Goal: Transaction & Acquisition: Purchase product/service

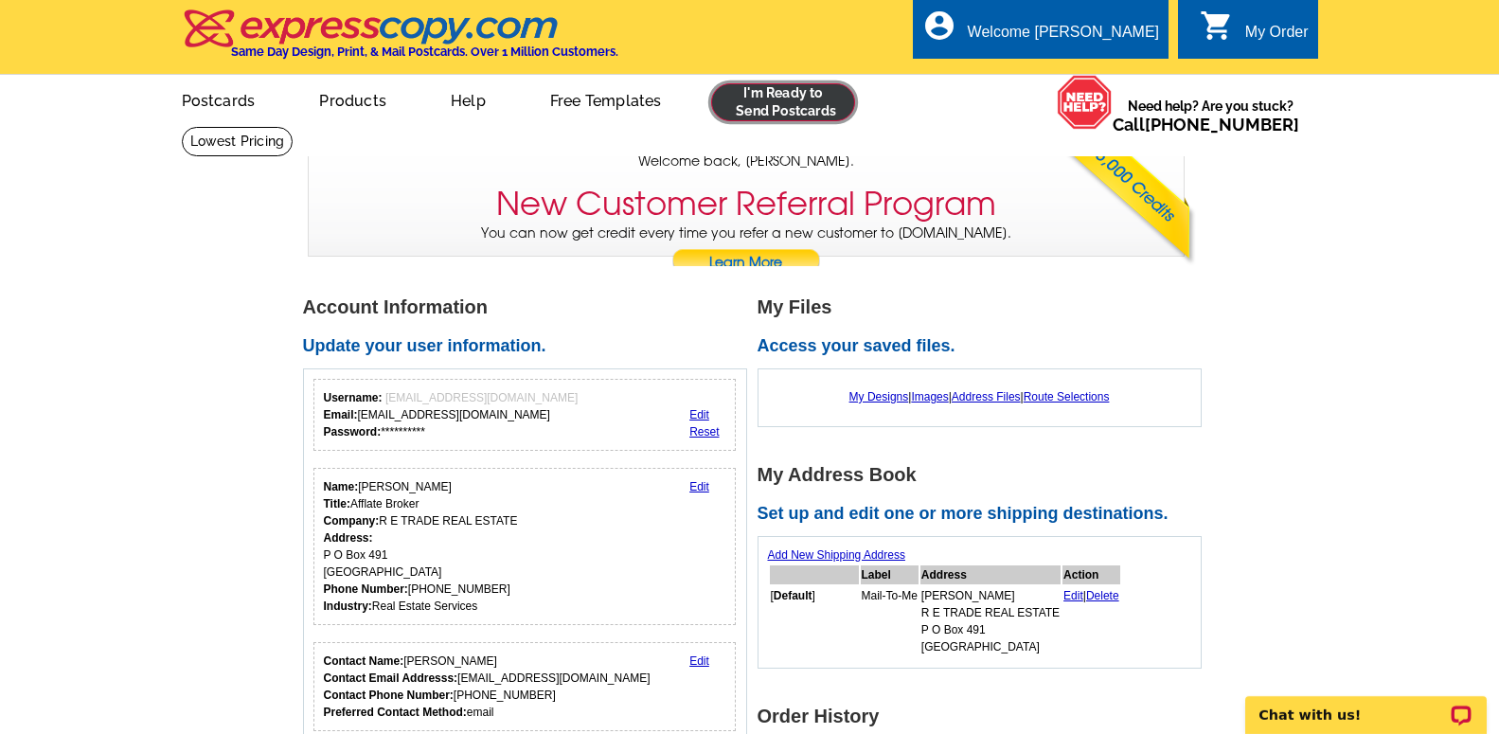
click at [811, 116] on link at bounding box center [783, 102] width 145 height 38
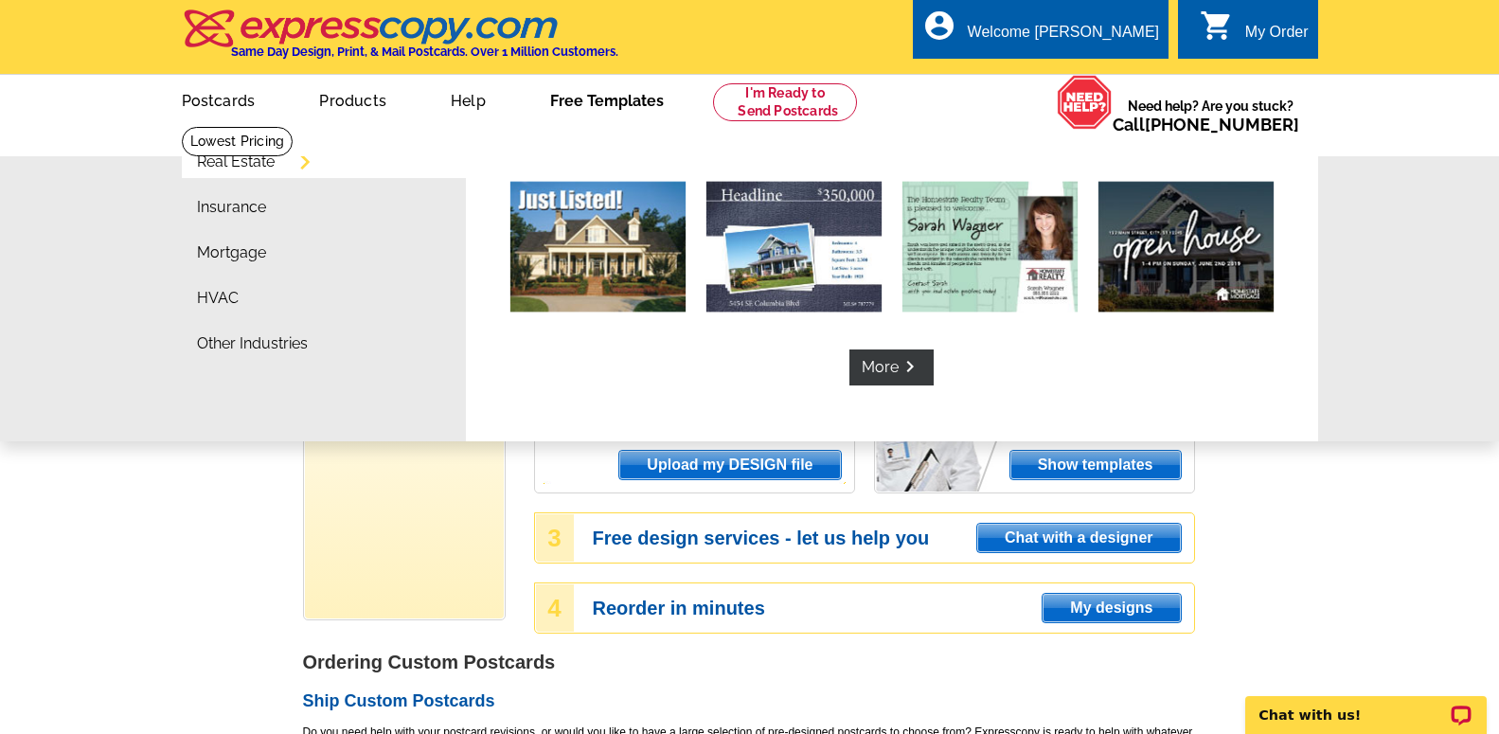
click at [582, 110] on link "Free Templates" at bounding box center [607, 99] width 174 height 45
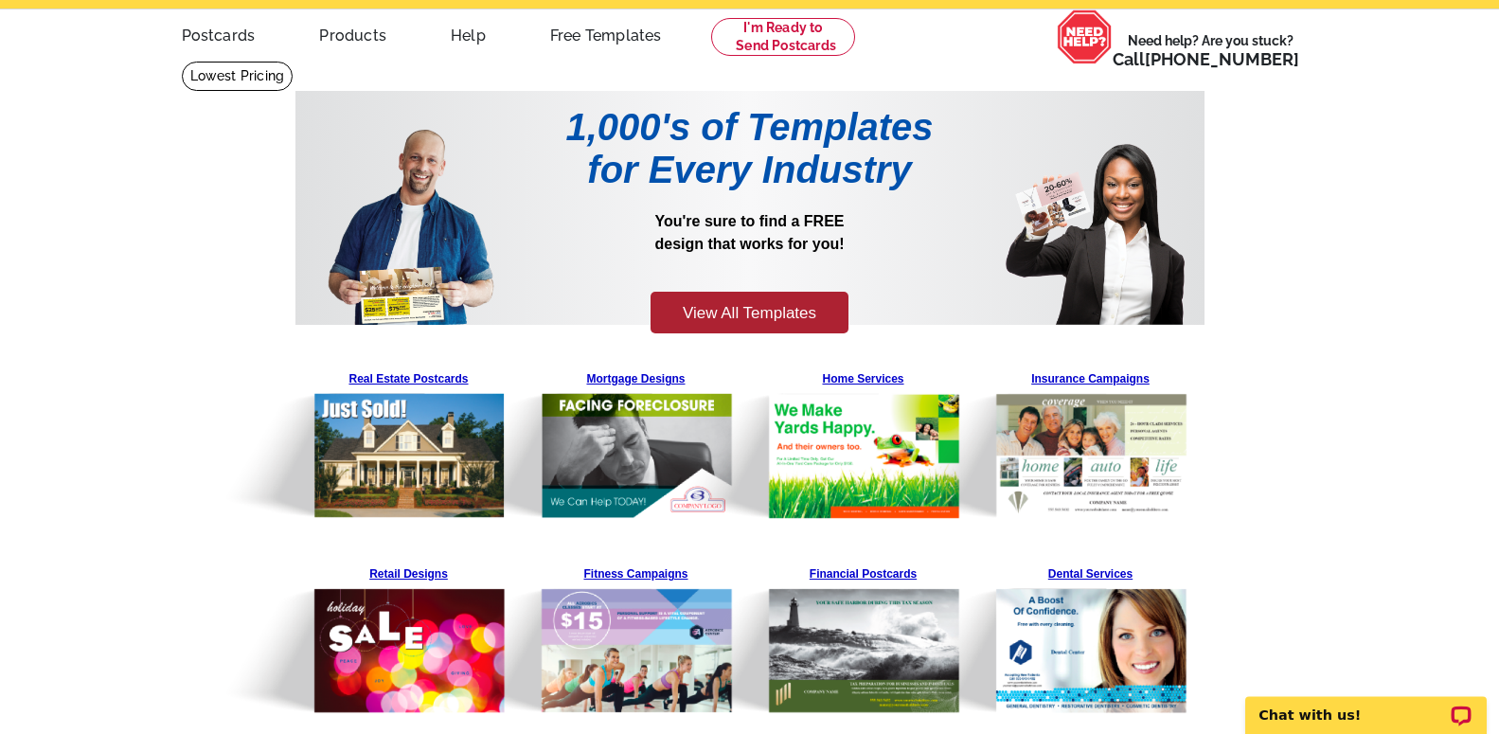
scroll to position [97, 0]
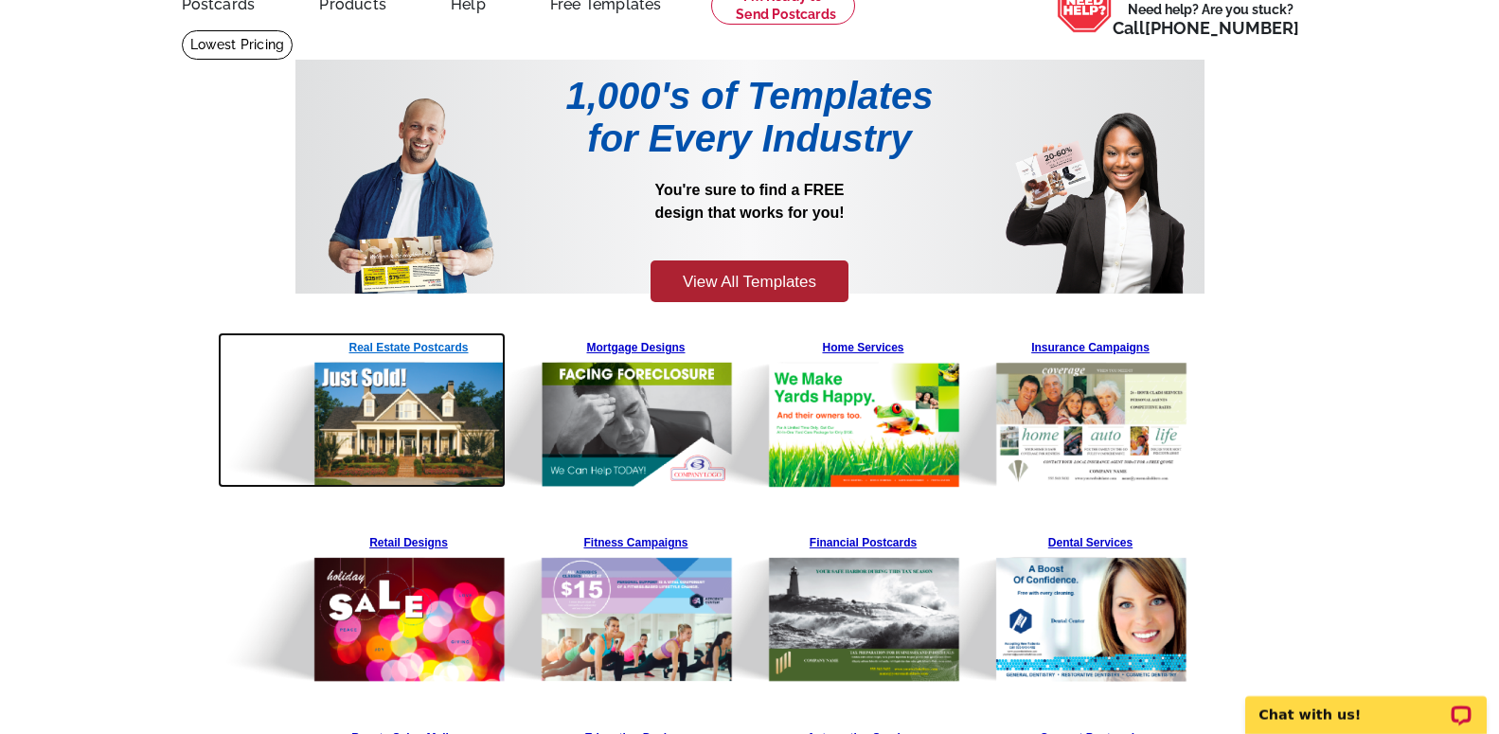
click at [403, 353] on link "Real Estate Postcards" at bounding box center [409, 409] width 199 height 155
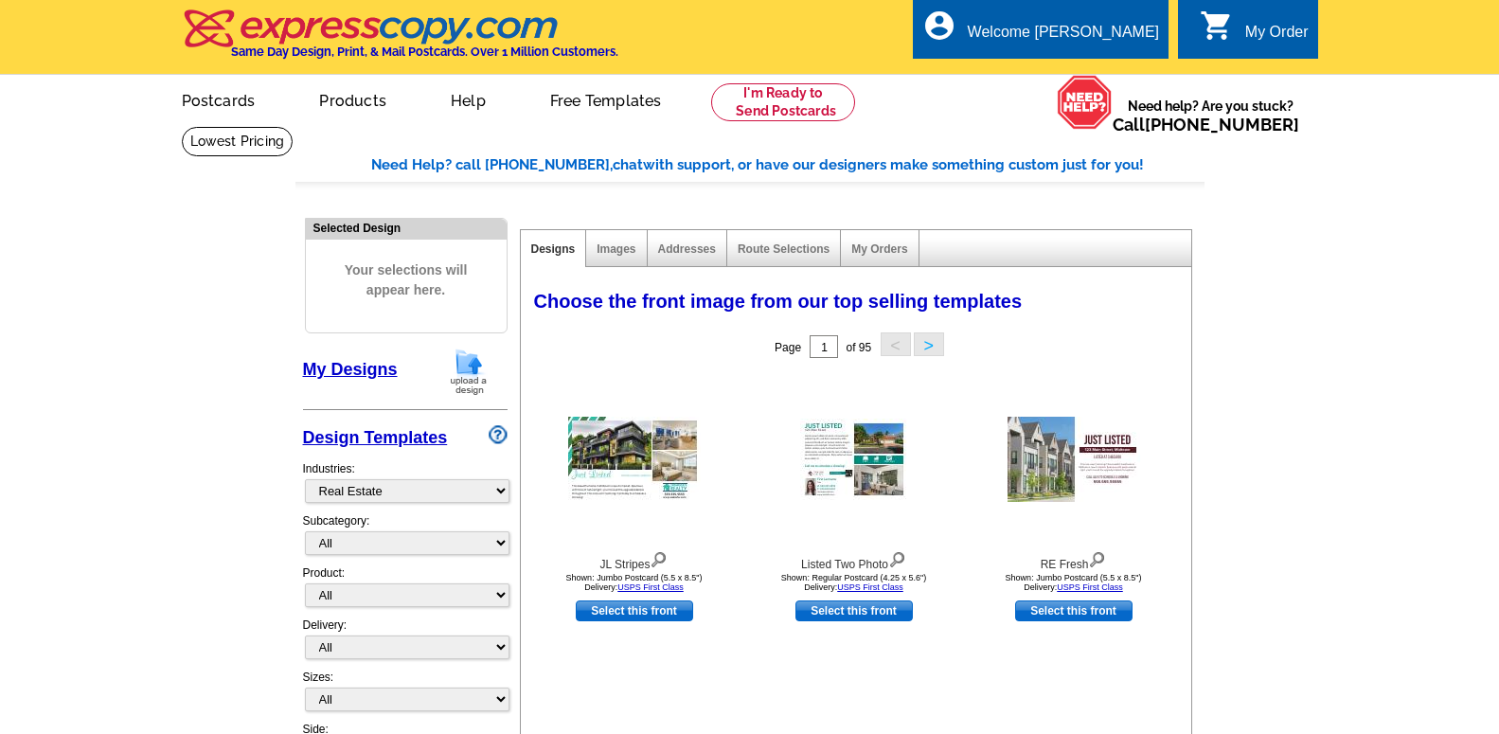
select select "785"
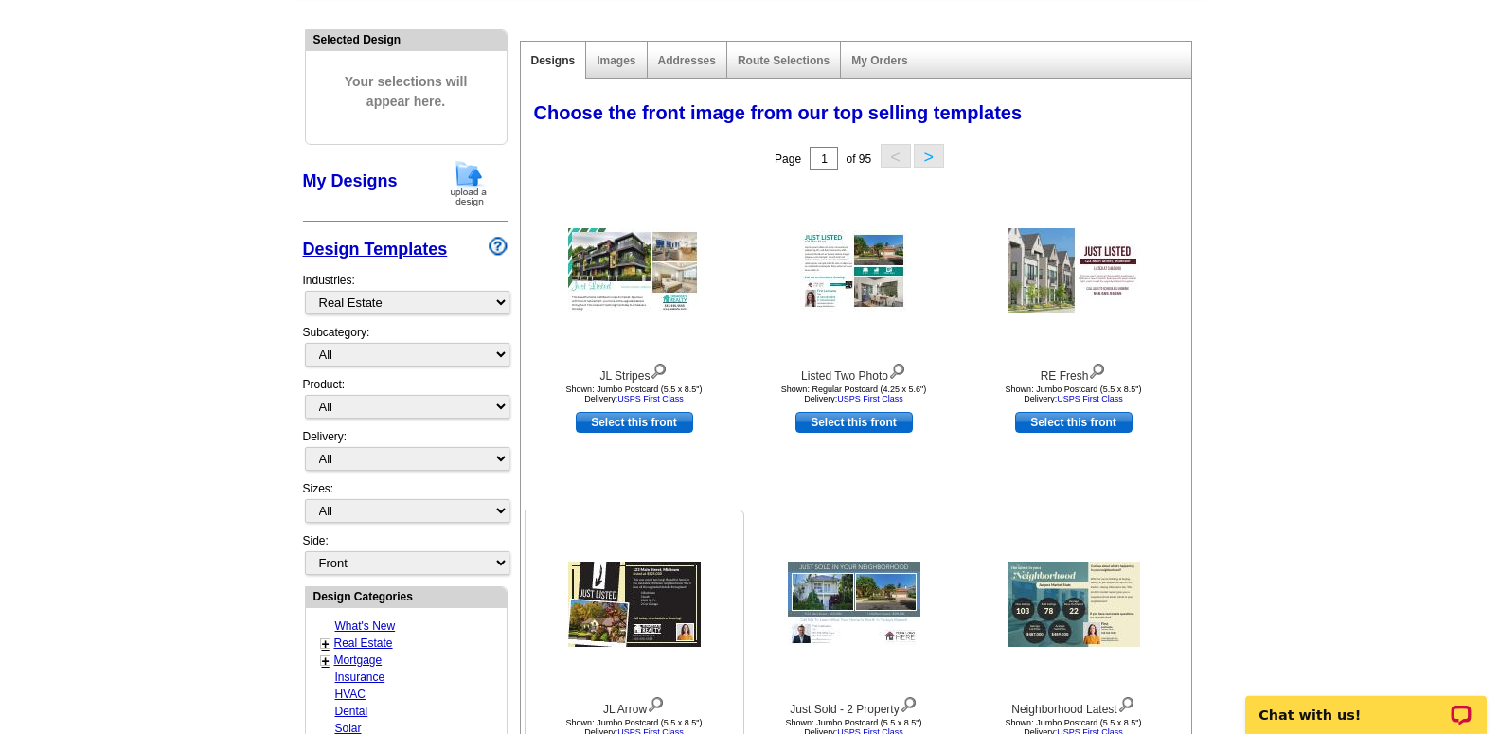
scroll to position [193, 0]
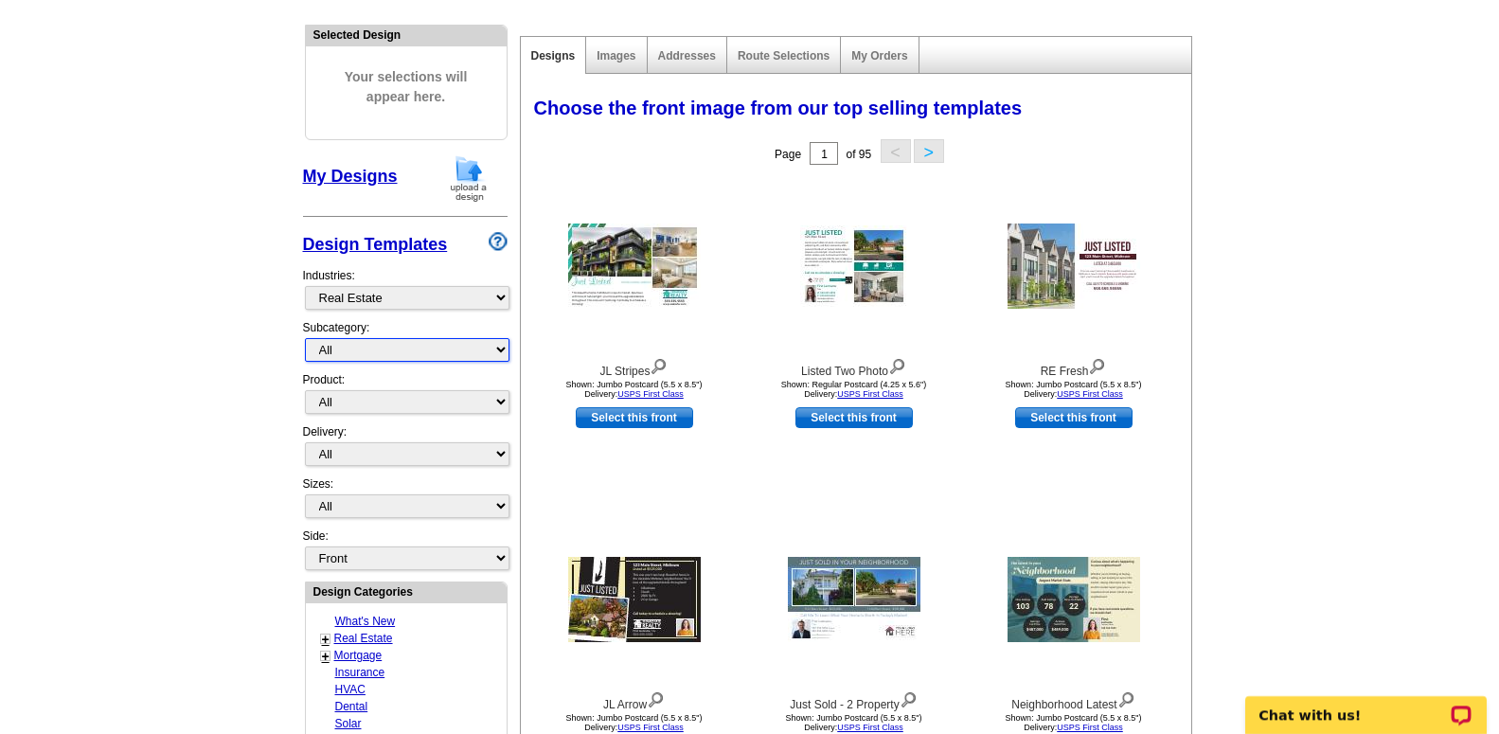
click at [500, 356] on select "All RE/MAX® Referrals [PERSON_NAME]® Berkshire Hathaway Home Services Century 2…" at bounding box center [407, 350] width 205 height 24
select select "788"
click option "Just Listed" at bounding box center [0, 0] width 0 height 0
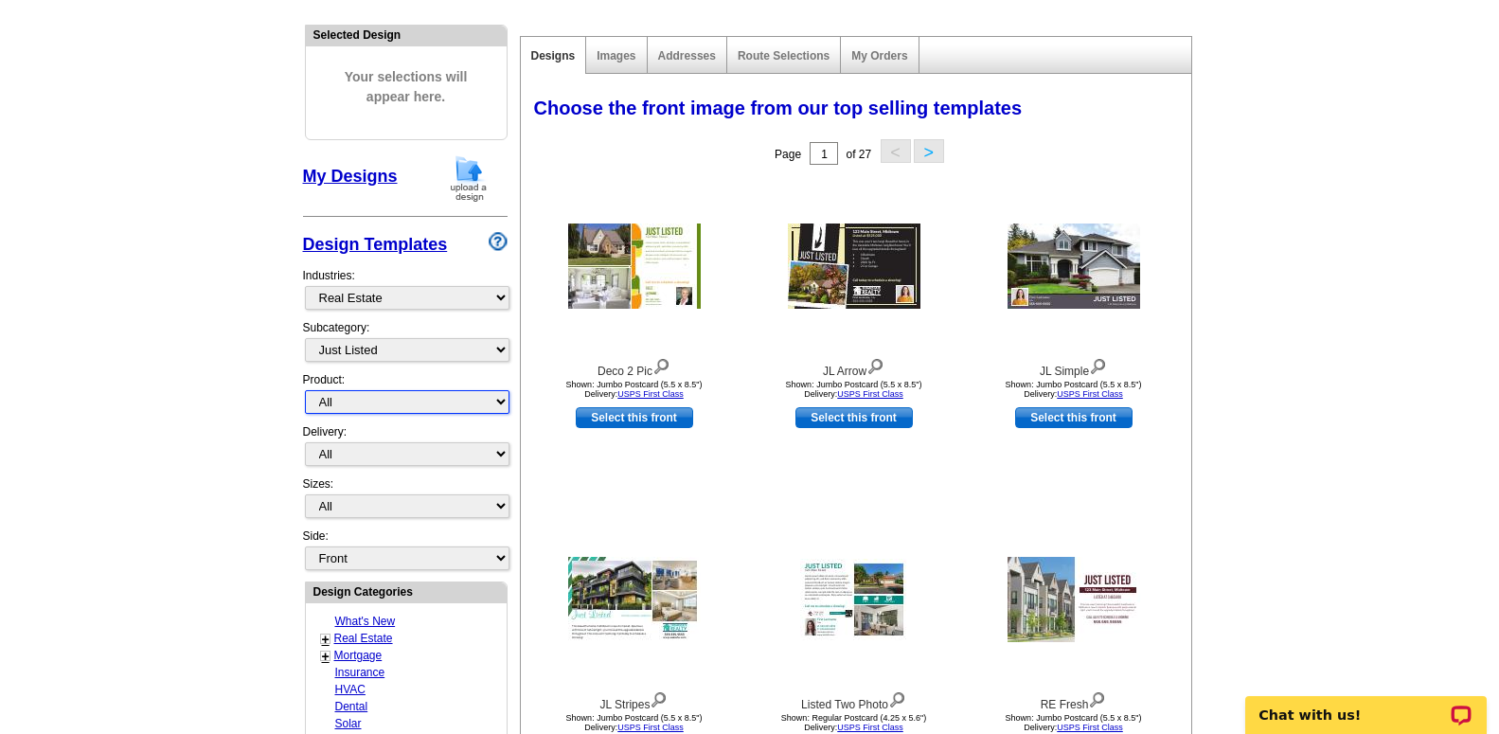
click at [305, 390] on select "All Postcards Letters and flyers Business Cards Door Hangers Greeting Cards" at bounding box center [407, 402] width 205 height 24
select select "1"
click option "Postcards" at bounding box center [0, 0] width 0 height 0
click at [305, 442] on select "All First Class Mail Shipped to Me EDDM Save 66% on Postage" at bounding box center [407, 454] width 205 height 24
click option "EDDM Save 66% on Postage" at bounding box center [0, 0] width 0 height 0
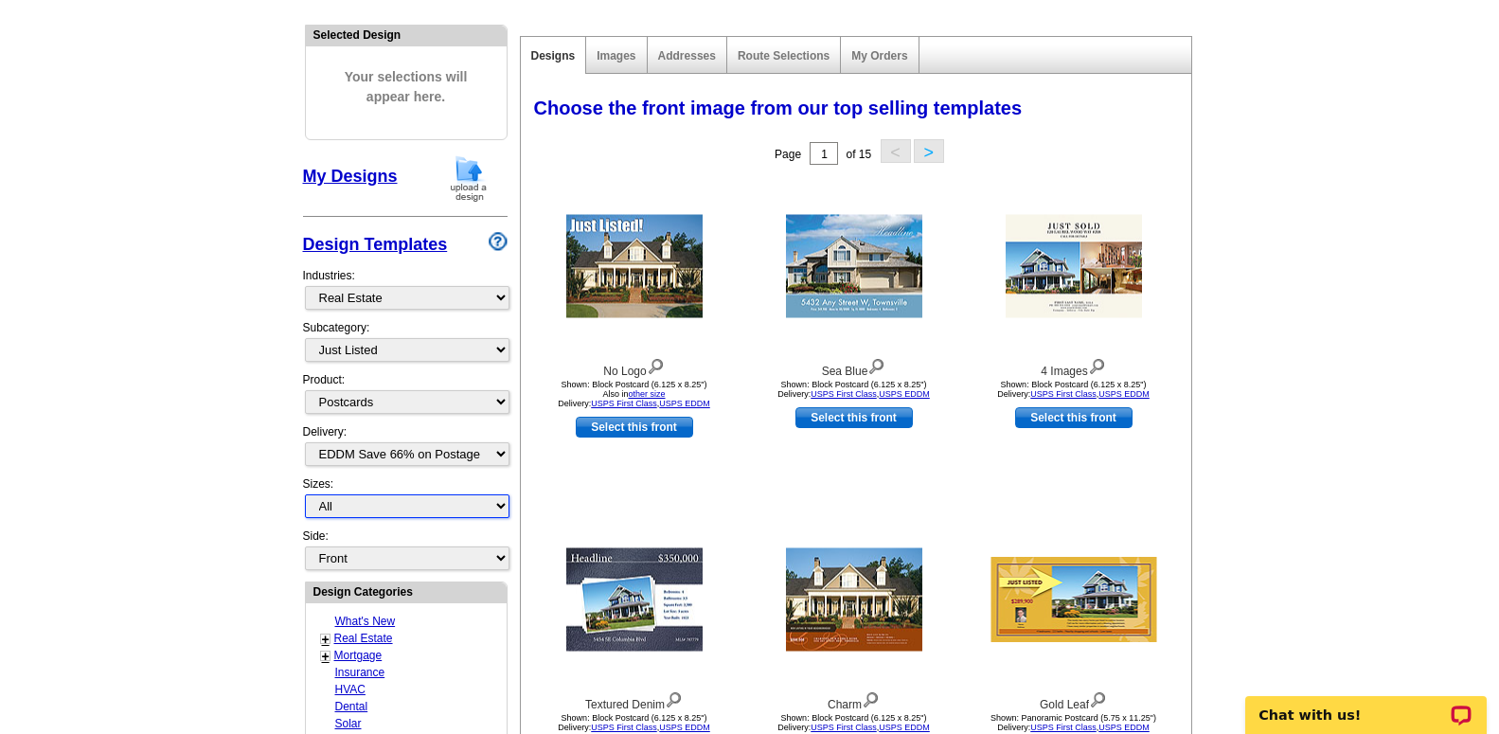
click at [305, 494] on select "All Jumbo Postcard (5.5" x 8.5") Regular Postcard (4.25" x 5.6") Panoramic Post…" at bounding box center [407, 506] width 205 height 24
click at [305, 442] on select "All First Class Mail Shipped to Me EDDM Save 66% on Postage" at bounding box center [407, 454] width 205 height 24
select select "1"
click option "First Class Mail" at bounding box center [0, 0] width 0 height 0
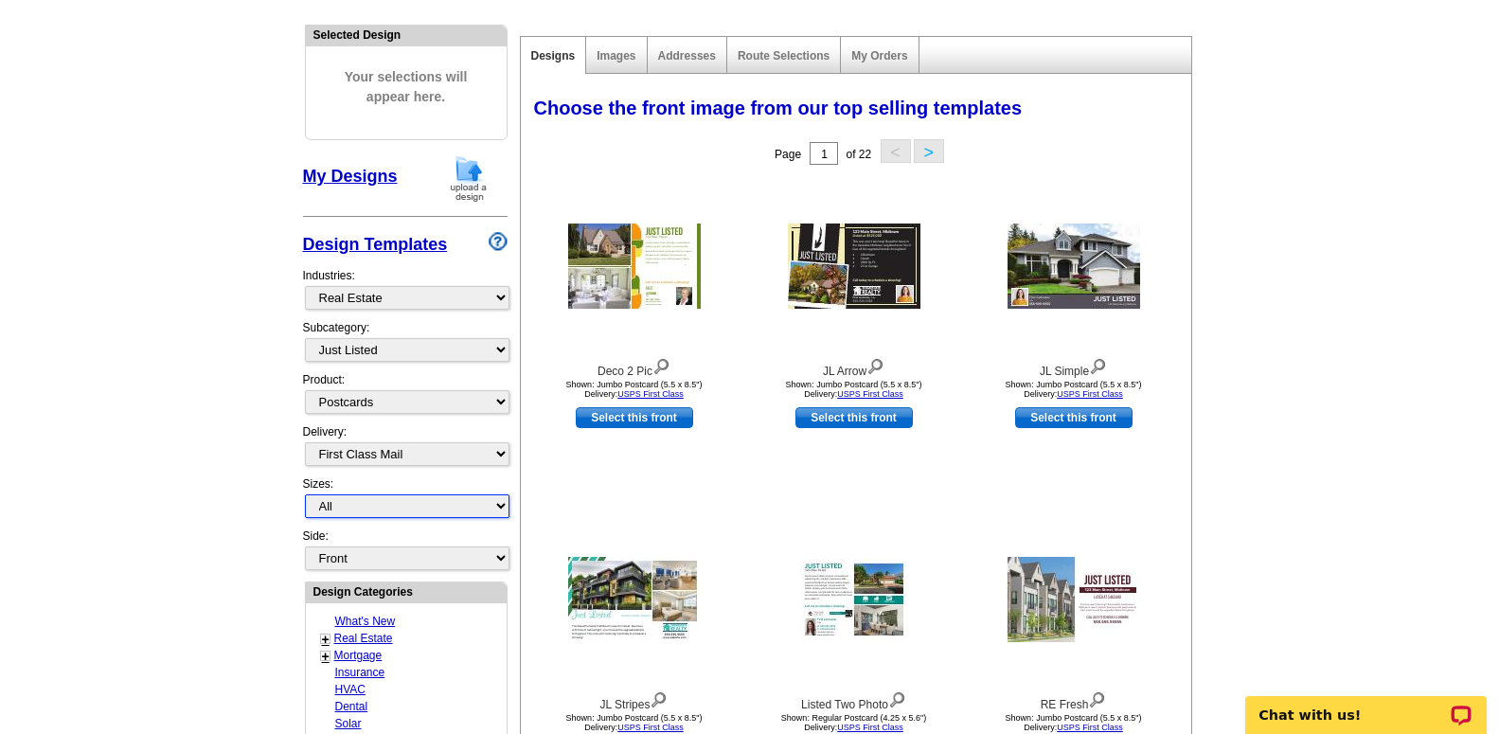
click at [305, 494] on select "All Jumbo Postcard (5.5" x 8.5") Regular Postcard (4.25" x 5.6") Panoramic Post…" at bounding box center [407, 506] width 205 height 24
select select "1"
click option "Regular Postcard (4.25" x 5.6")" at bounding box center [0, 0] width 0 height 0
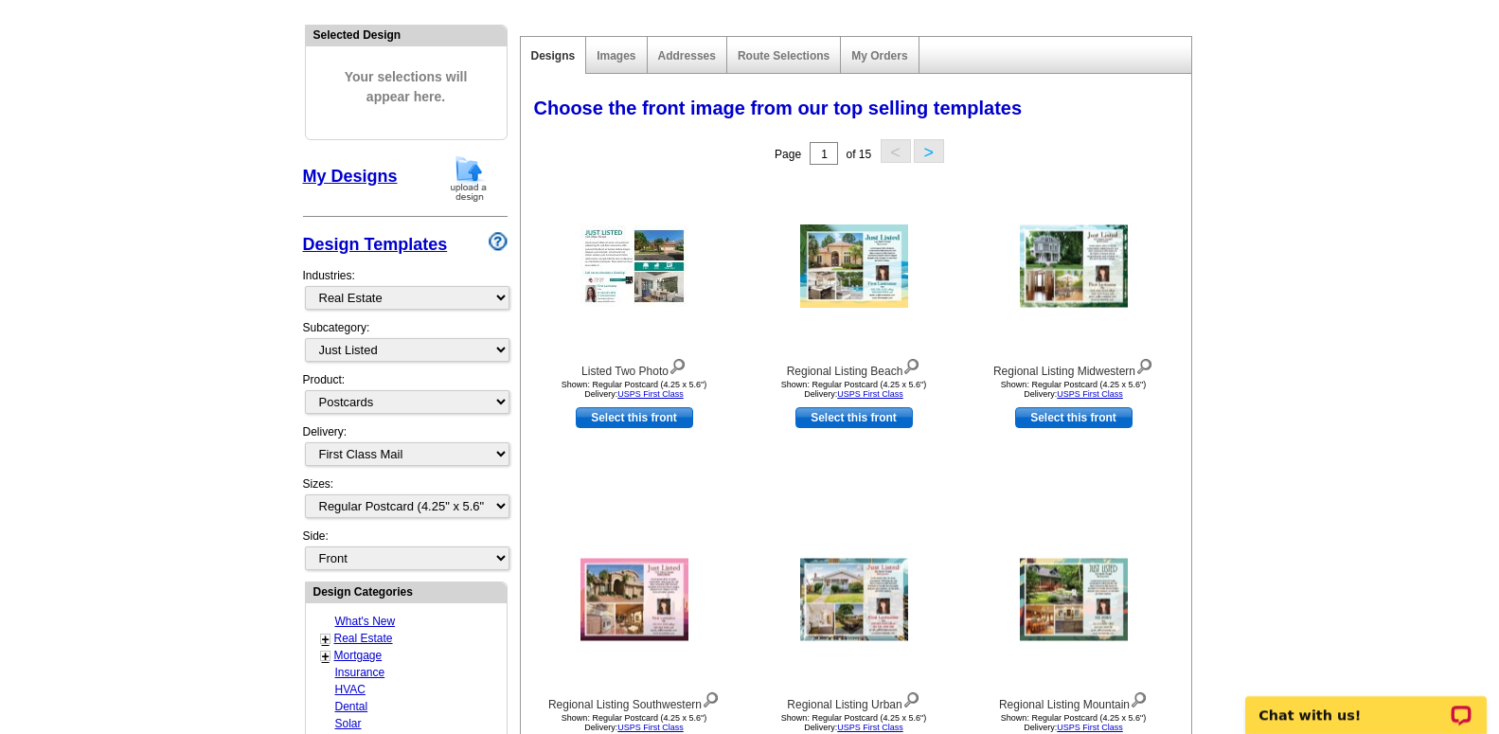
click at [932, 158] on button ">" at bounding box center [929, 151] width 30 height 24
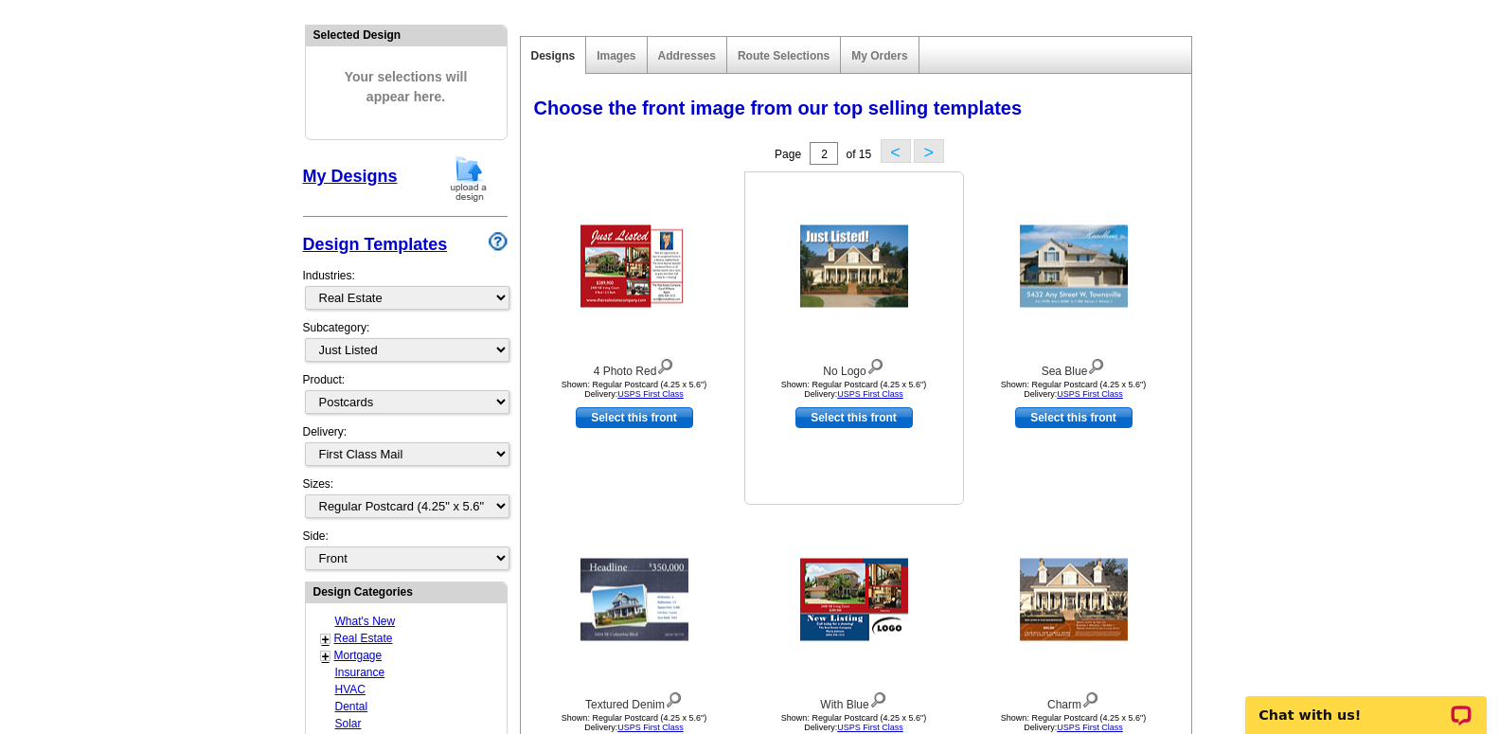
click at [852, 265] on img at bounding box center [854, 266] width 108 height 82
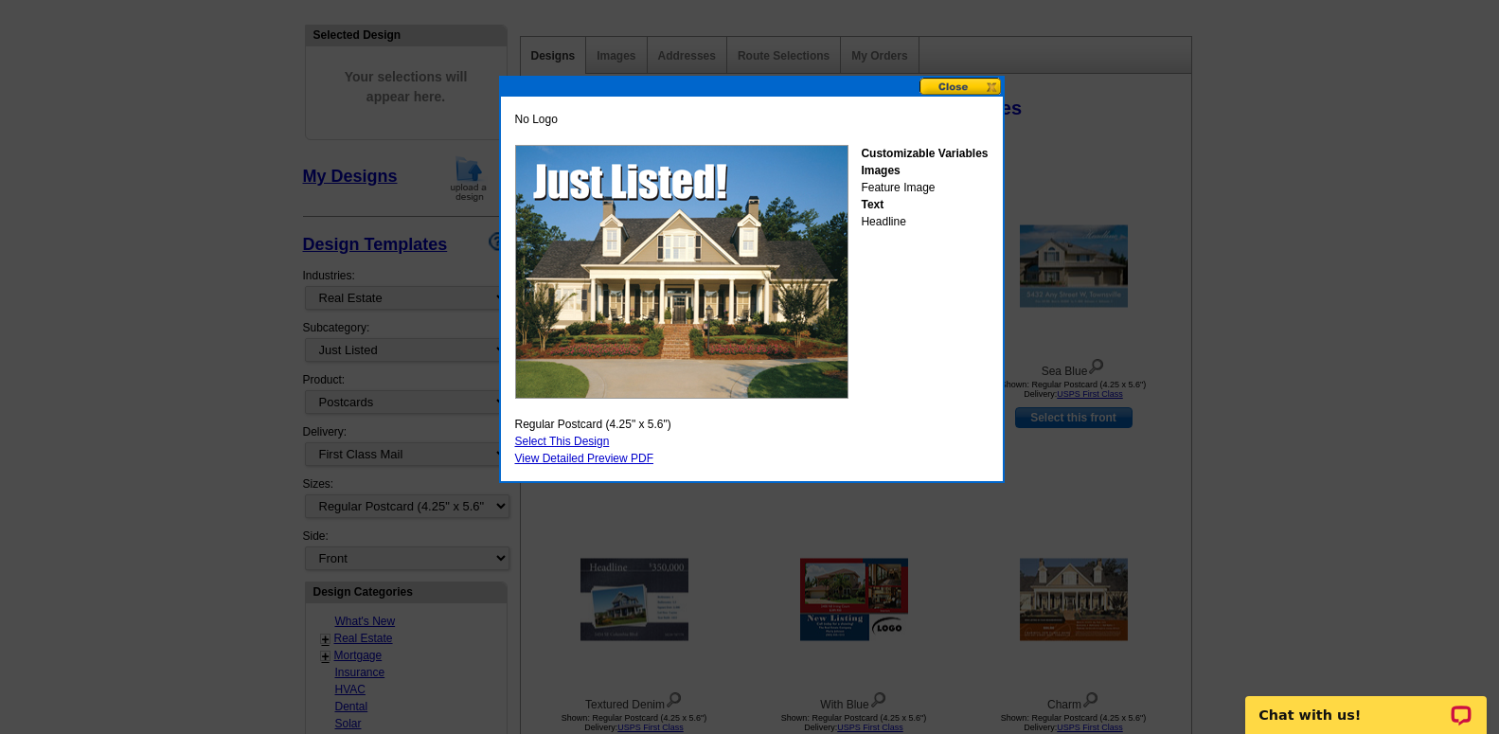
drag, startPoint x: 598, startPoint y: 439, endPoint x: 600, endPoint y: 428, distance: 10.6
click at [600, 428] on div "No Logo Customizable Variables Images Feature Image Text Headline Regular Postc…" at bounding box center [751, 289] width 483 height 366
click at [600, 435] on link "Select This Design" at bounding box center [562, 441] width 95 height 13
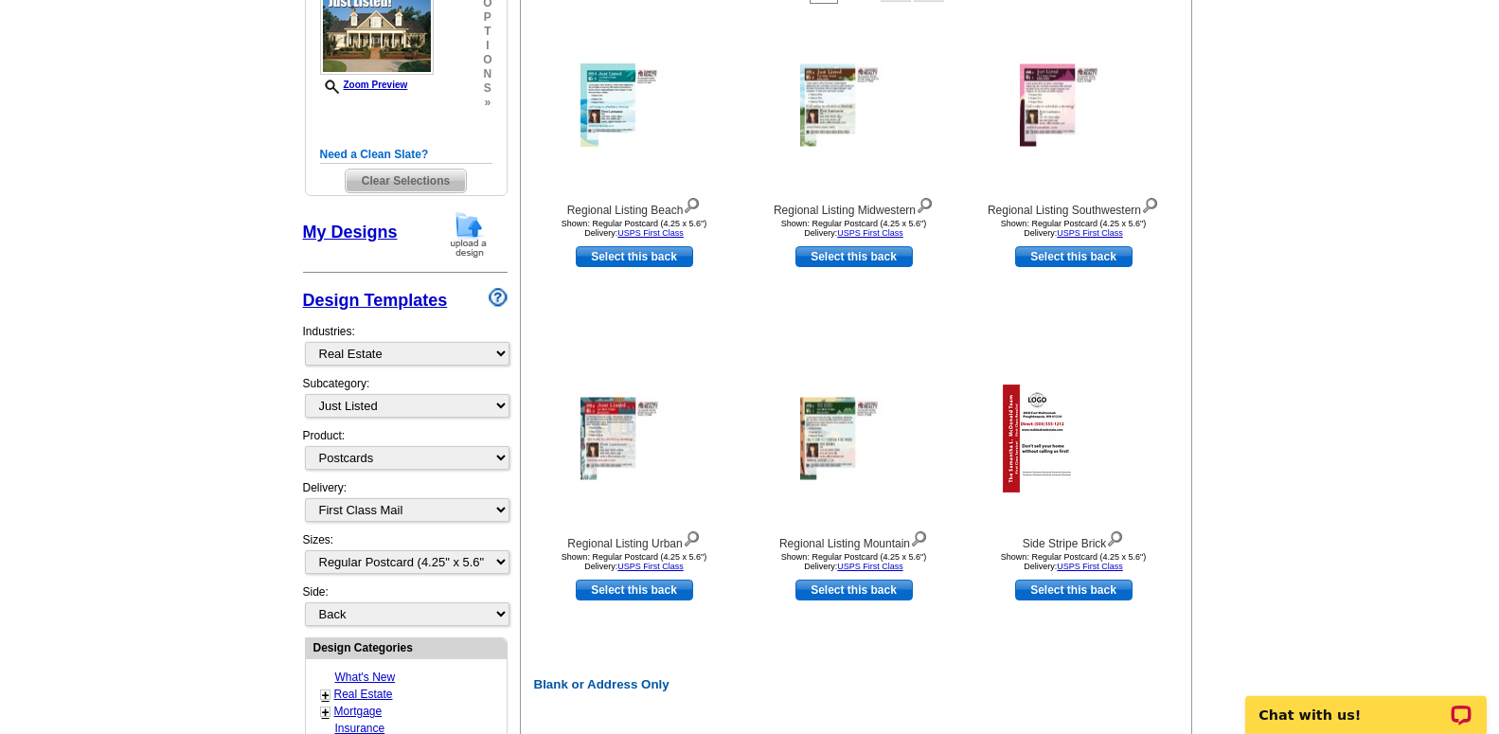
scroll to position [386, 0]
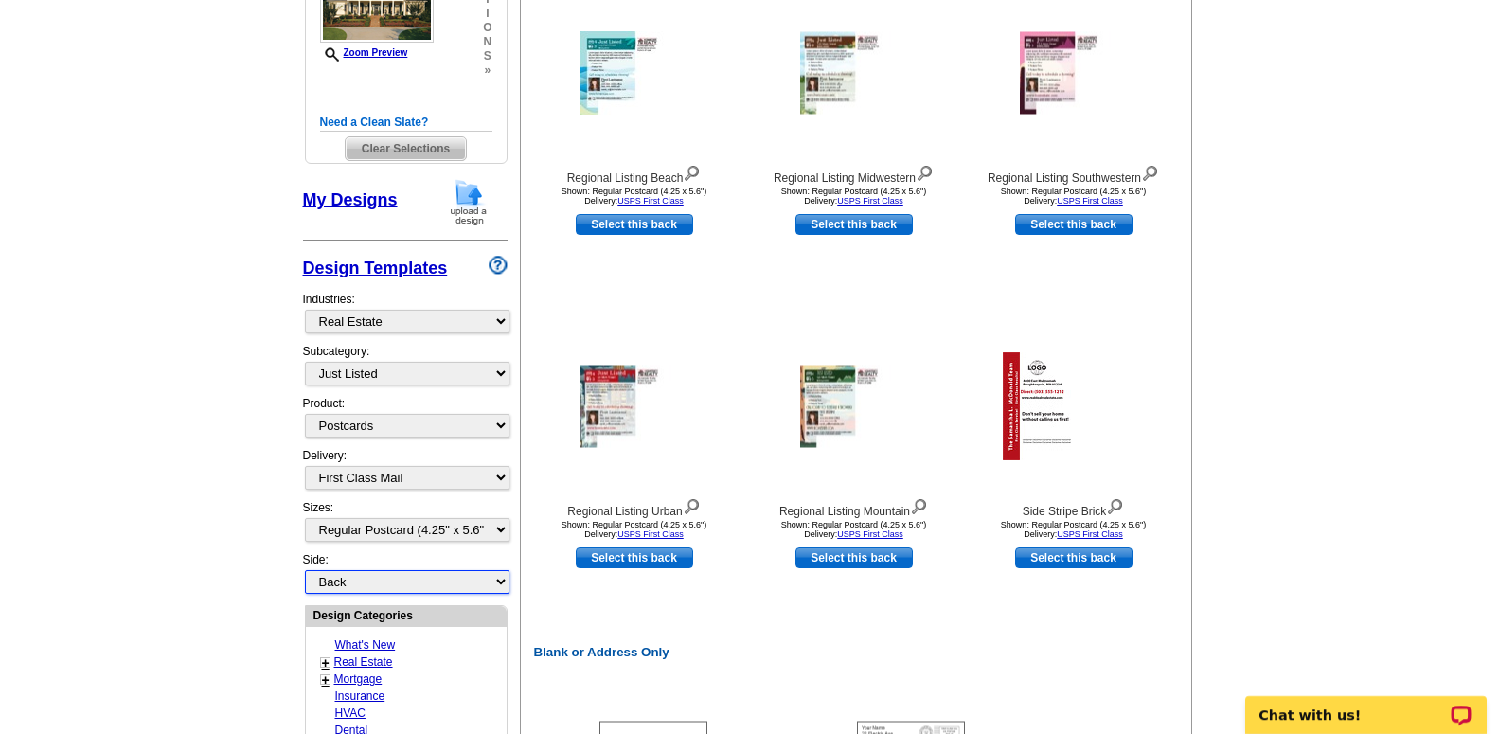
click at [305, 570] on select "Front Back" at bounding box center [407, 582] width 205 height 24
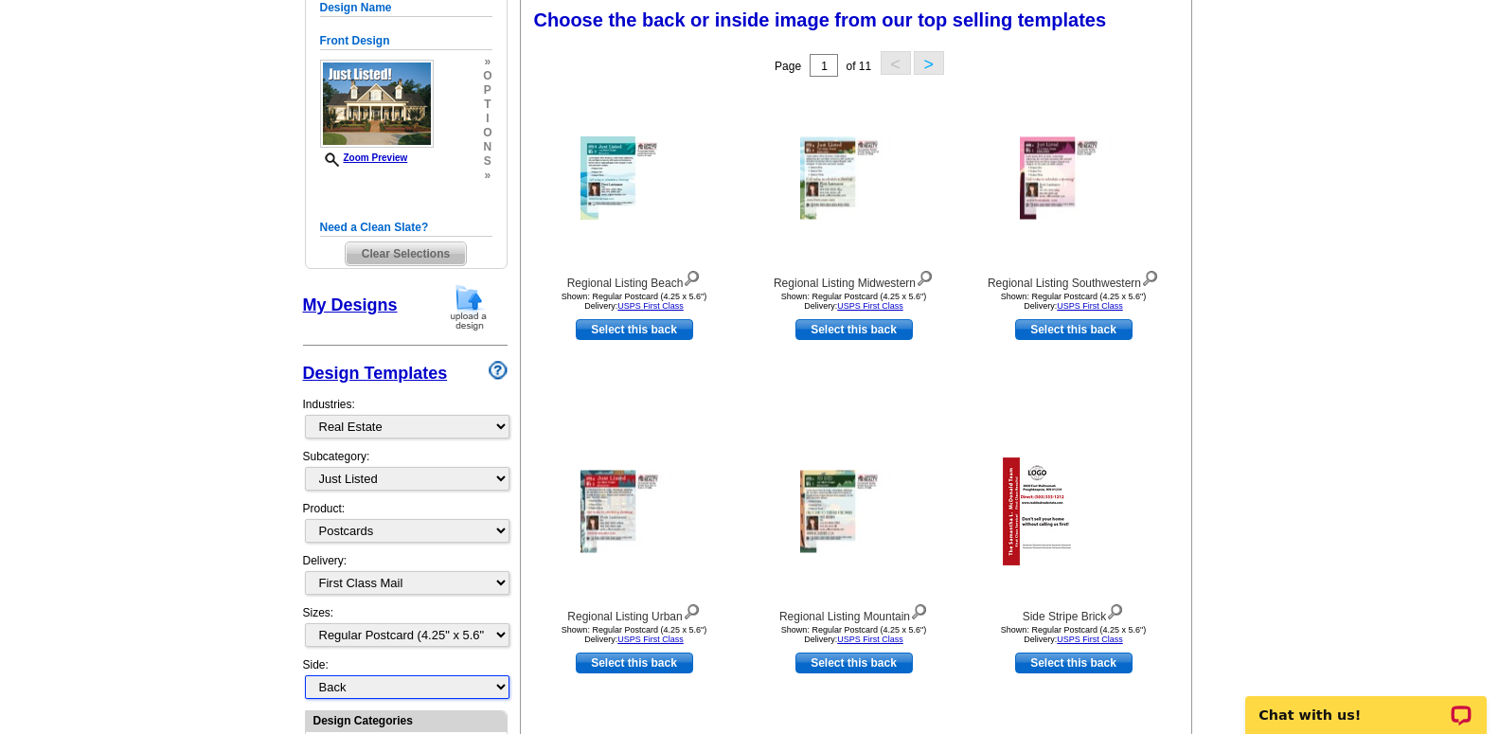
scroll to position [279, 0]
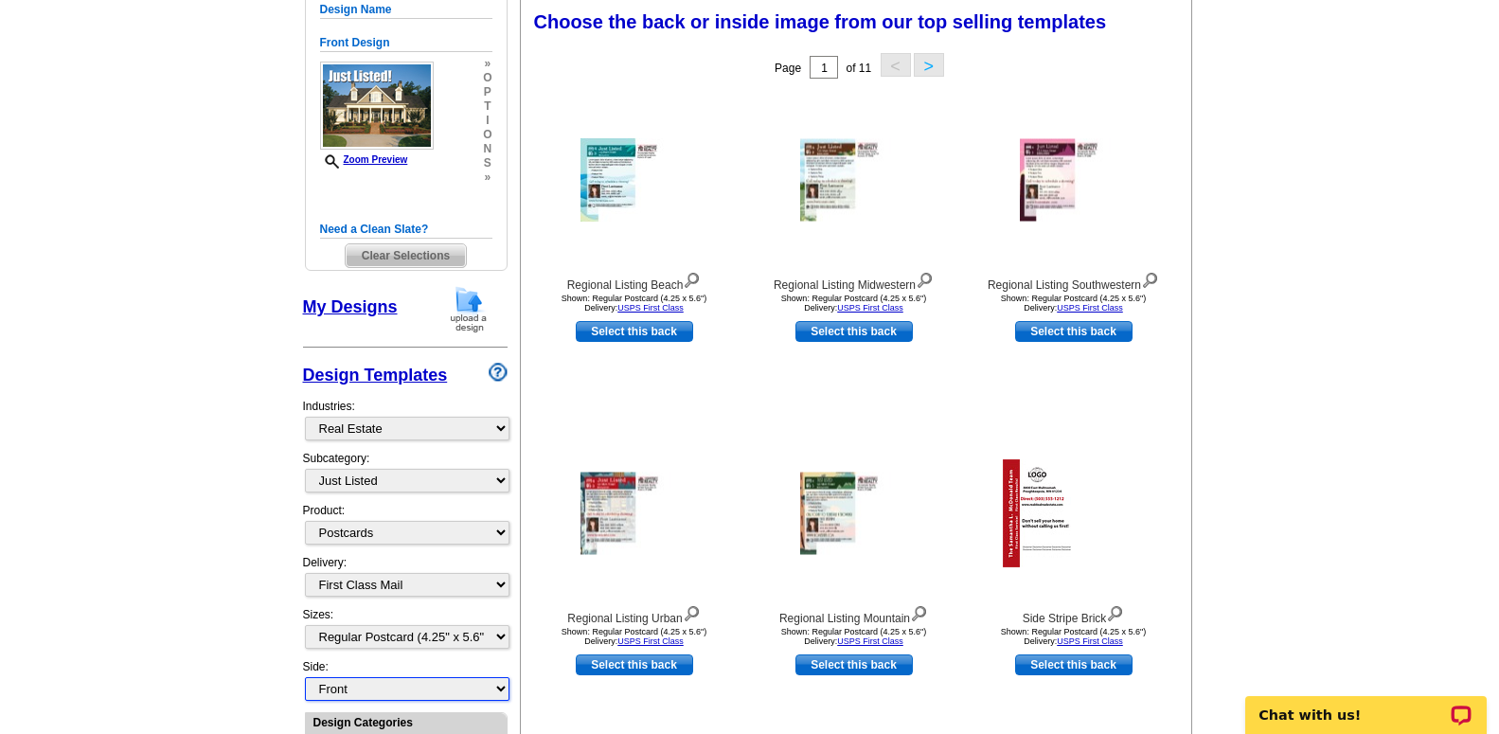
click option "Front" at bounding box center [0, 0] width 0 height 0
select select "front"
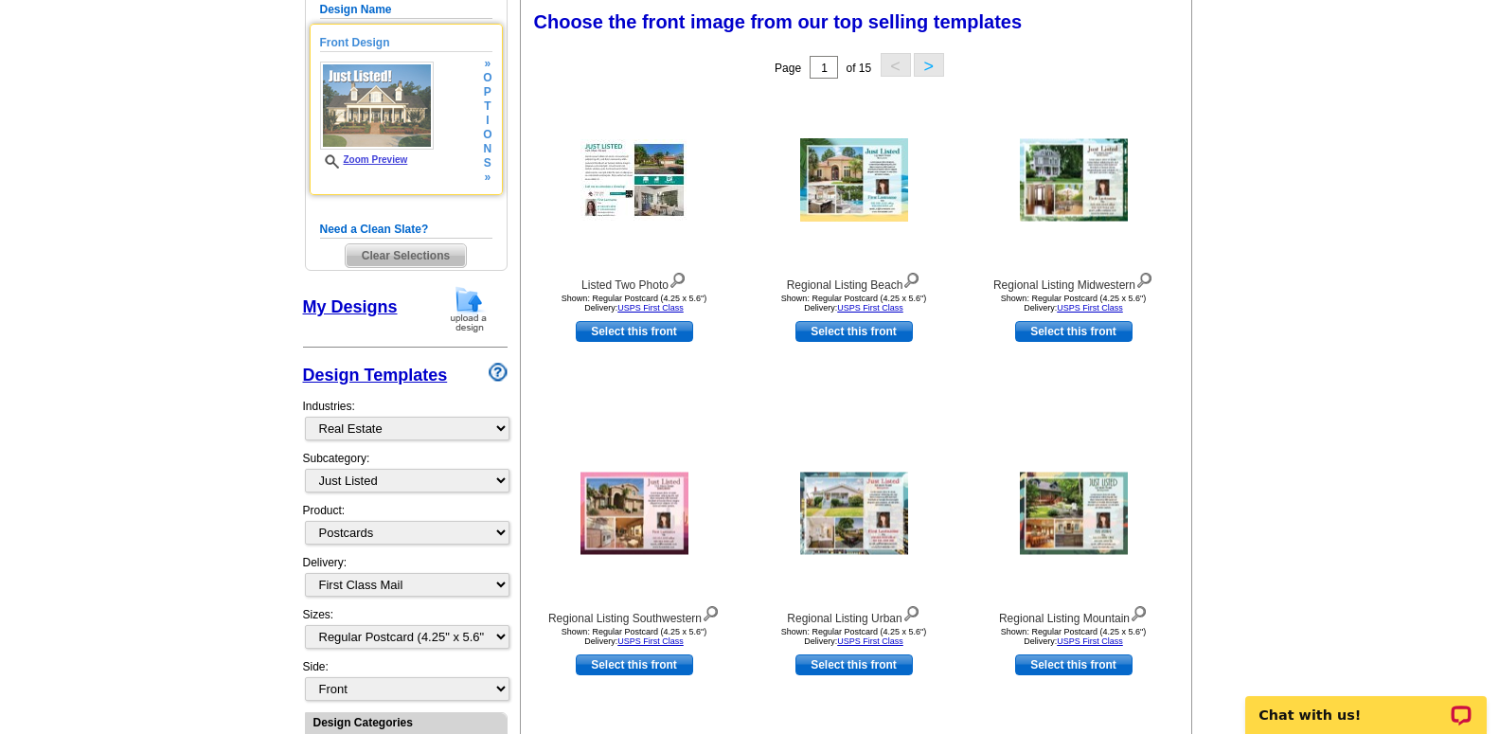
click at [370, 99] on img at bounding box center [377, 106] width 114 height 88
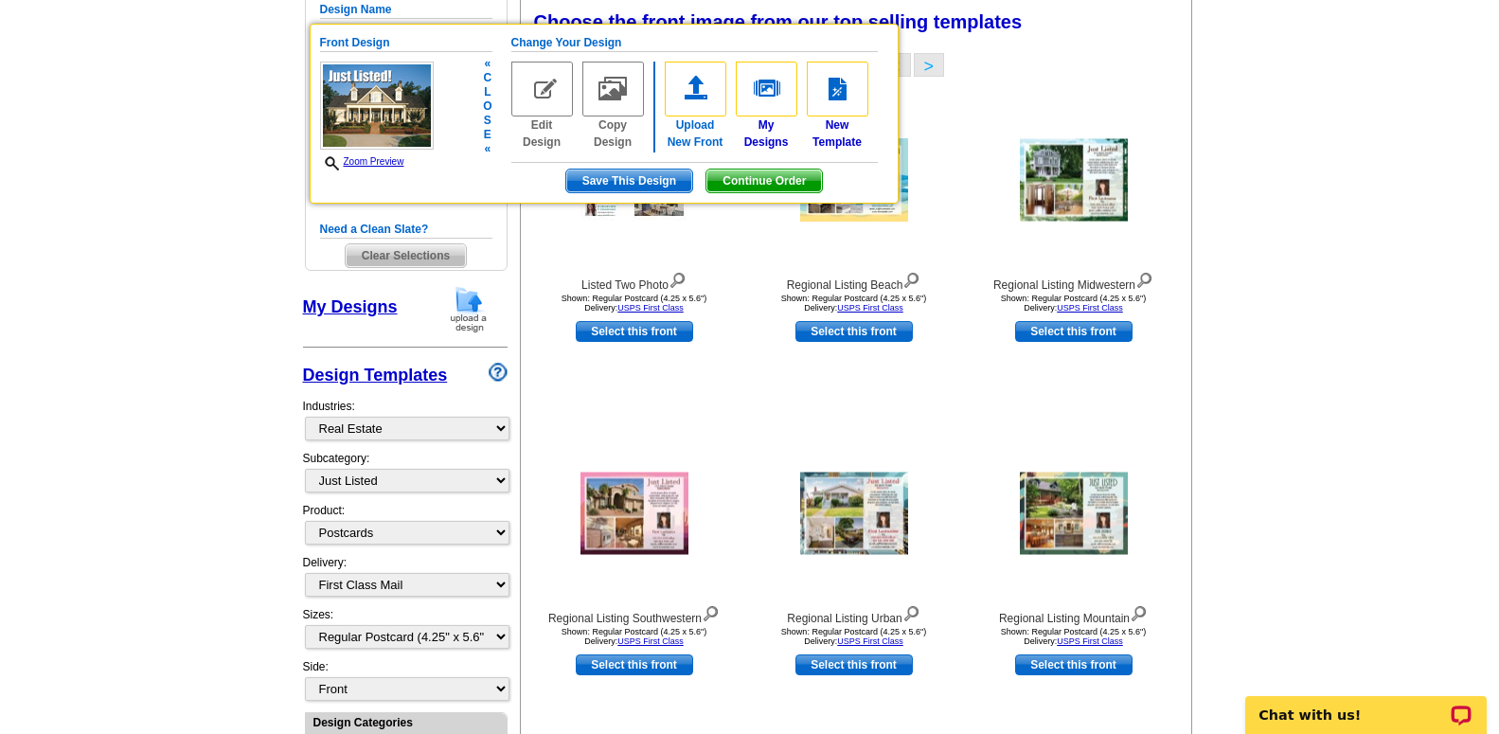
click at [705, 125] on link "Upload New Front" at bounding box center [696, 106] width 62 height 89
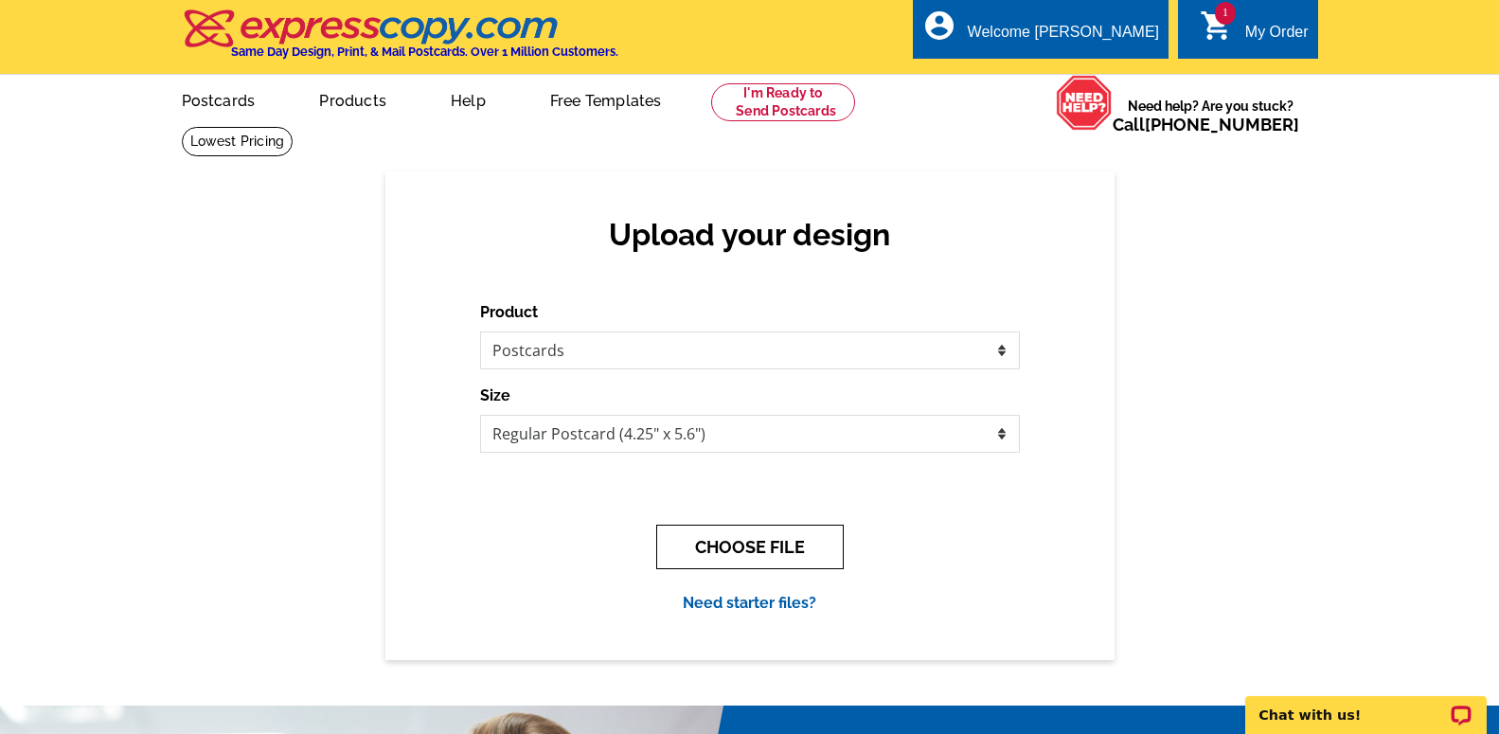
click at [756, 562] on button "CHOOSE FILE" at bounding box center [750, 547] width 188 height 45
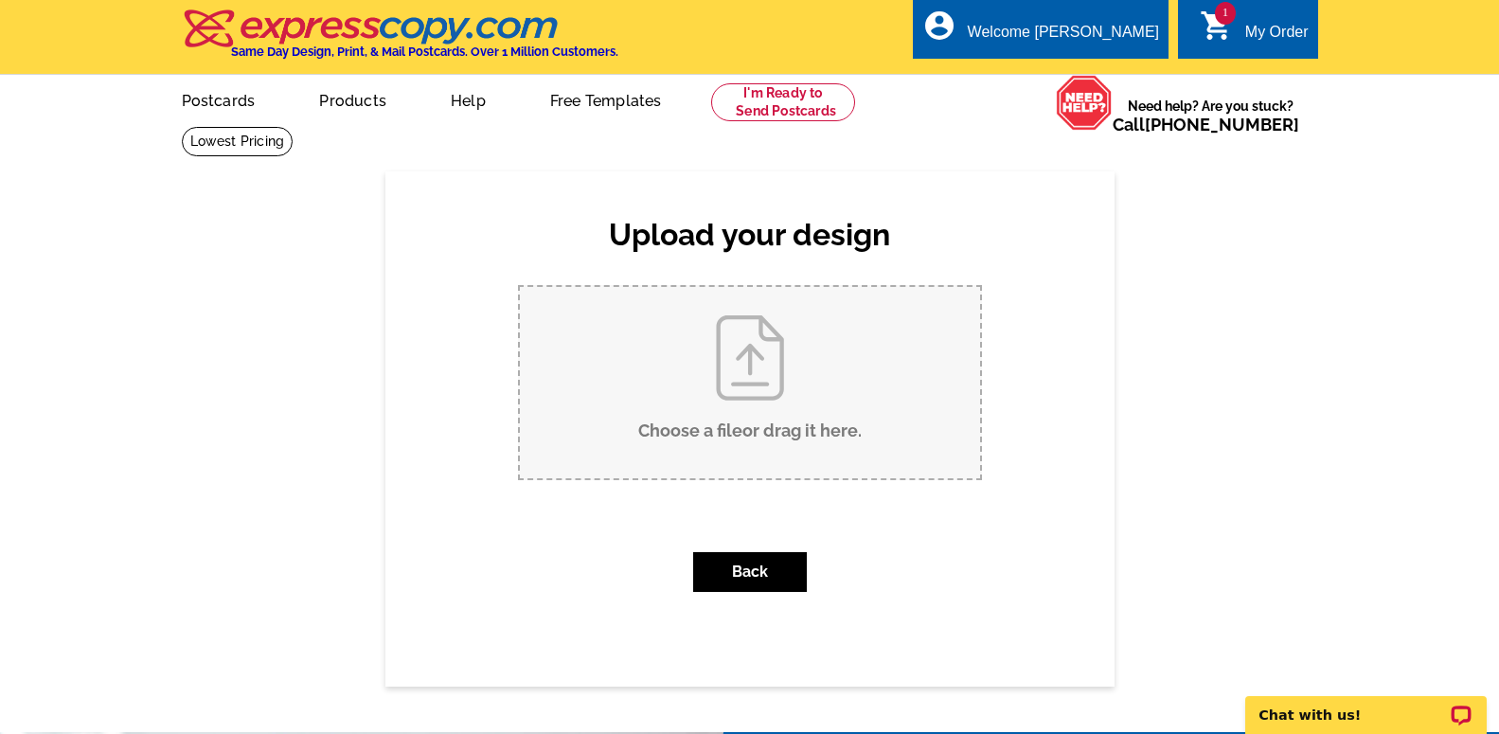
click at [766, 395] on input "Choose a file or drag it here ." at bounding box center [750, 382] width 460 height 191
type input "C:\fakepath\tn_front.JPG"
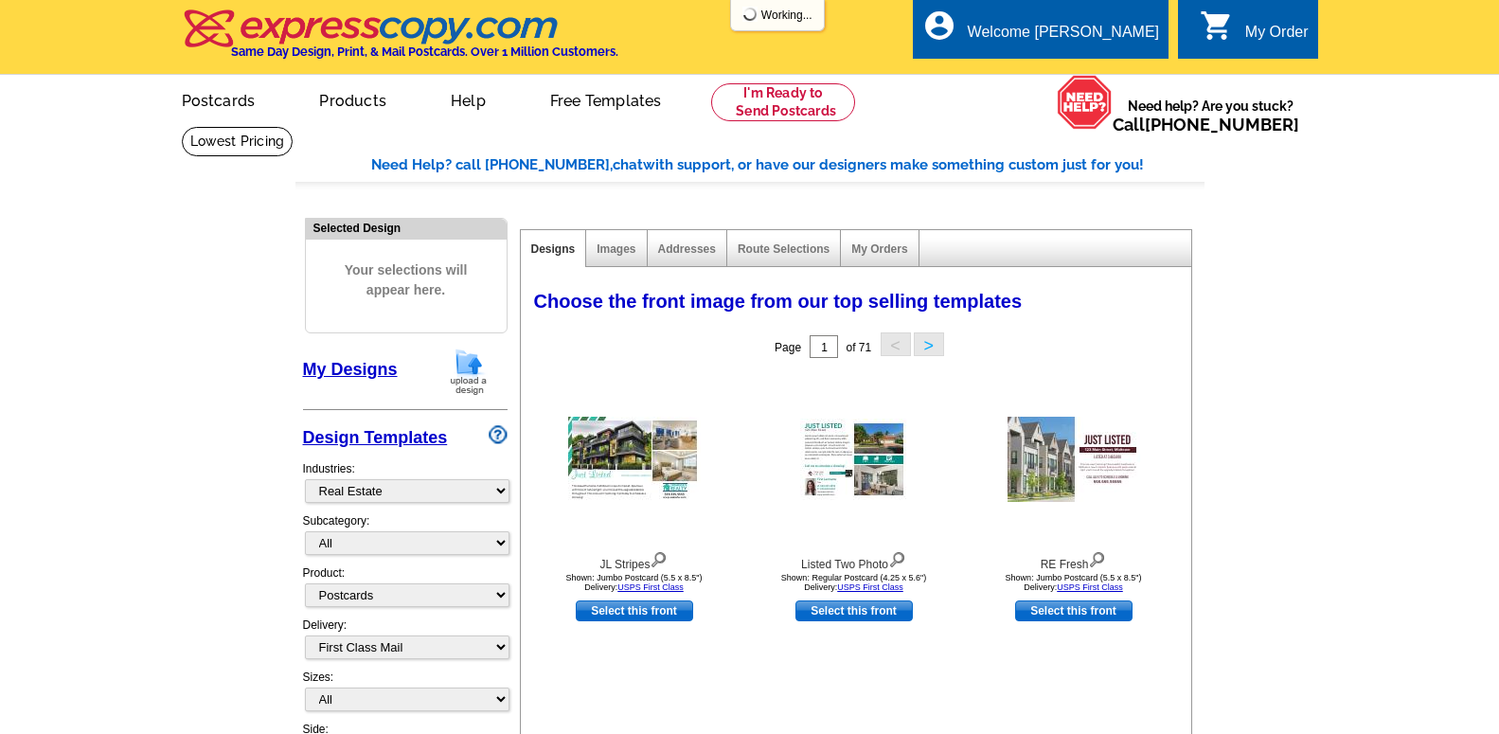
select select "785"
select select "1"
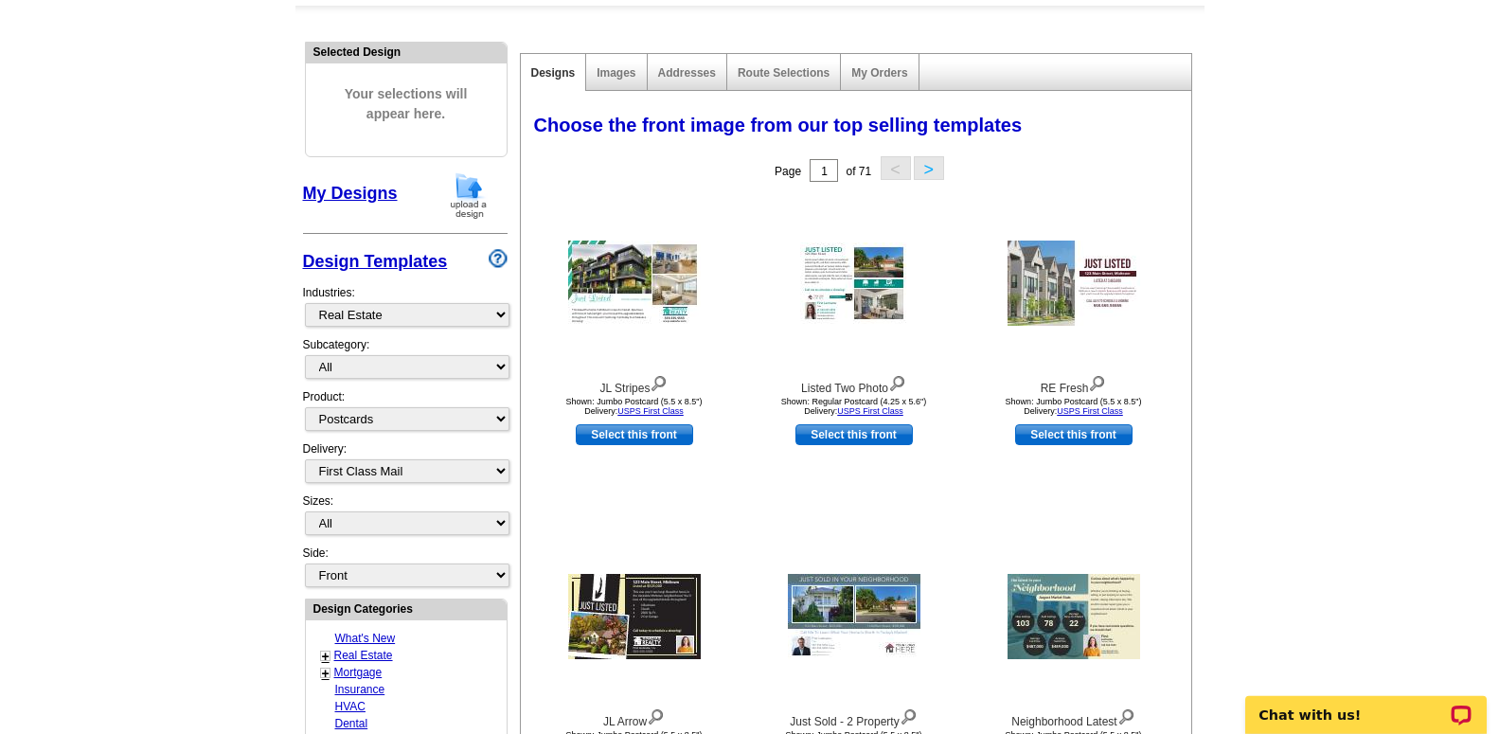
scroll to position [183, 0]
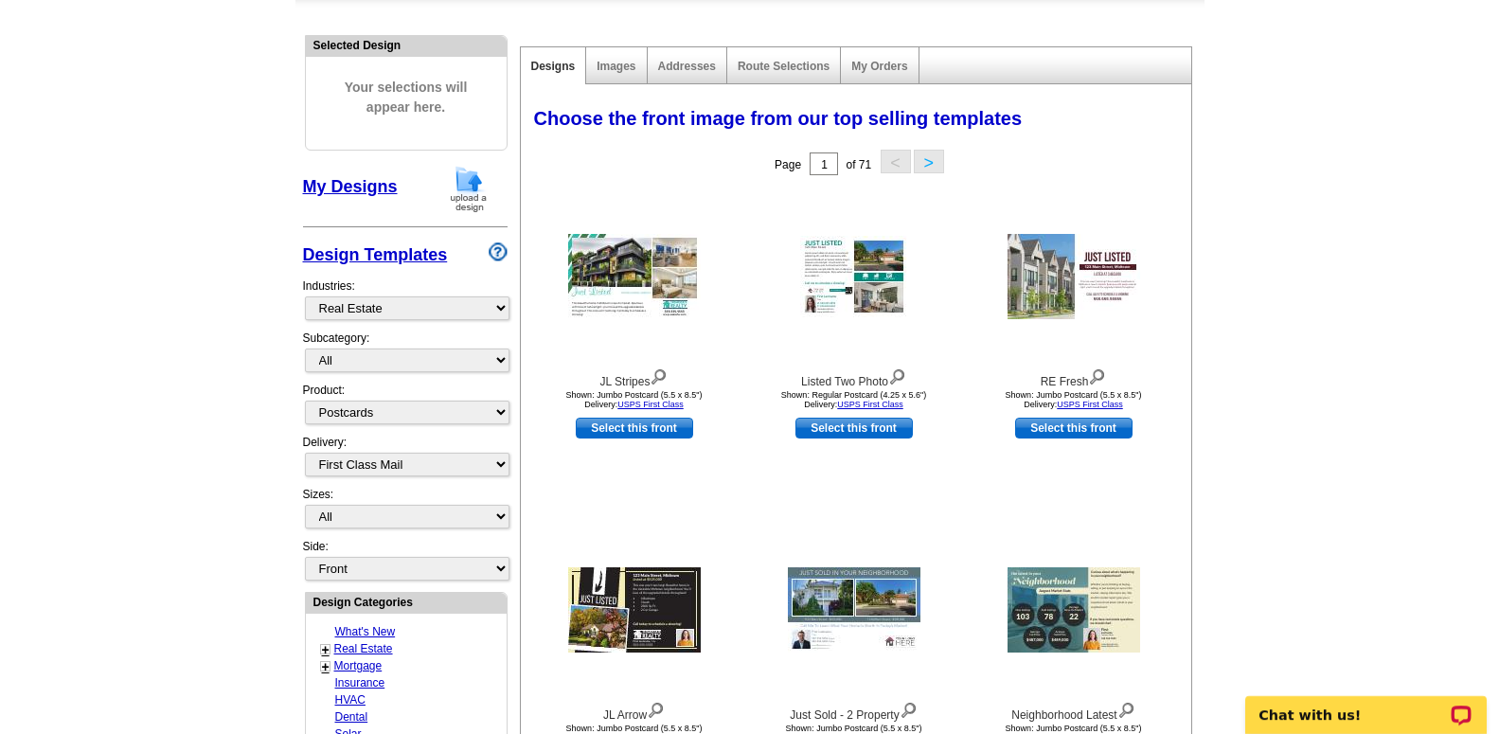
click at [930, 162] on button ">" at bounding box center [929, 162] width 30 height 24
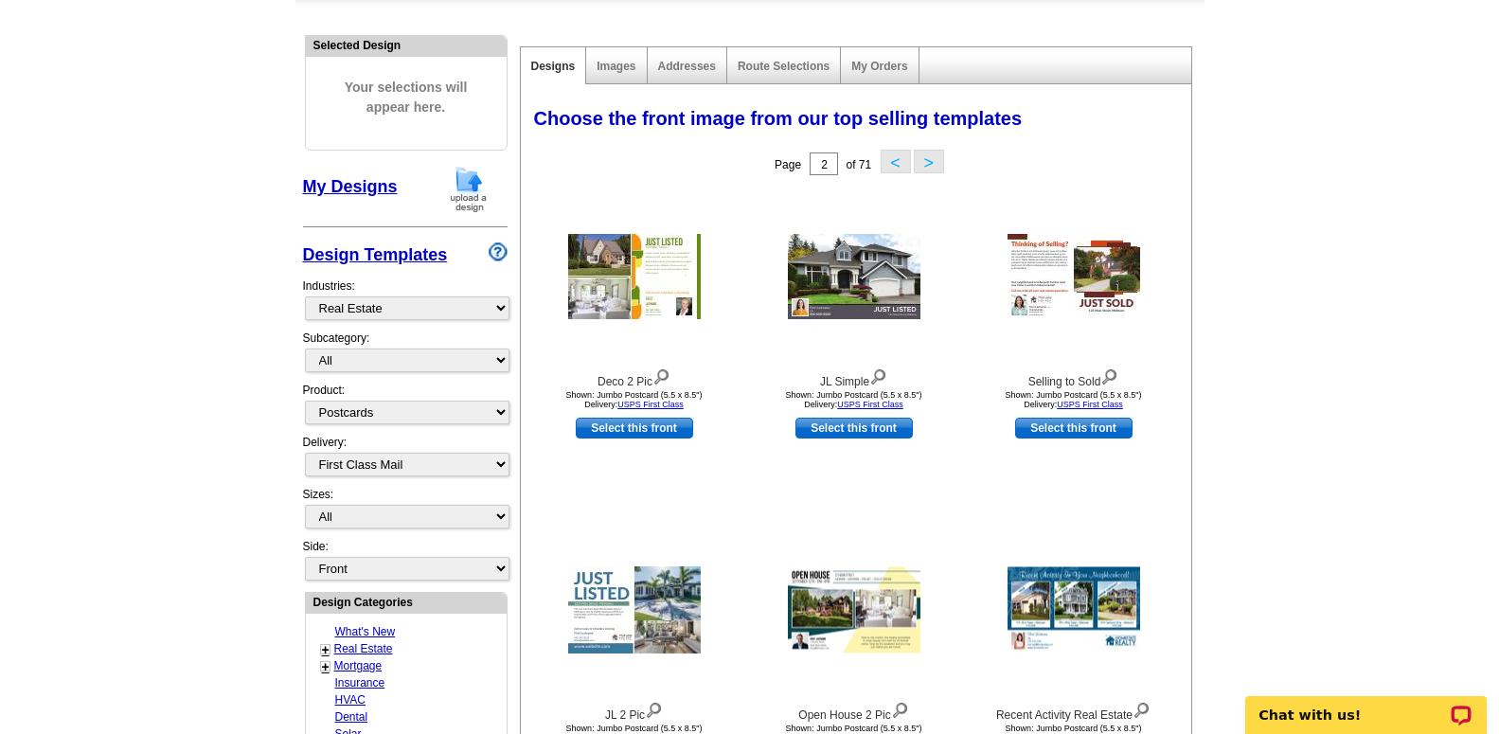
click at [925, 168] on button ">" at bounding box center [929, 162] width 30 height 24
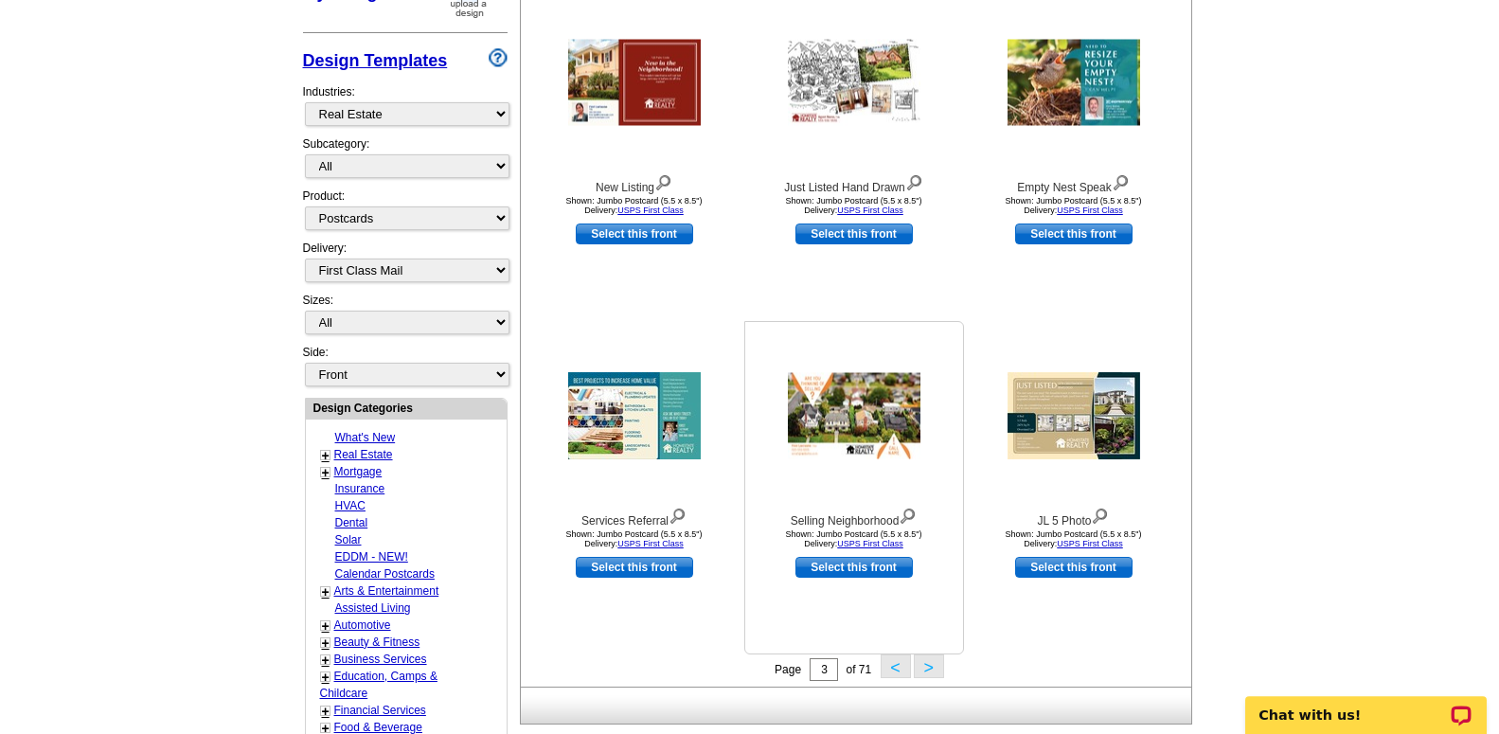
scroll to position [376, 0]
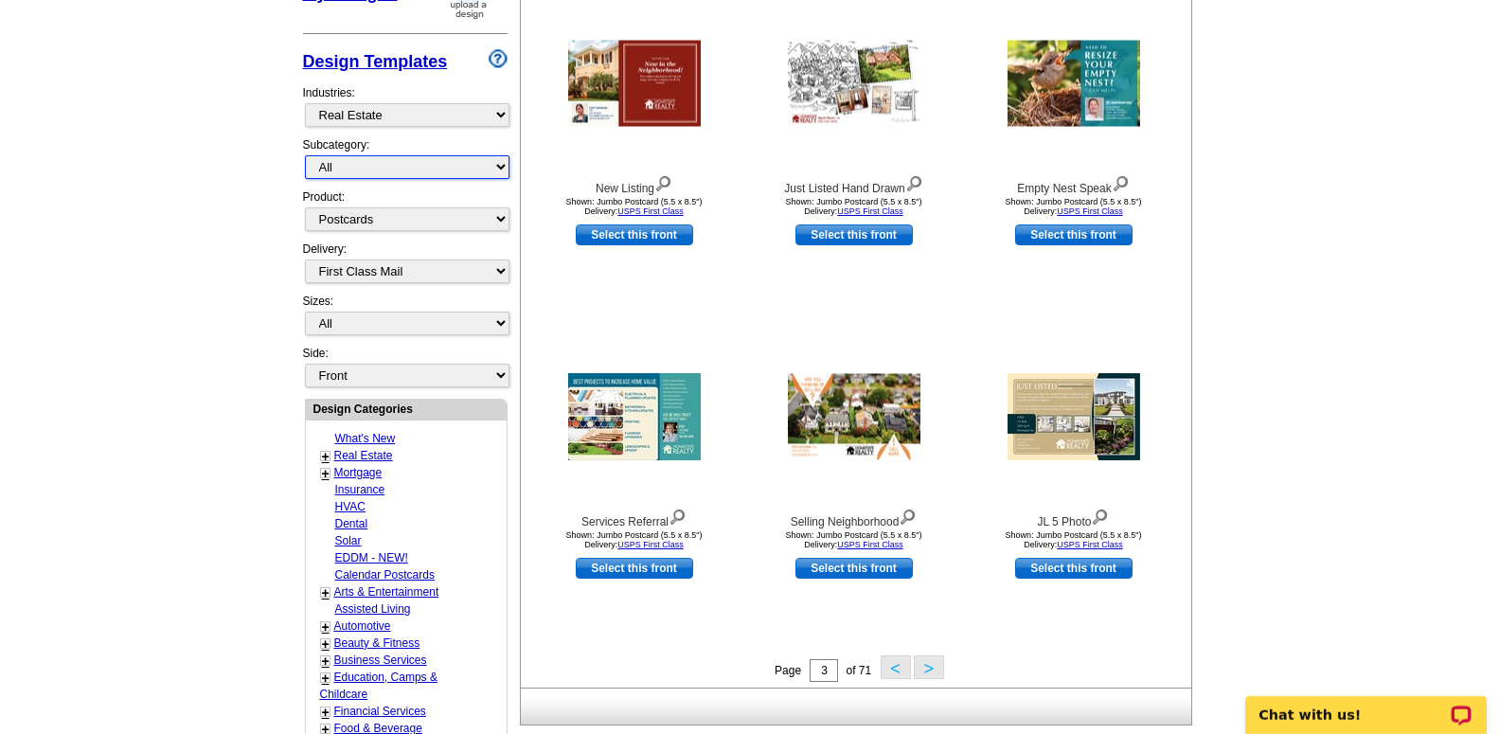
click at [305, 155] on select "All RE/MAX® Referrals Keller Williams® Berkshire Hathaway Home Services Century…" at bounding box center [407, 167] width 205 height 24
select select "788"
click option "Just Listed" at bounding box center [0, 0] width 0 height 0
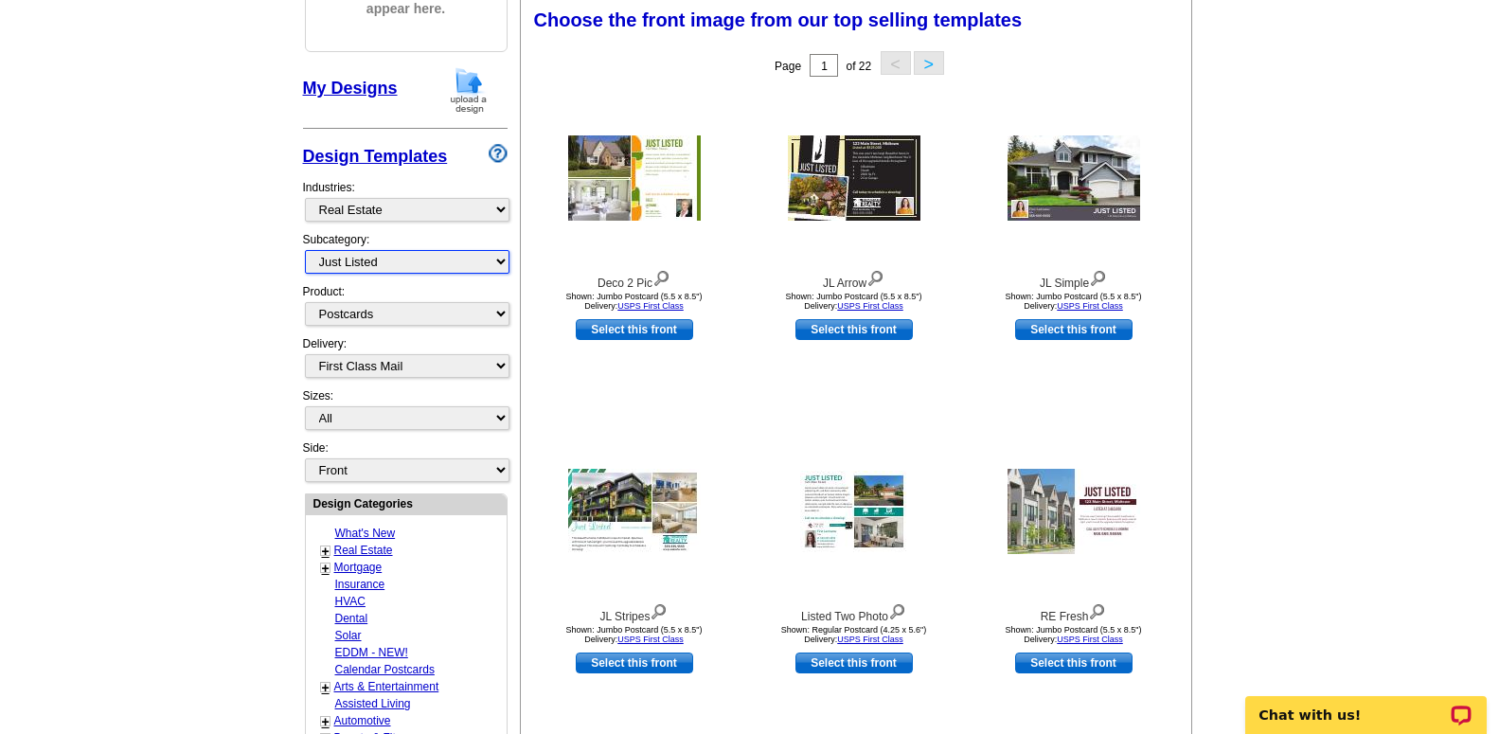
scroll to position [279, 0]
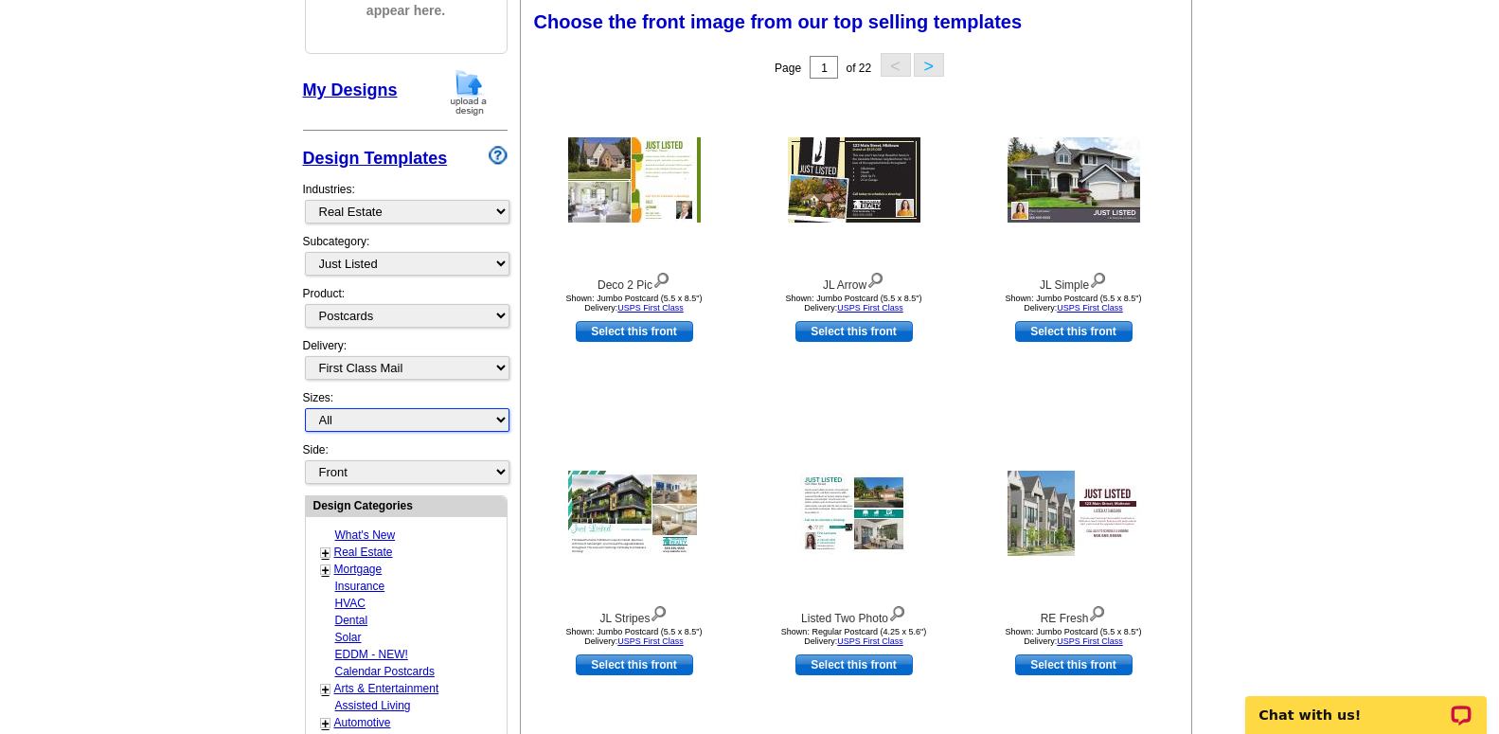
click at [305, 408] on select "All Jumbo Postcard (5.5" x 8.5") Regular Postcard (4.25" x 5.6") Panoramic Post…" at bounding box center [407, 420] width 205 height 24
select select "1"
click option "Regular Postcard (4.25" x 5.6")" at bounding box center [0, 0] width 0 height 0
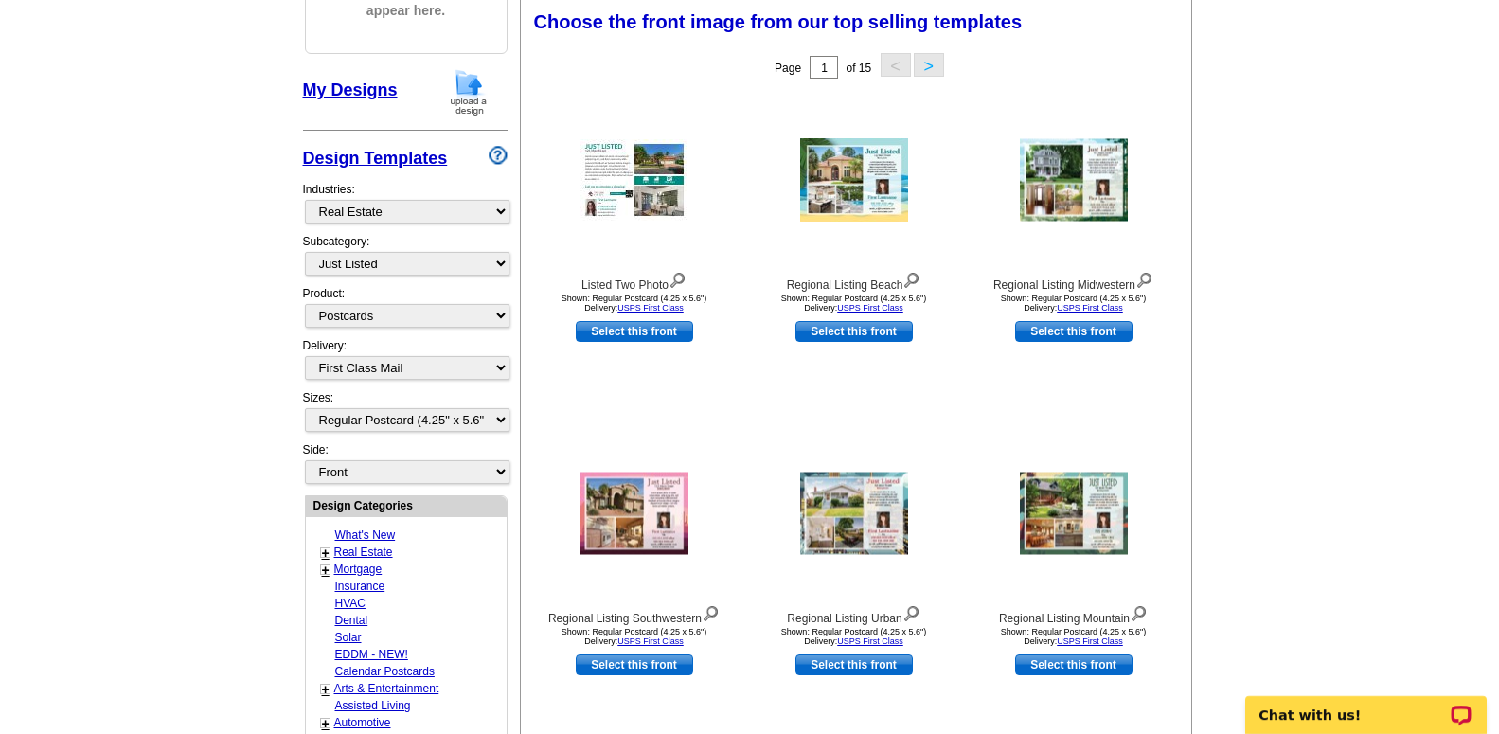
click at [935, 70] on button ">" at bounding box center [929, 65] width 30 height 24
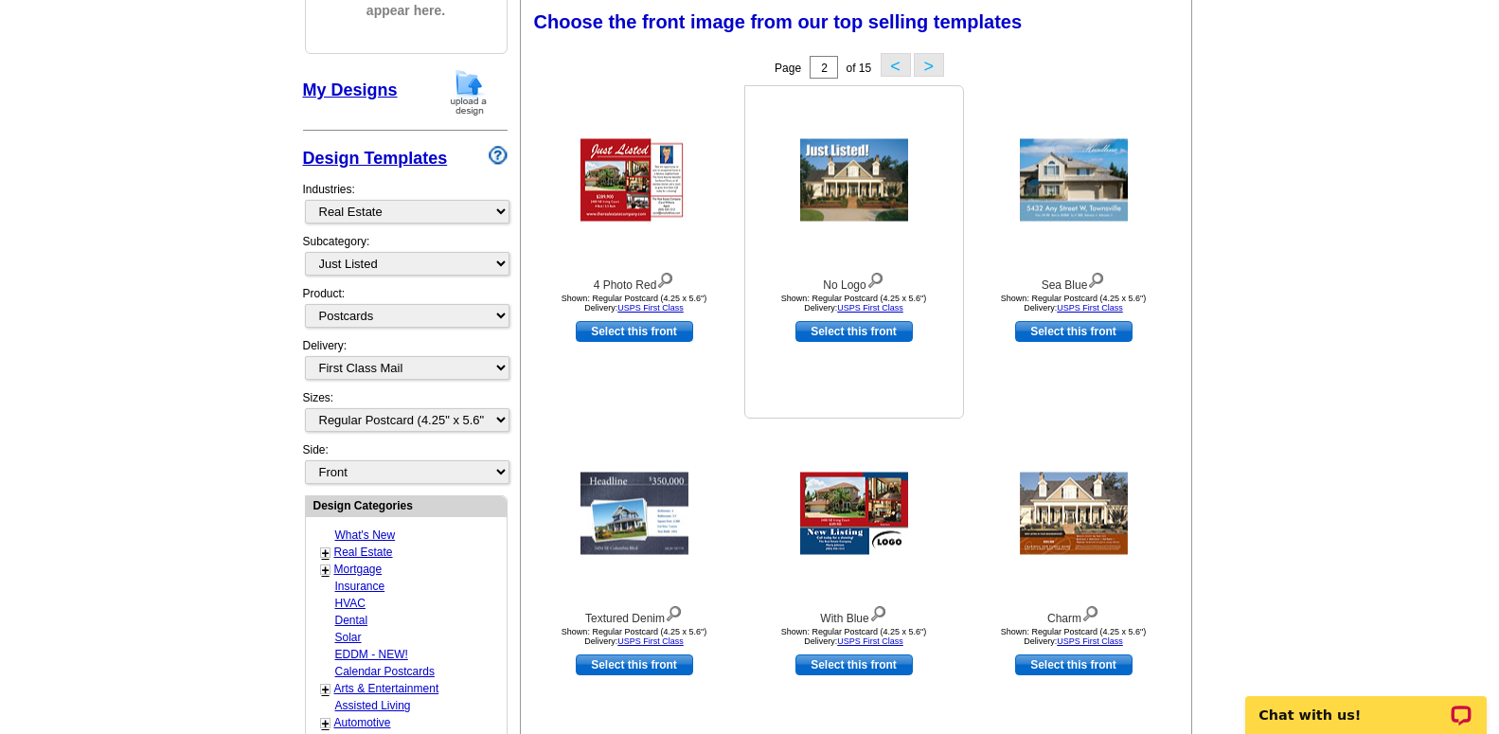
click at [831, 339] on link "Select this front" at bounding box center [854, 331] width 117 height 21
select select "back"
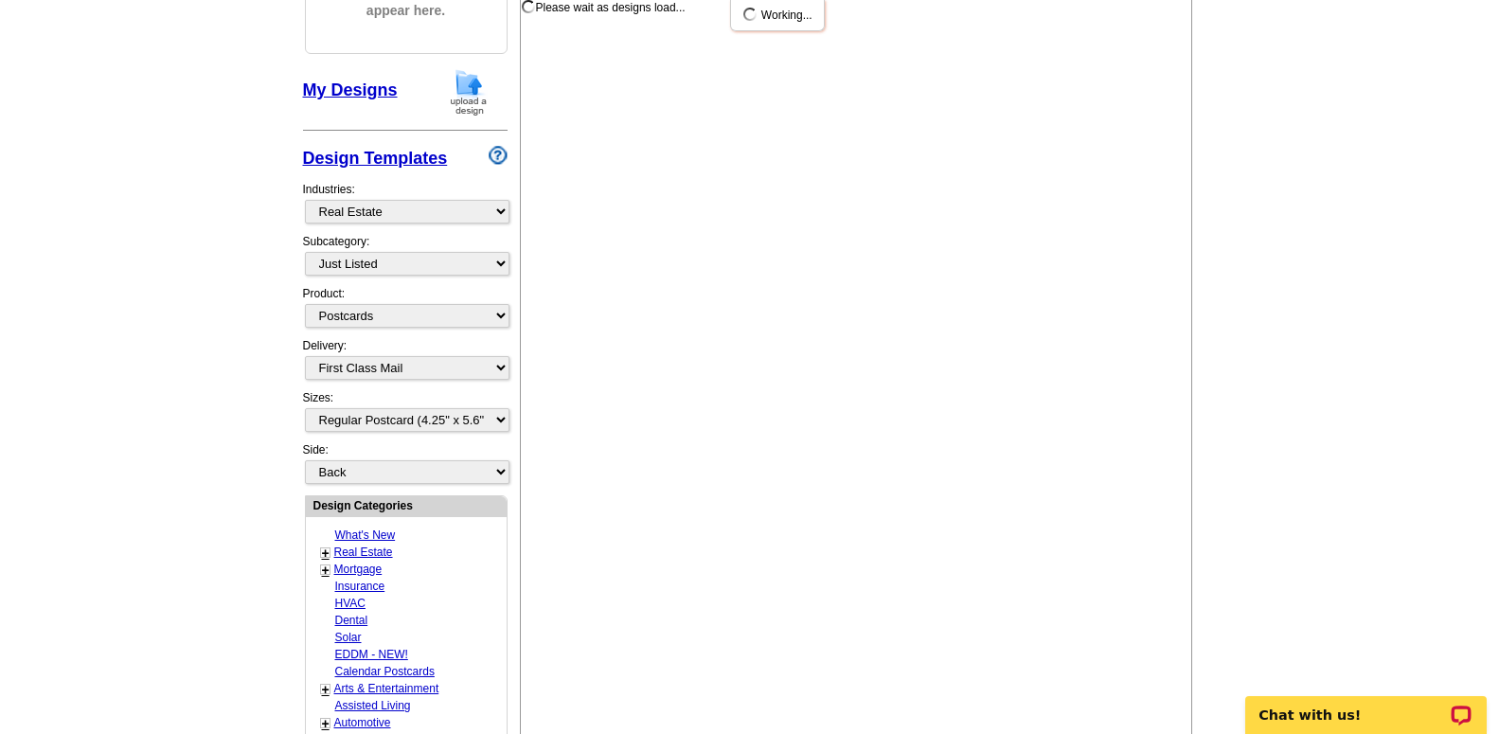
scroll to position [0, 0]
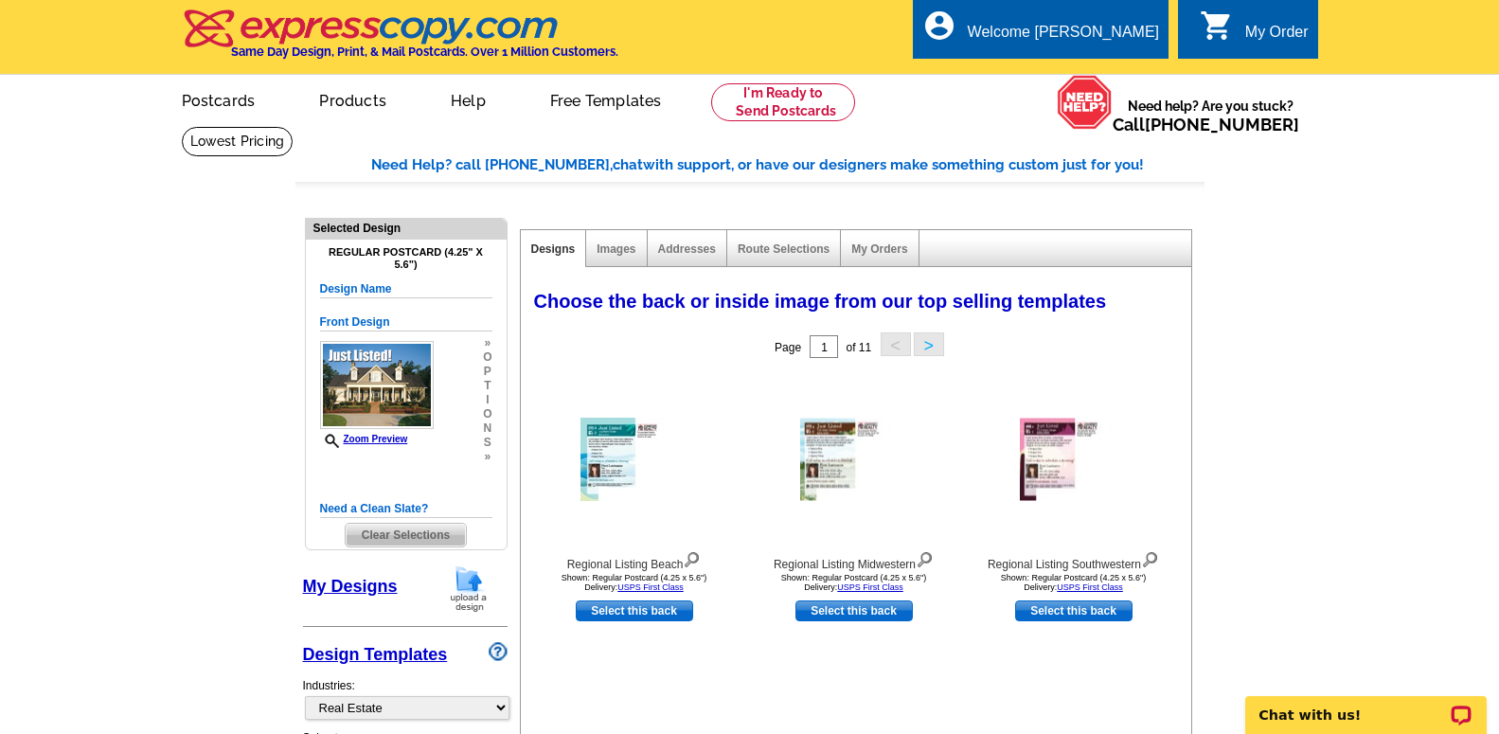
click at [600, 258] on div "Images" at bounding box center [616, 248] width 61 height 37
click at [603, 255] on link "Images" at bounding box center [616, 248] width 39 height 13
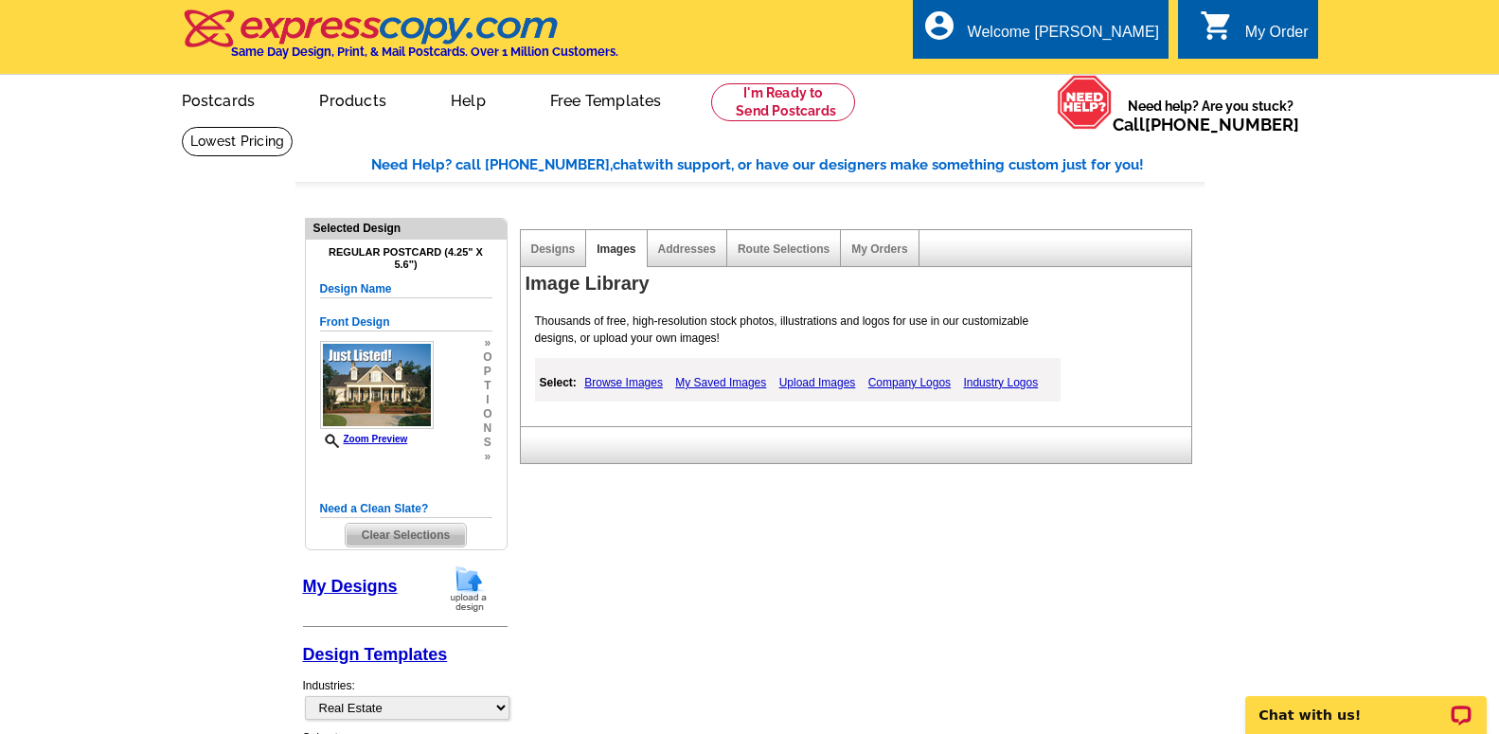
click at [784, 386] on link "Upload Images" at bounding box center [818, 382] width 86 height 23
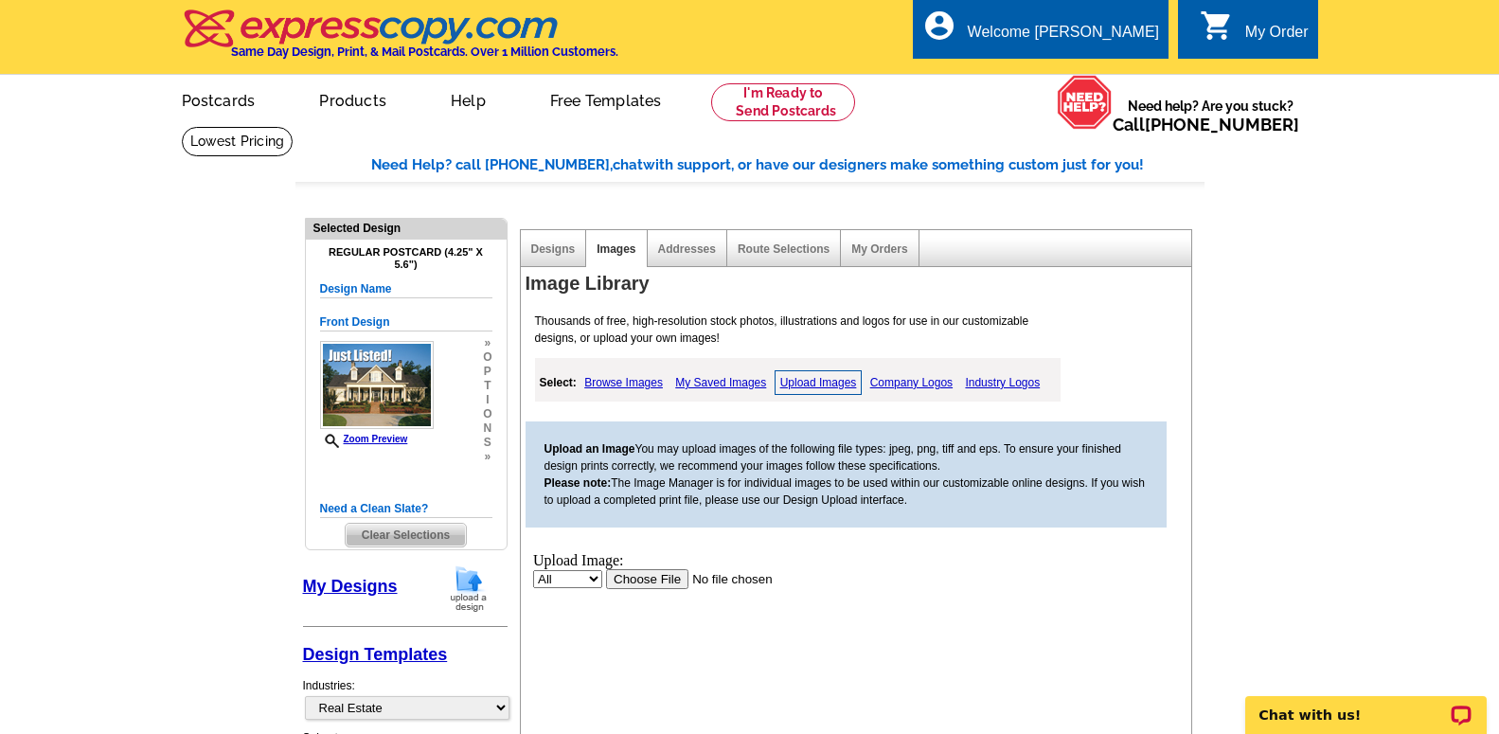
click at [636, 579] on input "file" at bounding box center [725, 578] width 240 height 20
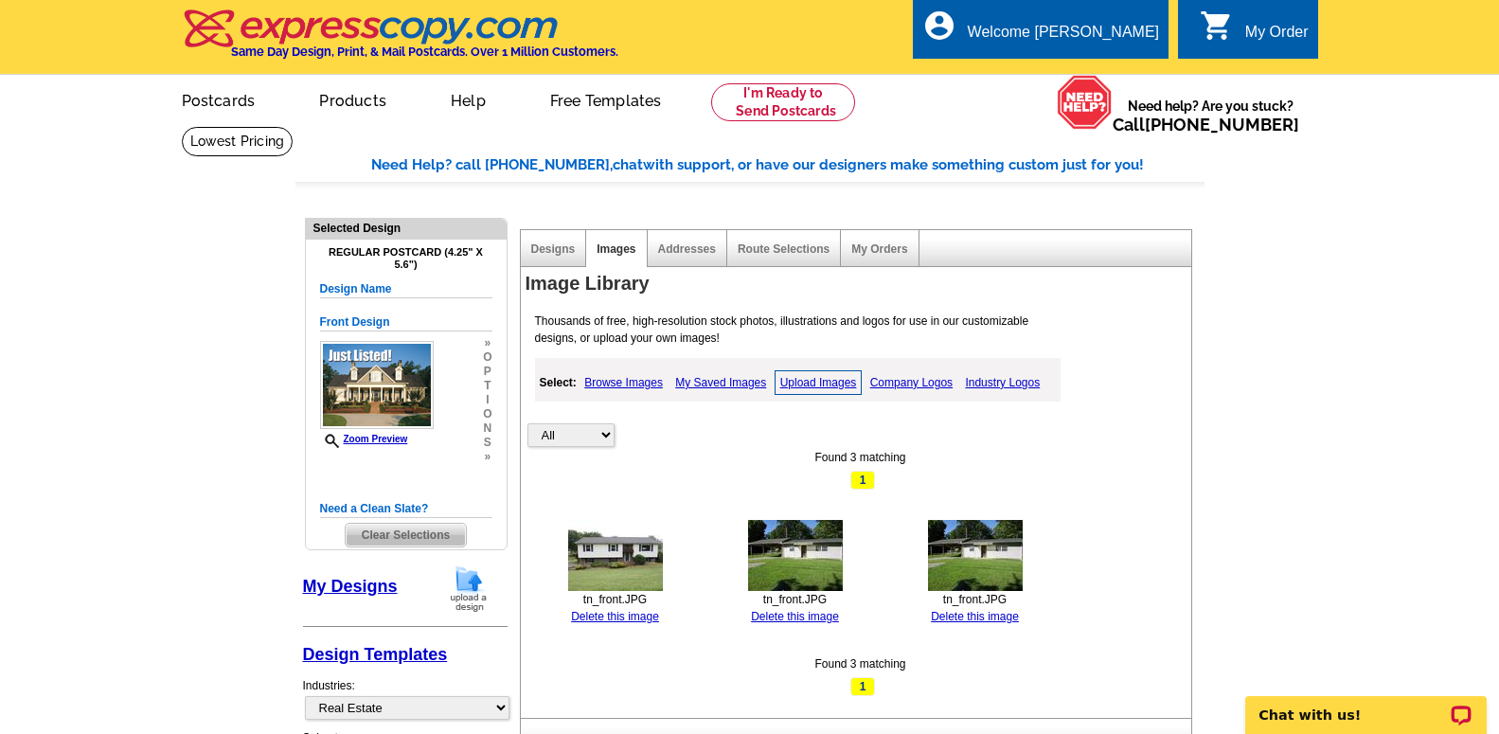
scroll to position [97, 0]
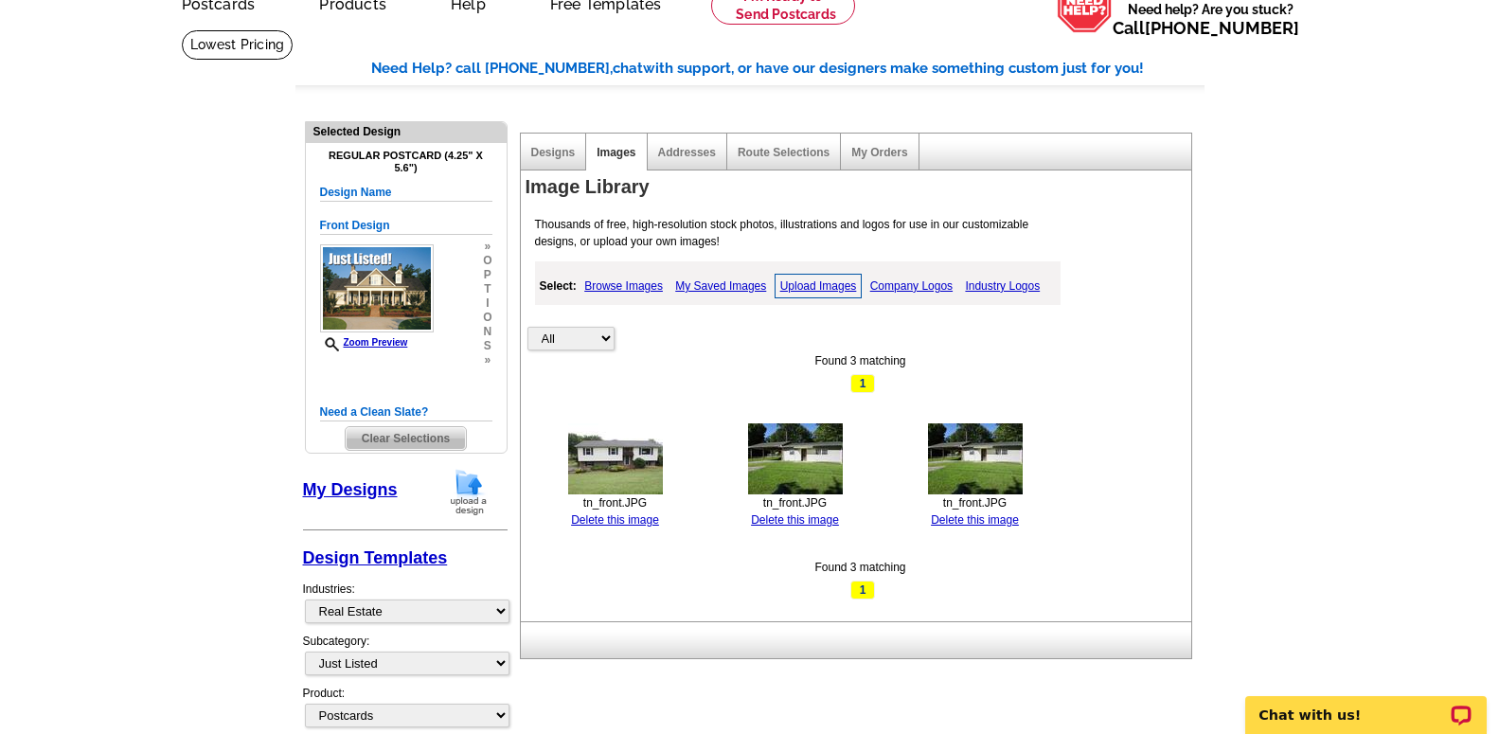
click at [779, 524] on link "Delete this image" at bounding box center [795, 519] width 88 height 13
click at [826, 515] on link "Delete this image" at bounding box center [795, 519] width 88 height 13
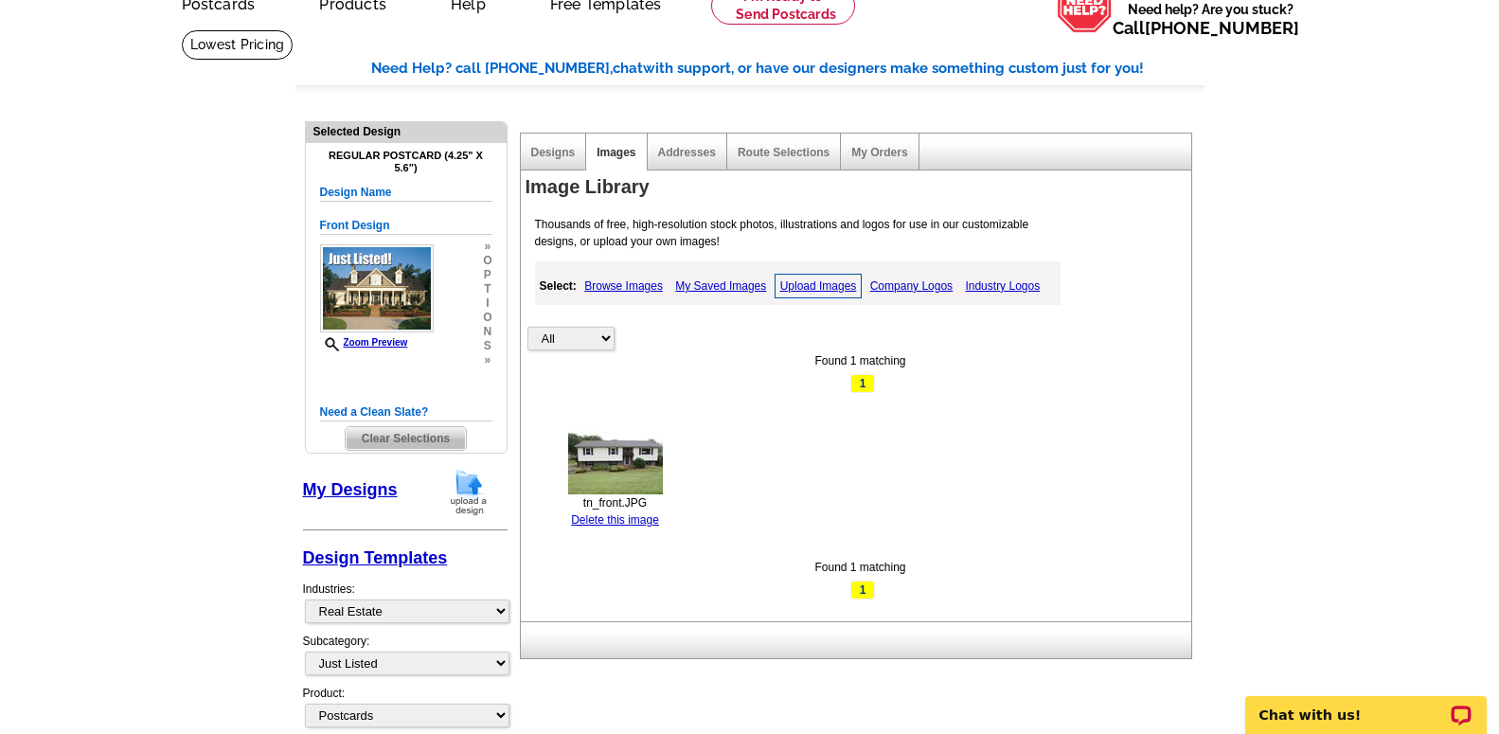
click at [650, 450] on img at bounding box center [615, 458] width 95 height 71
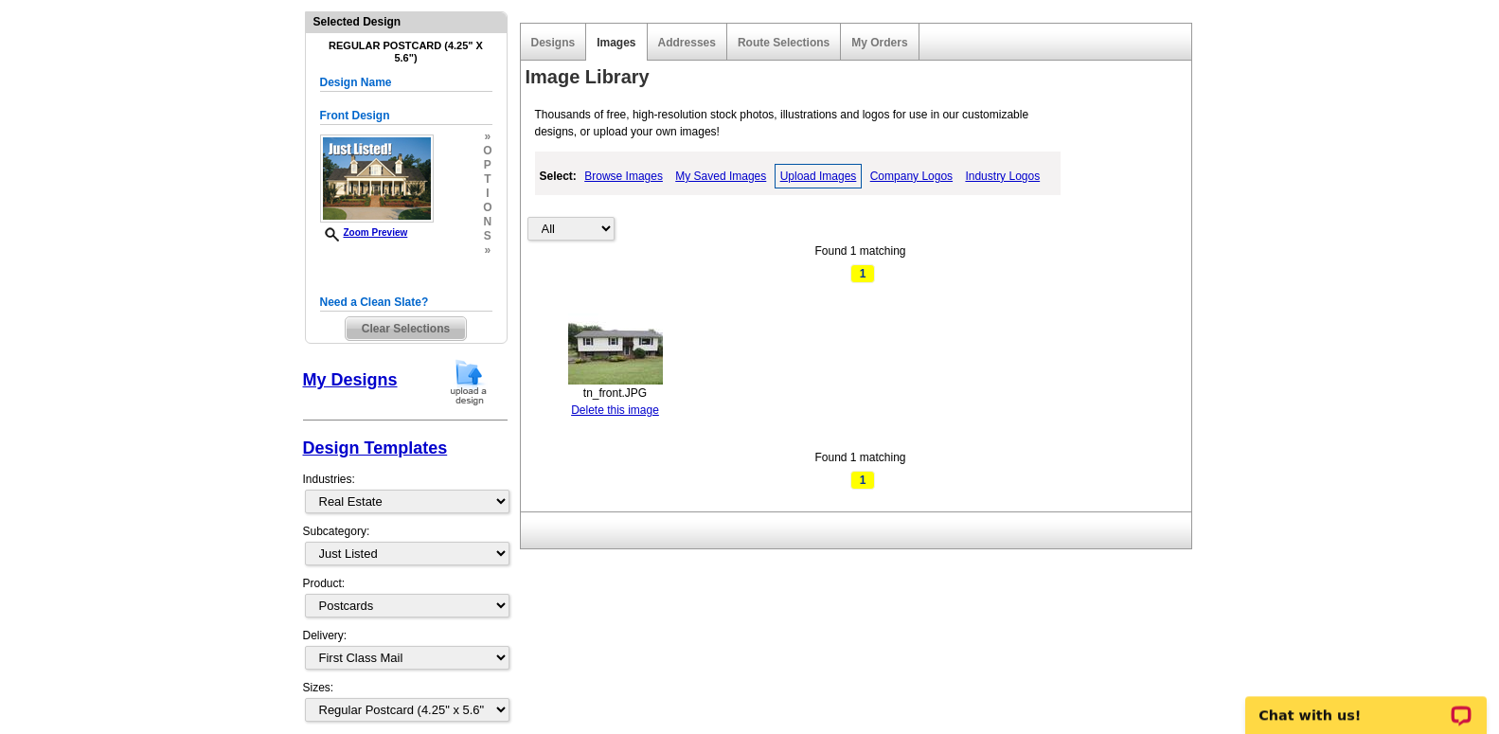
scroll to position [193, 0]
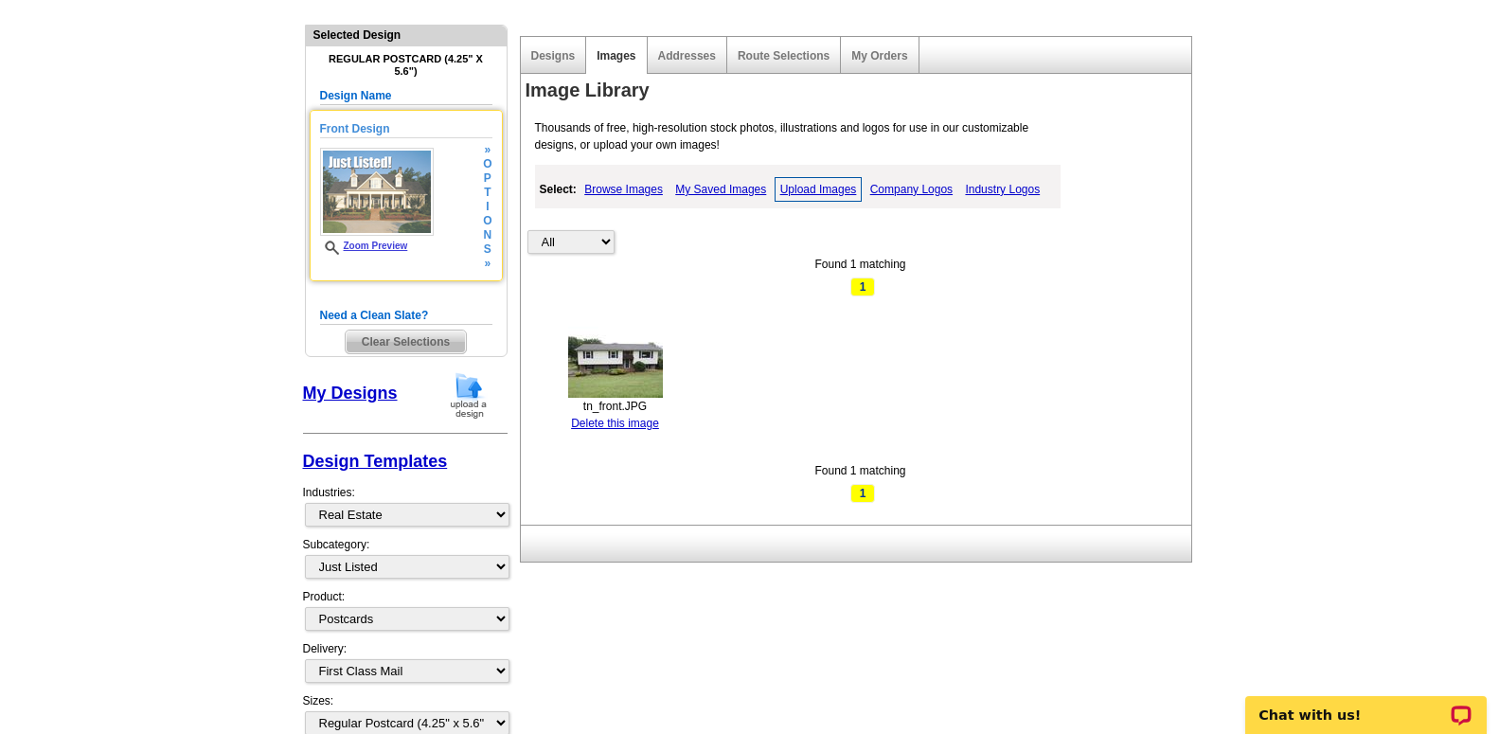
click at [403, 216] on img at bounding box center [377, 192] width 114 height 88
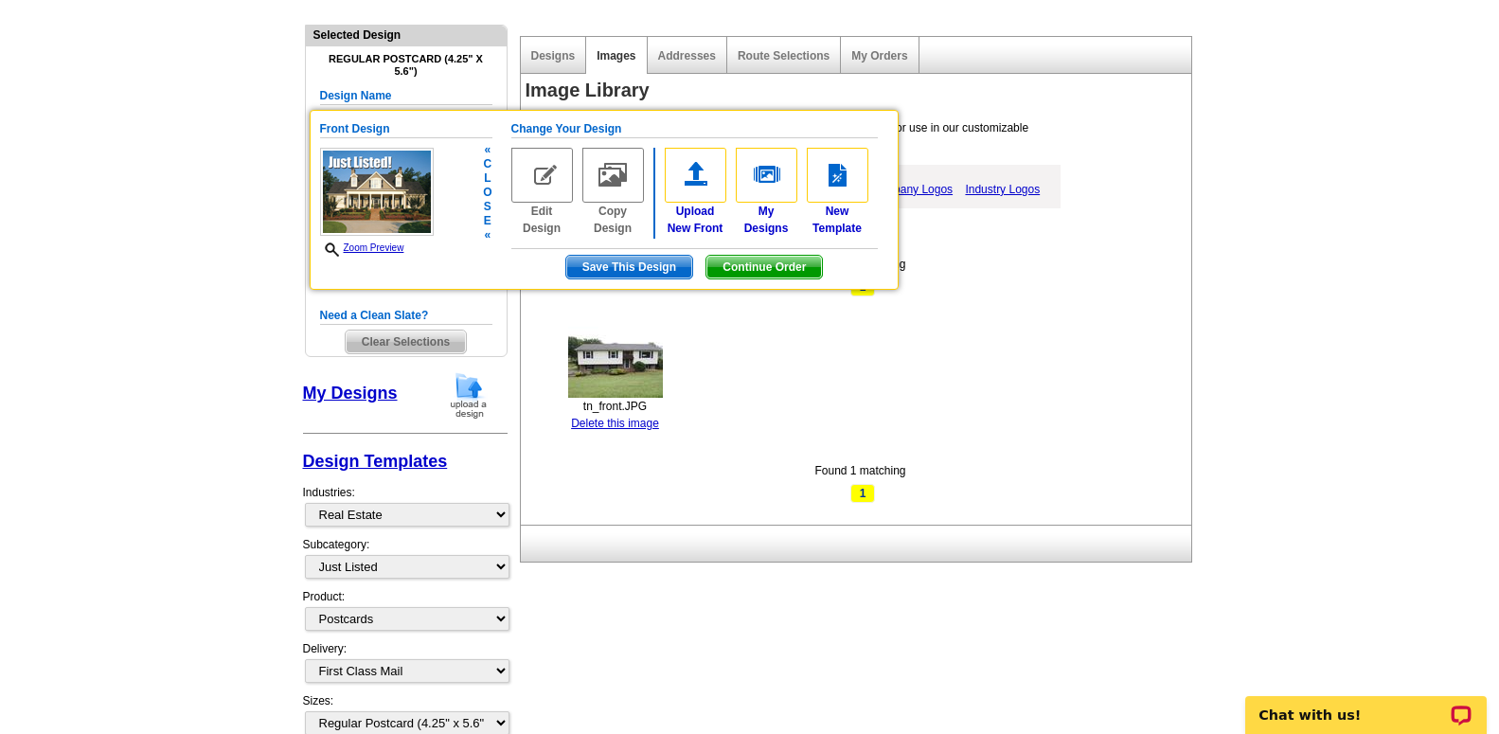
click at [578, 259] on span "Save This Design" at bounding box center [629, 267] width 126 height 23
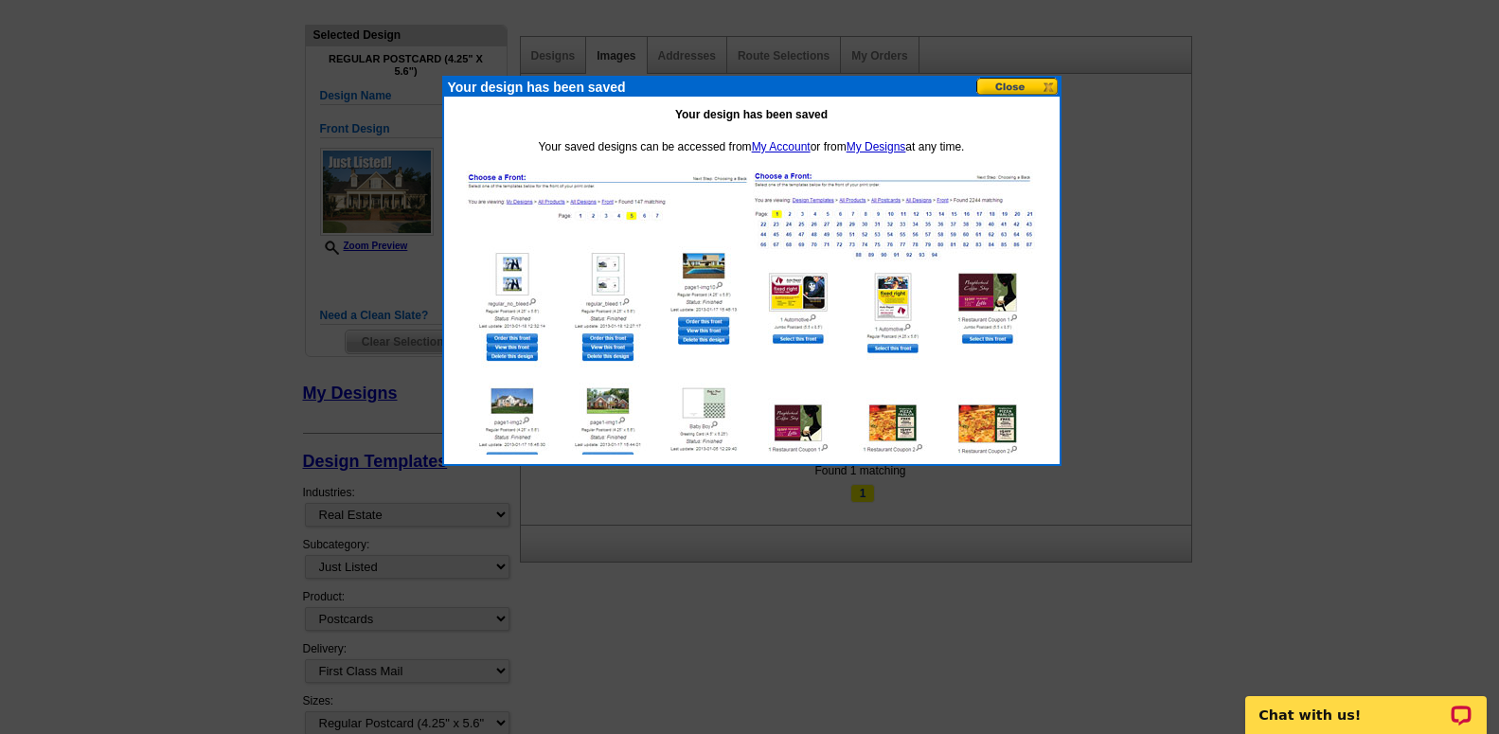
click at [1014, 82] on button at bounding box center [1017, 87] width 83 height 18
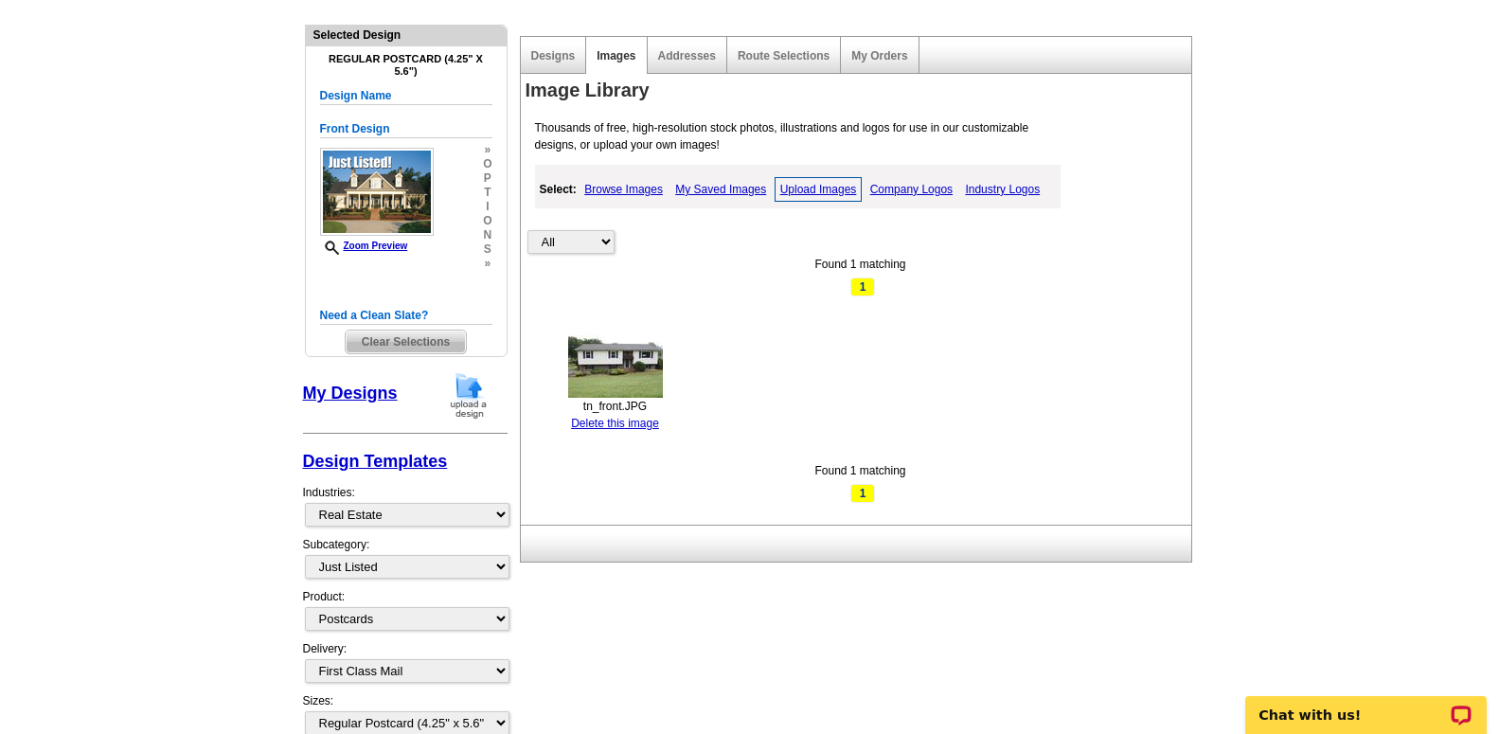
click at [654, 360] on img at bounding box center [615, 362] width 95 height 71
click at [682, 50] on div "Addresses" at bounding box center [688, 55] width 80 height 37
click at [676, 54] on link "Addresses" at bounding box center [687, 55] width 58 height 13
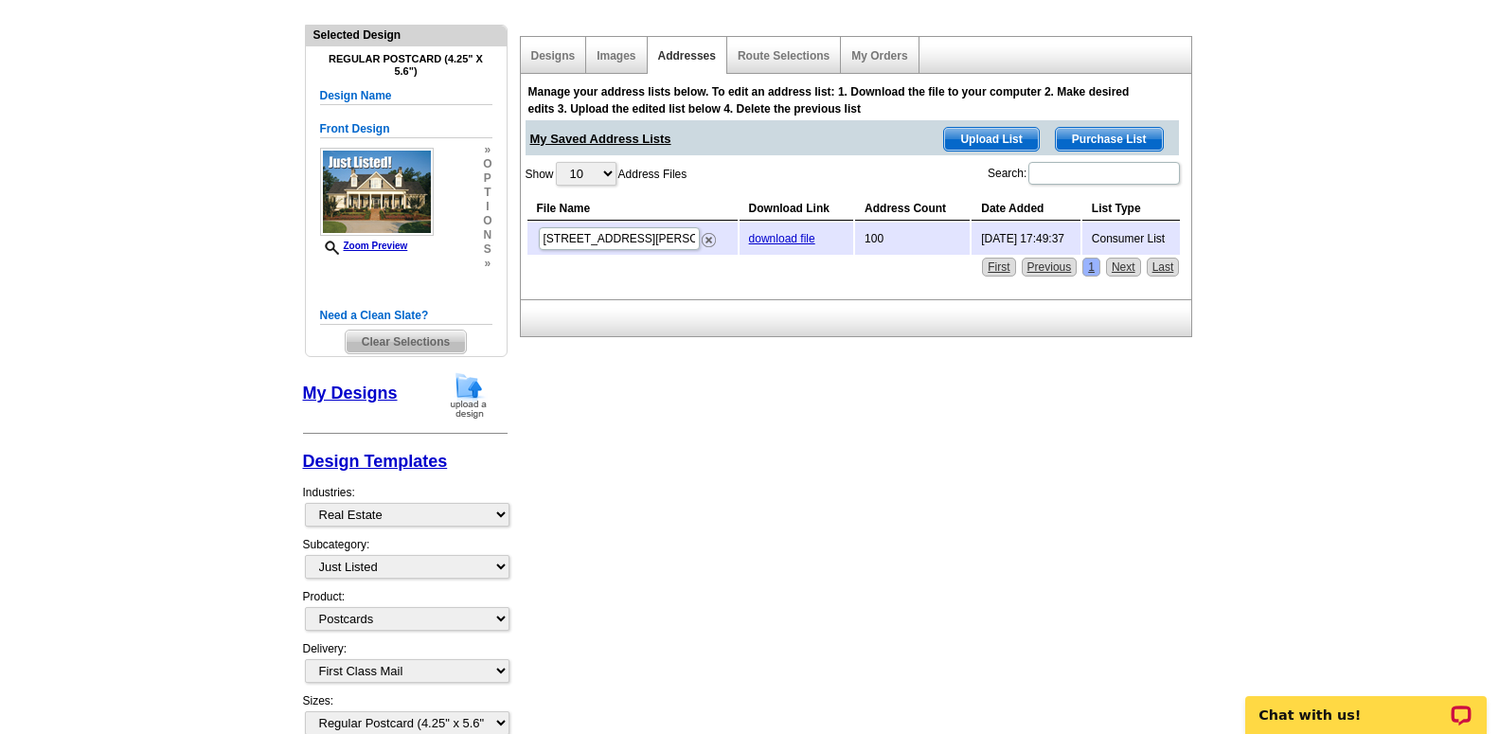
click at [701, 236] on span "1502 Richardson Street - Aug 30" at bounding box center [619, 238] width 165 height 27
click at [706, 241] on img at bounding box center [709, 240] width 14 height 14
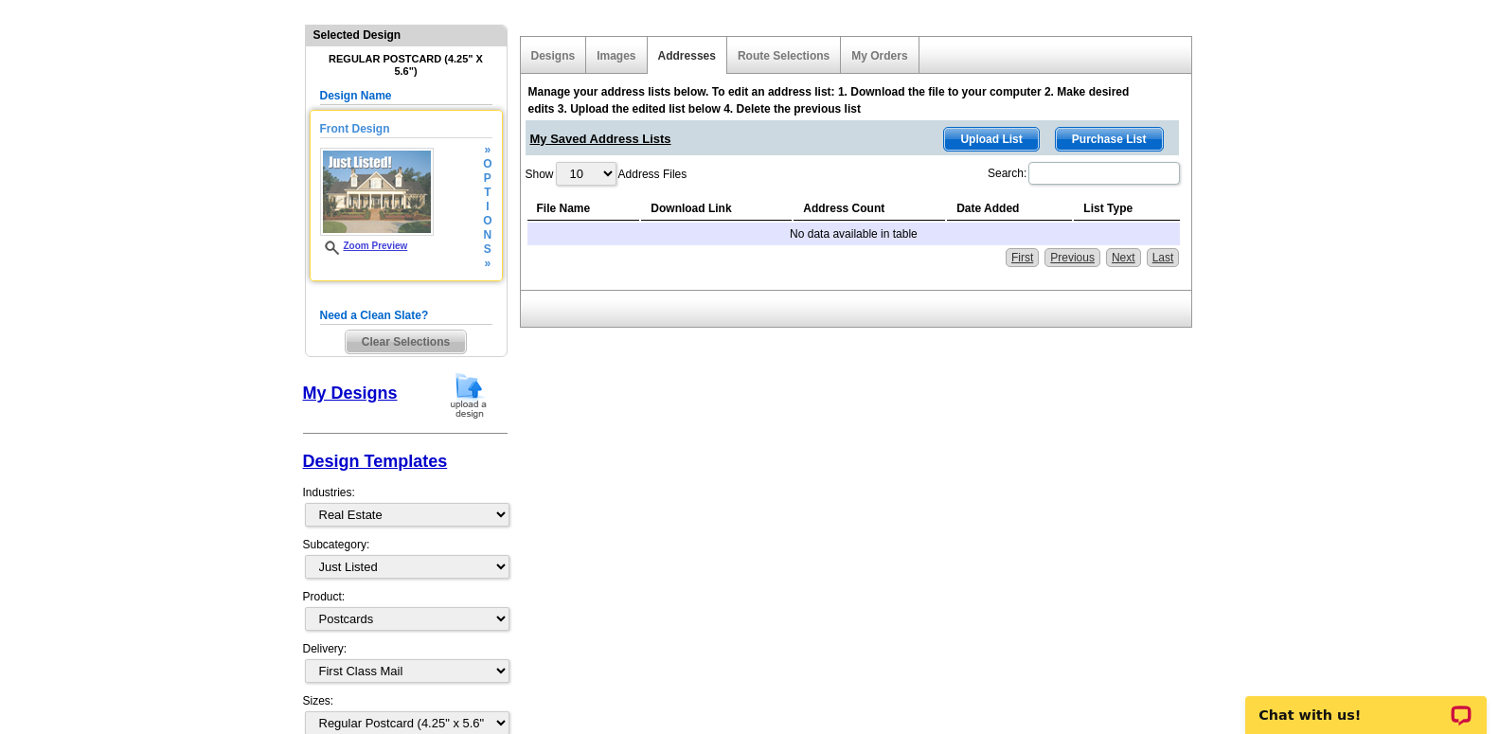
click at [410, 194] on img at bounding box center [377, 192] width 114 height 88
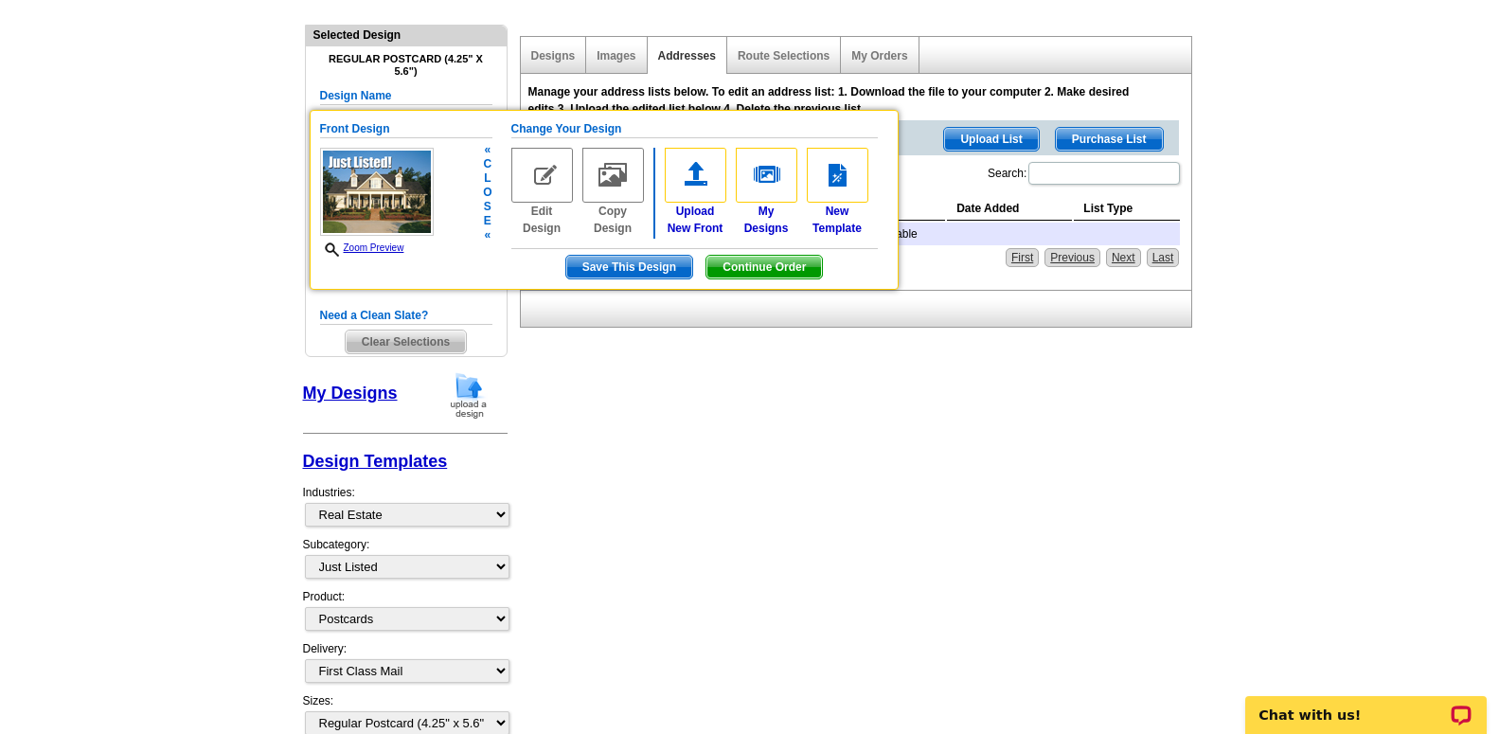
click at [743, 256] on span "Continue Order" at bounding box center [765, 267] width 116 height 23
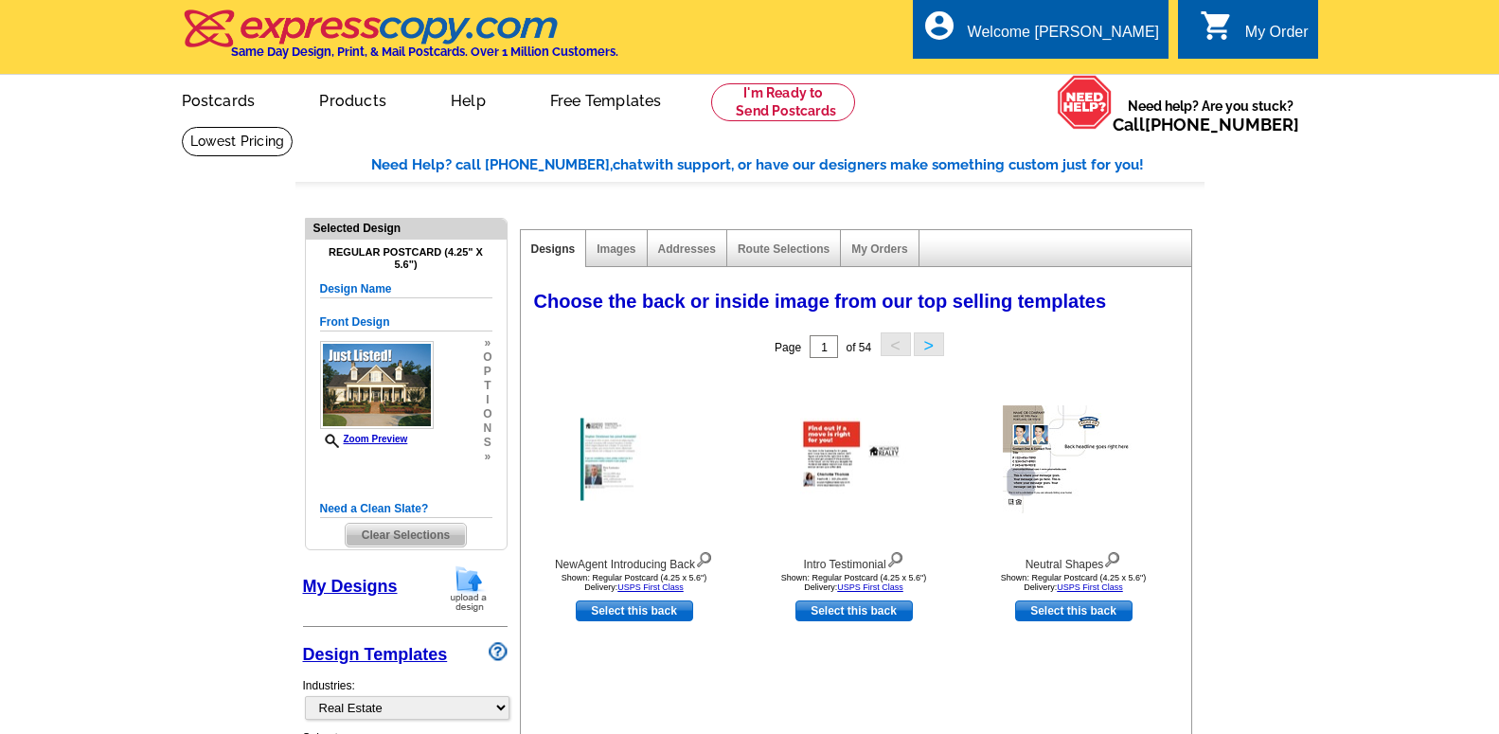
select select "785"
select select "1"
select select "back"
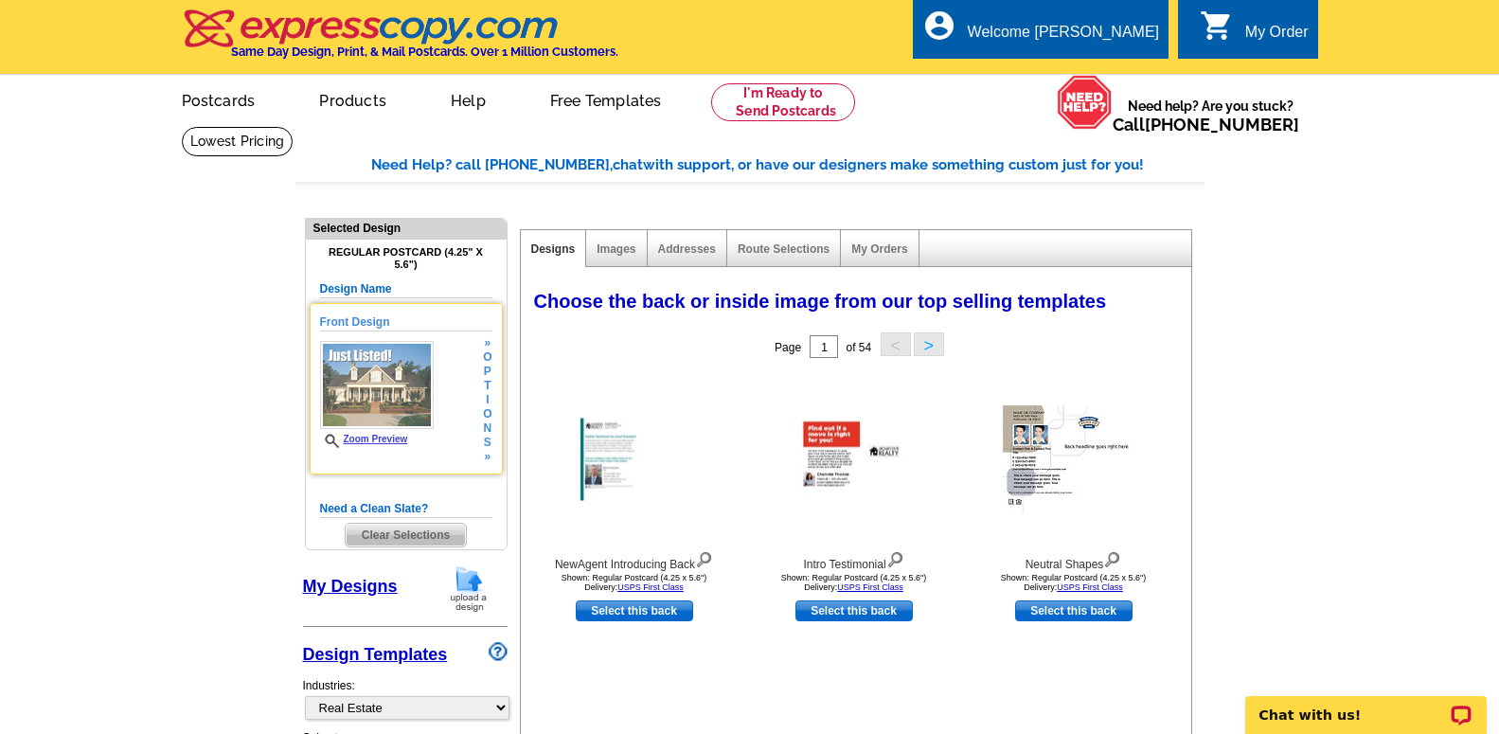
click at [413, 384] on img at bounding box center [377, 385] width 114 height 88
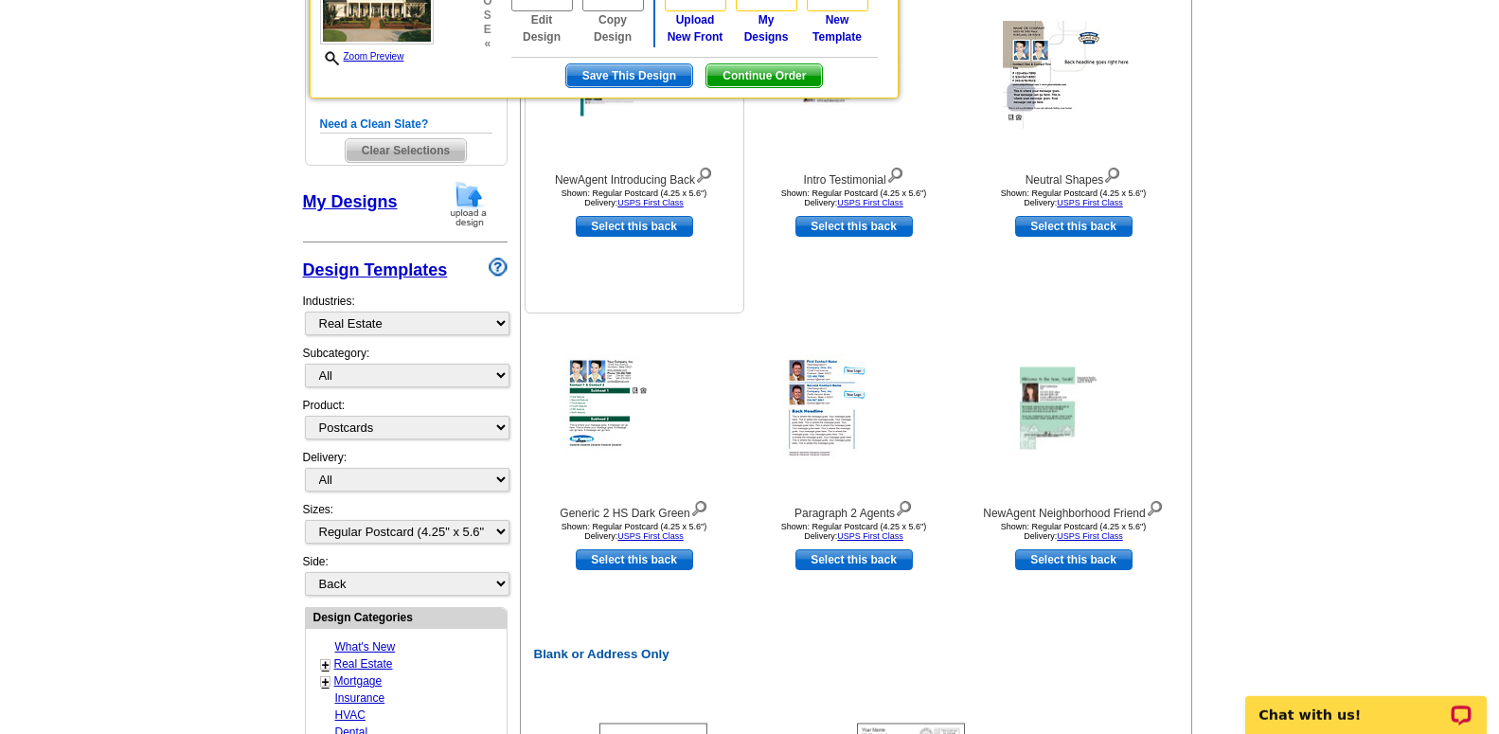
scroll to position [290, 0]
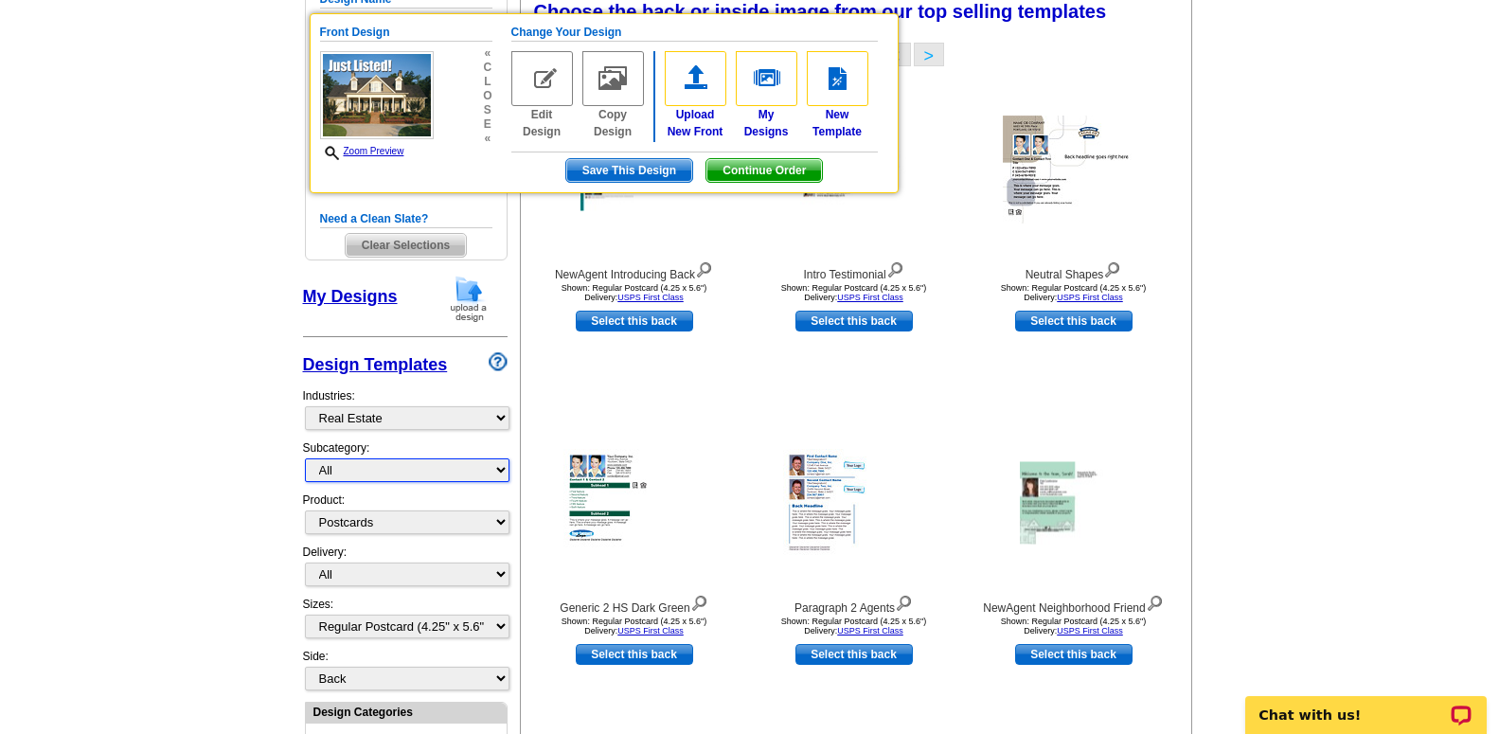
click at [305, 458] on select "All RE/MAX® Referrals Keller Williams® Berkshire Hathaway Home Services Century…" at bounding box center [407, 470] width 205 height 24
select select "788"
click option "Just Listed" at bounding box center [0, 0] width 0 height 0
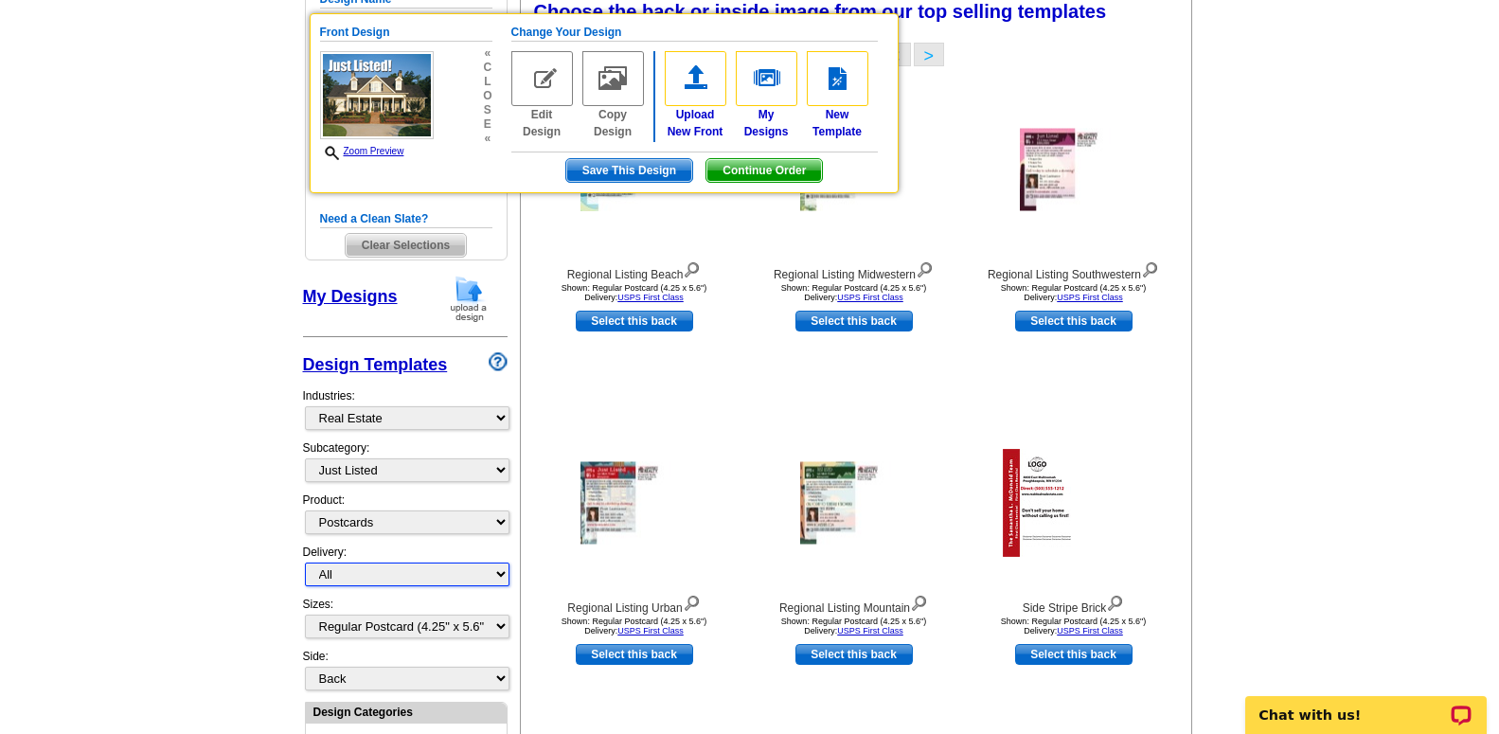
click at [305, 563] on select "All First Class Mail Shipped to Me EDDM Save 66% on Postage" at bounding box center [407, 575] width 205 height 24
select select "1"
click option "First Class Mail" at bounding box center [0, 0] width 0 height 0
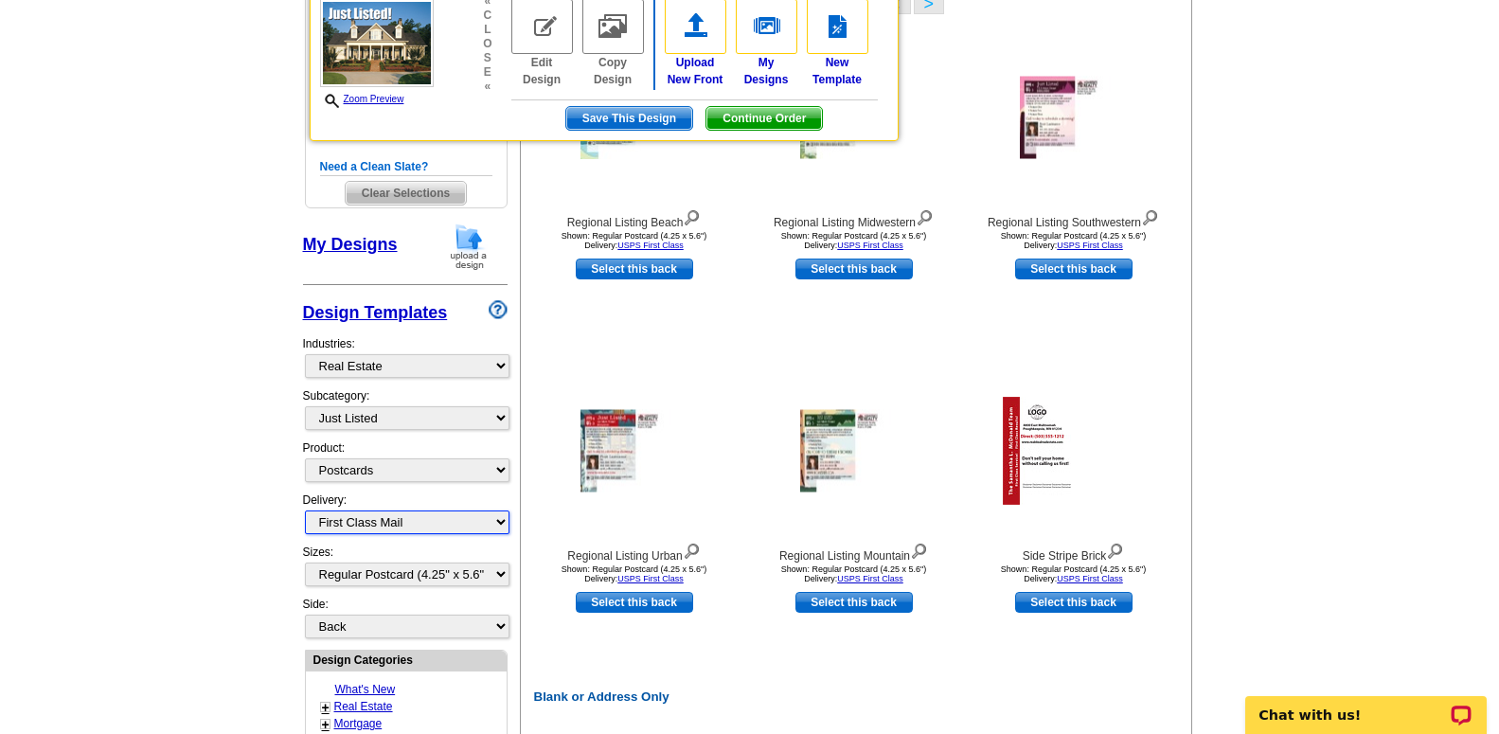
scroll to position [386, 0]
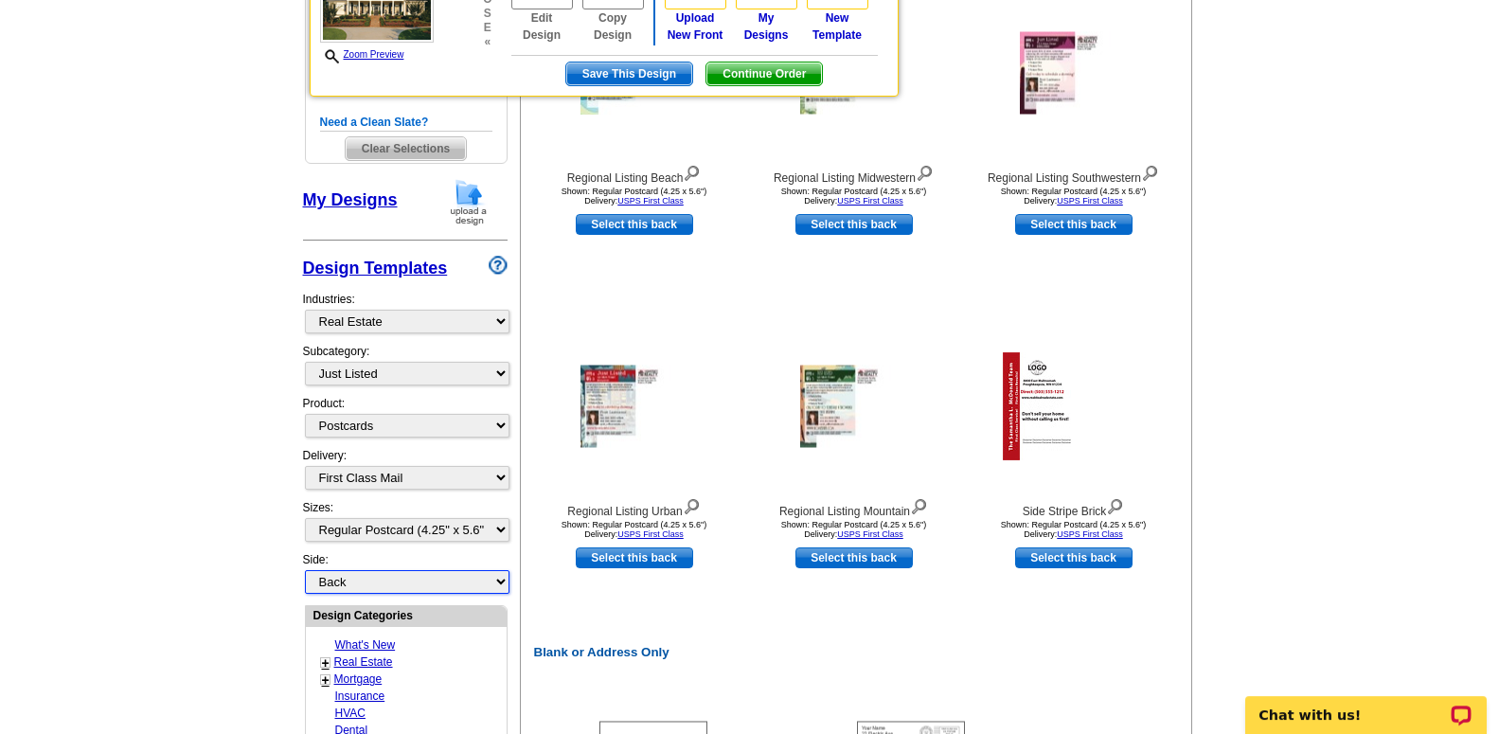
click at [305, 570] on select "Front Back" at bounding box center [407, 582] width 205 height 24
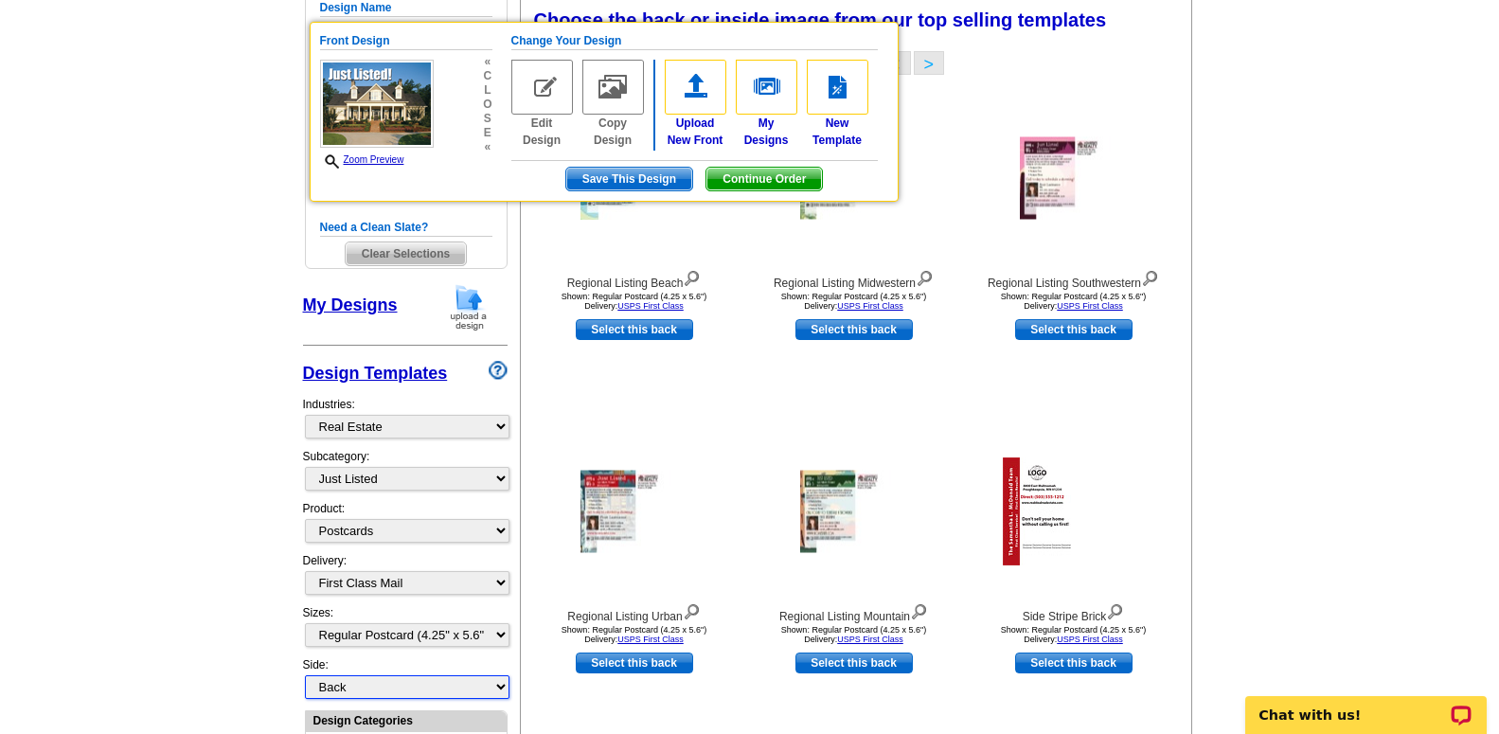
scroll to position [279, 0]
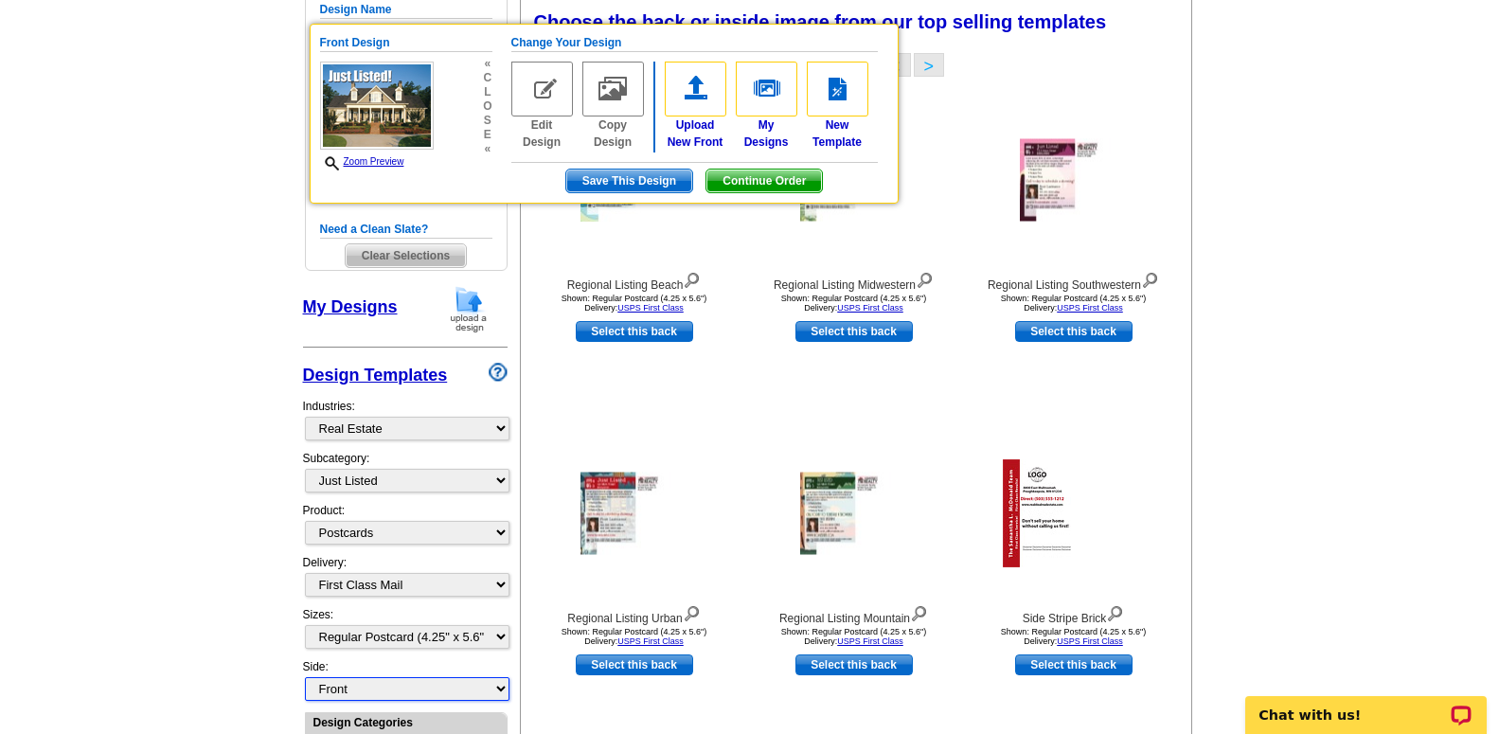
click option "Front" at bounding box center [0, 0] width 0 height 0
select select "front"
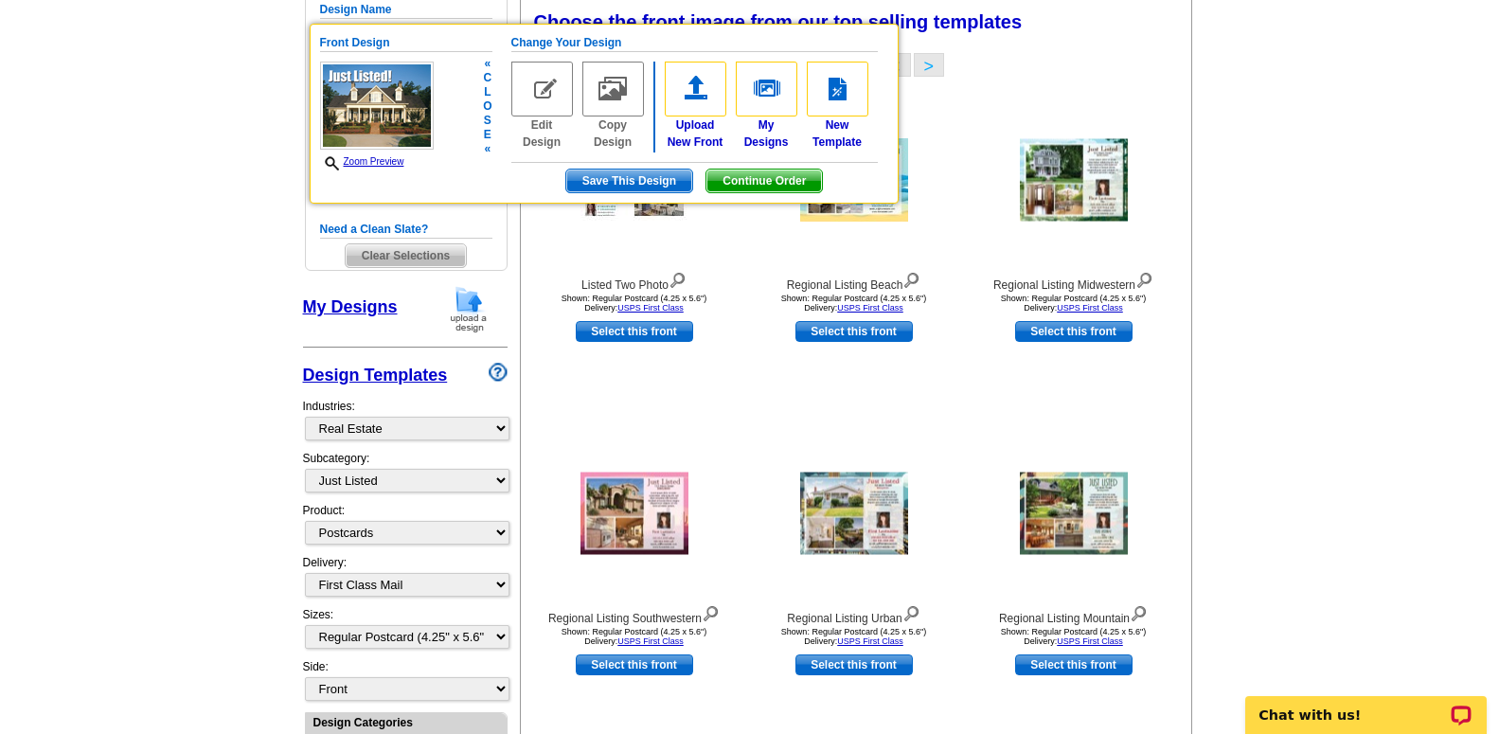
click at [402, 156] on link "Zoom Preview" at bounding box center [362, 161] width 84 height 10
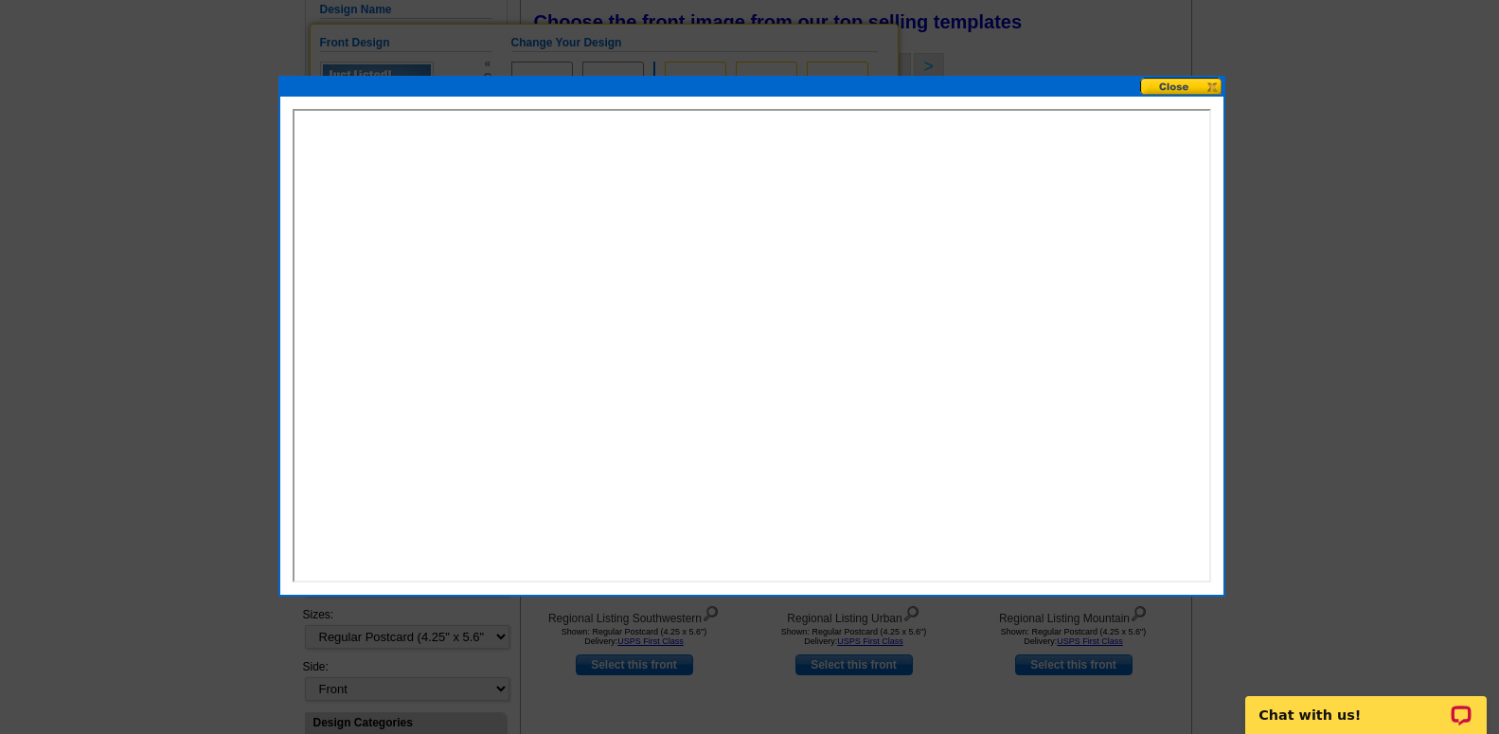
click at [1215, 92] on button at bounding box center [1181, 87] width 83 height 18
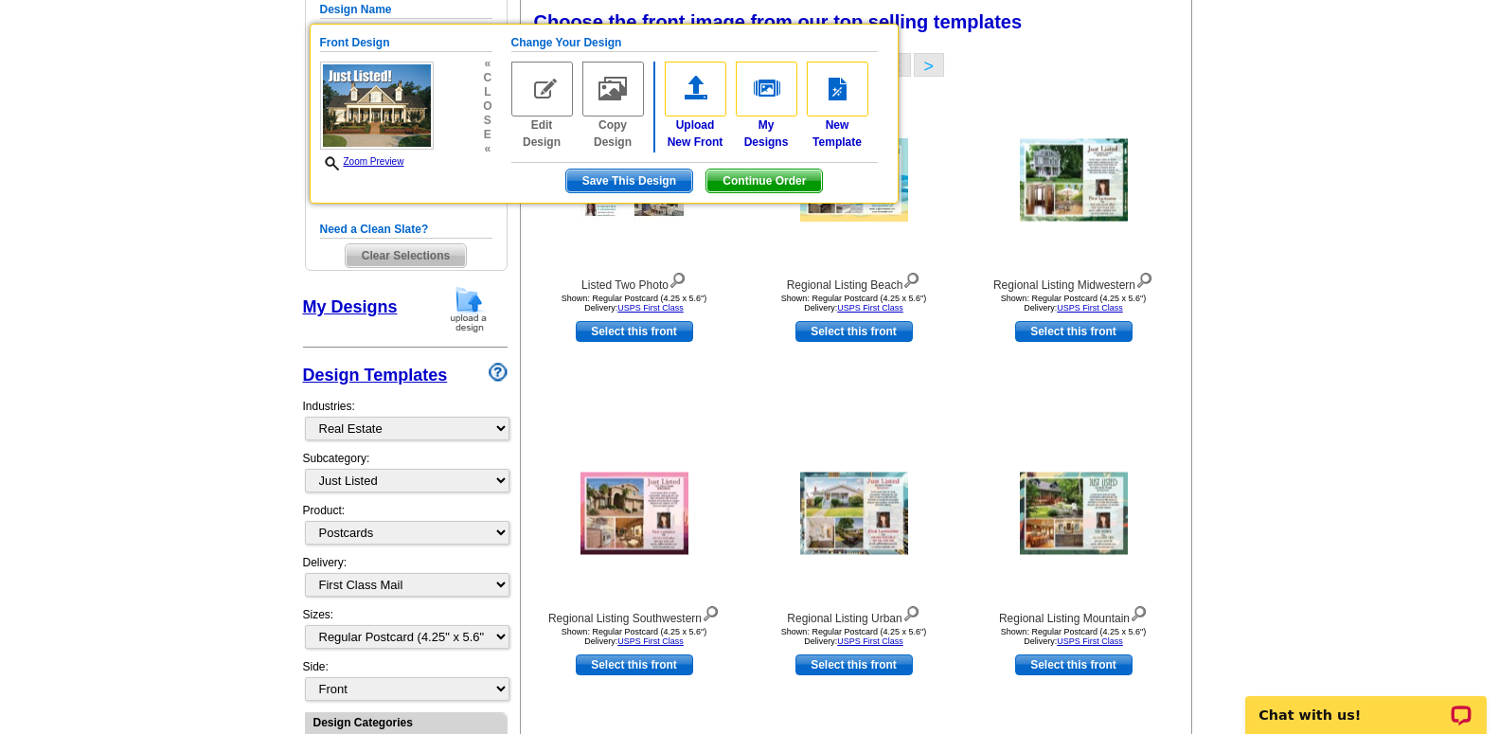
click at [1224, 100] on main "Need Help? call 800-260-5887, chat with support, or have our designers make som…" at bounding box center [749, 659] width 1499 height 1625
click at [781, 170] on span "Continue Order" at bounding box center [765, 181] width 116 height 23
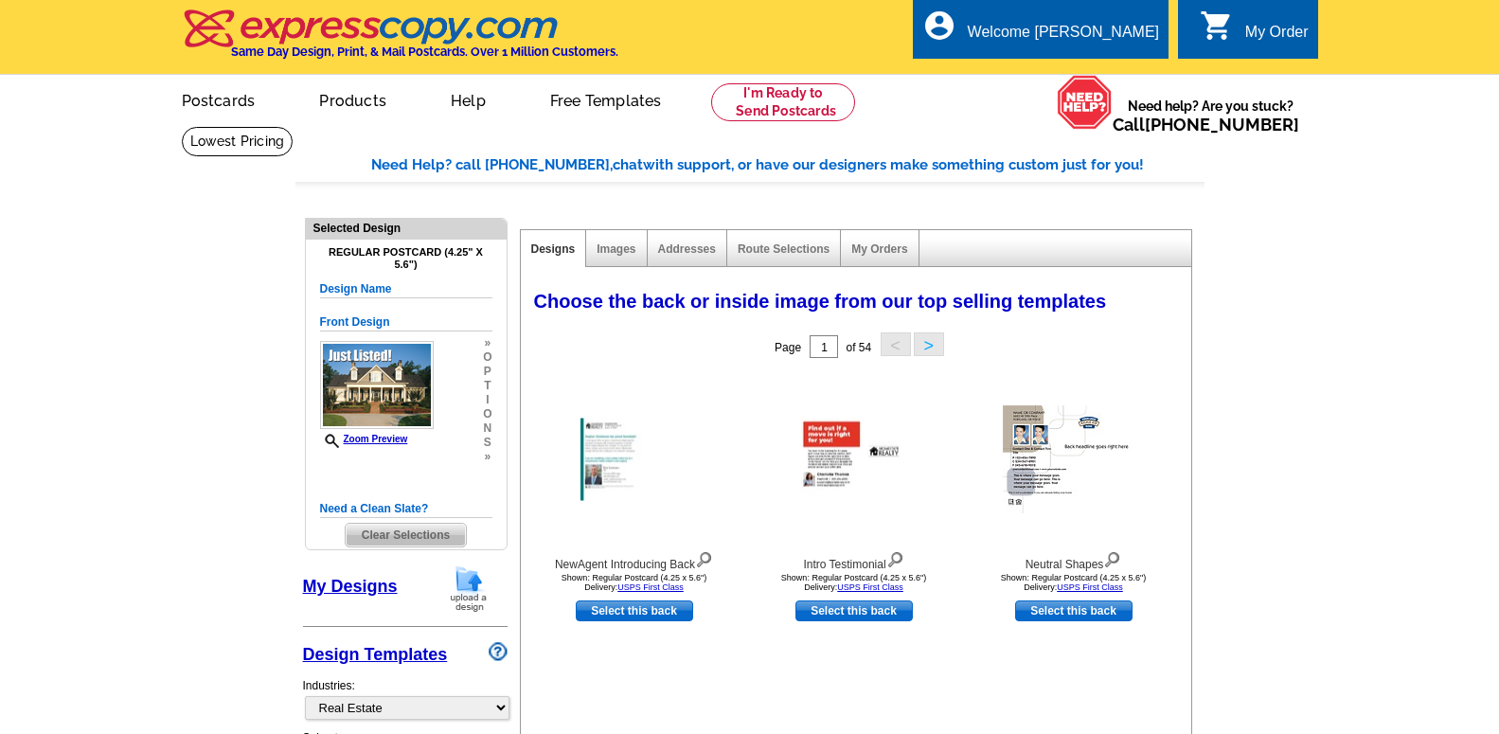
select select "785"
select select "1"
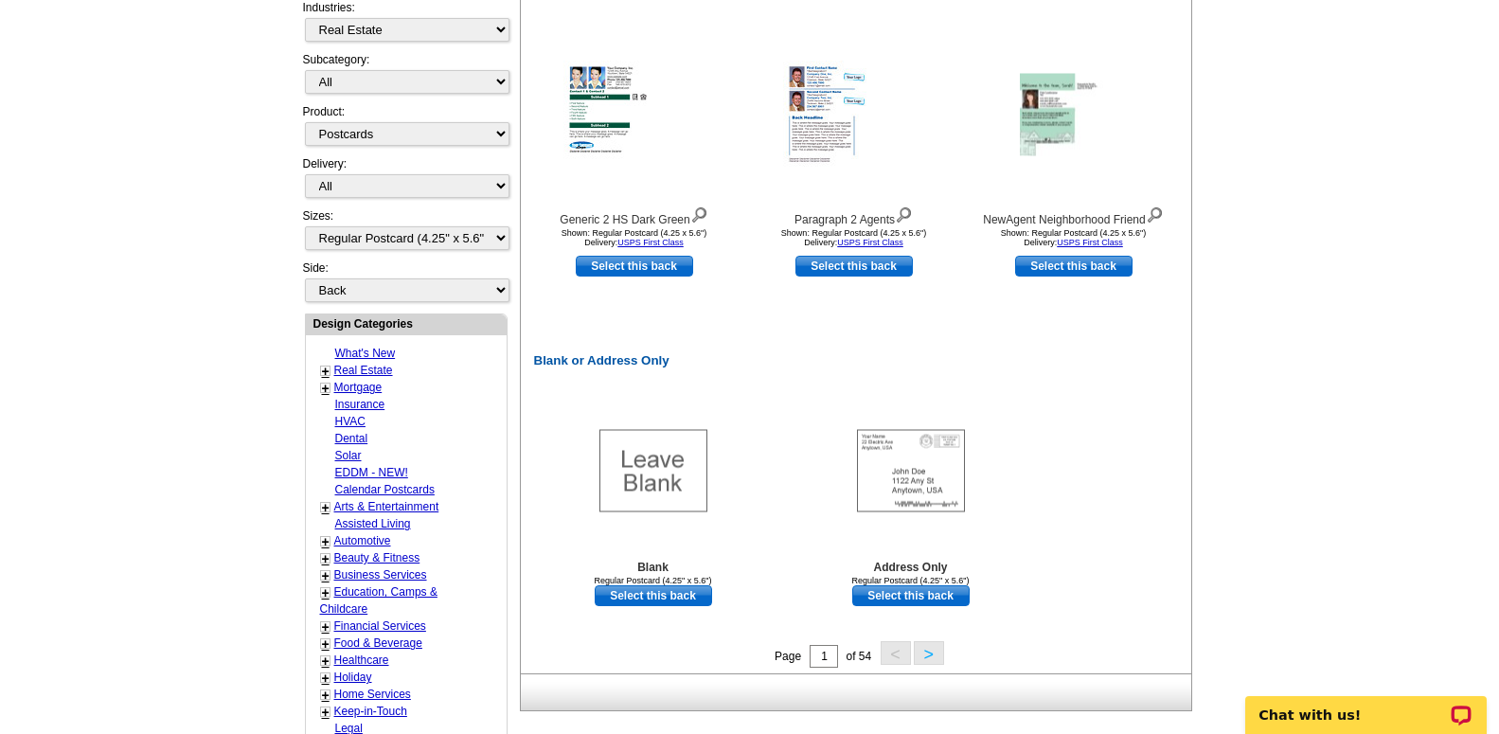
scroll to position [676, 0]
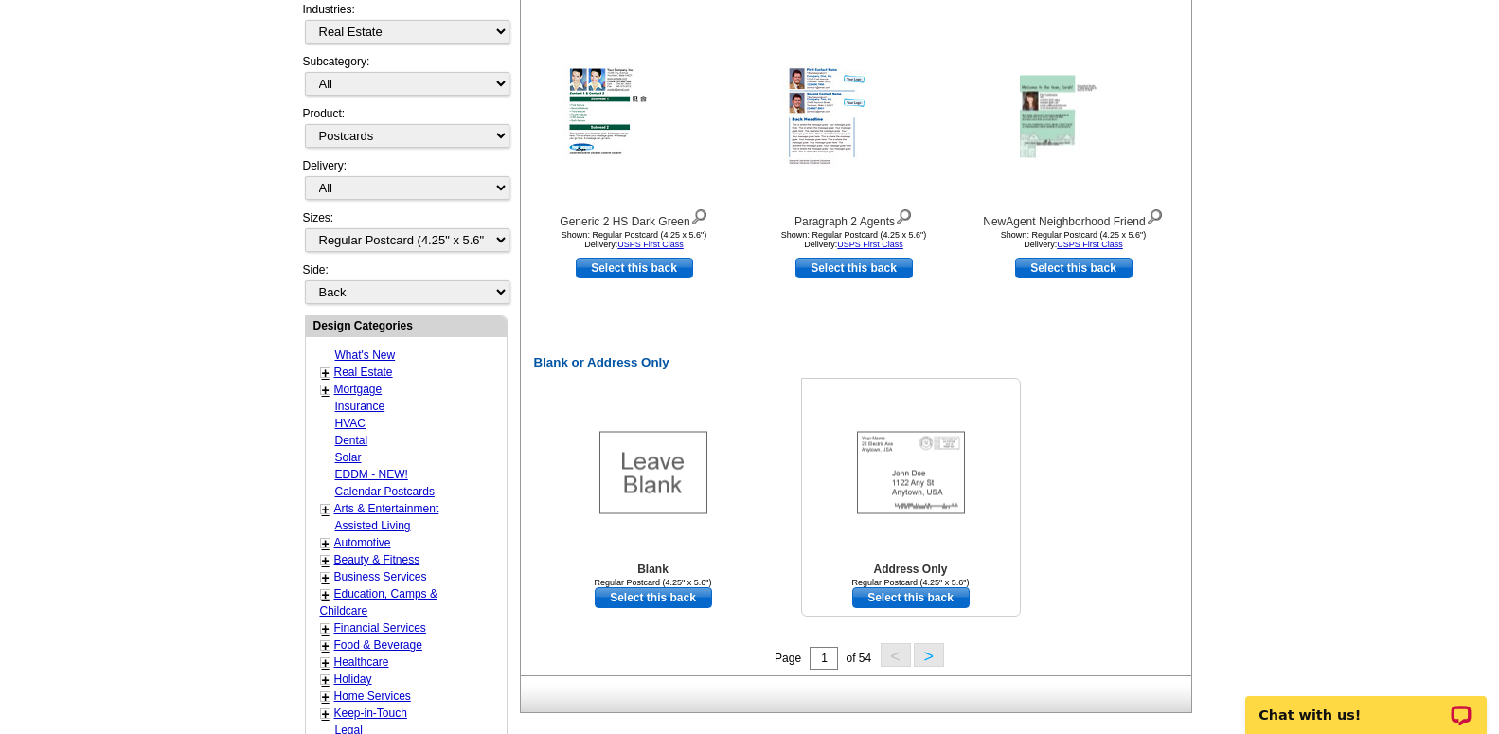
click at [879, 481] on img at bounding box center [911, 473] width 108 height 82
click at [871, 600] on link "Select this back" at bounding box center [910, 597] width 117 height 21
select select "front"
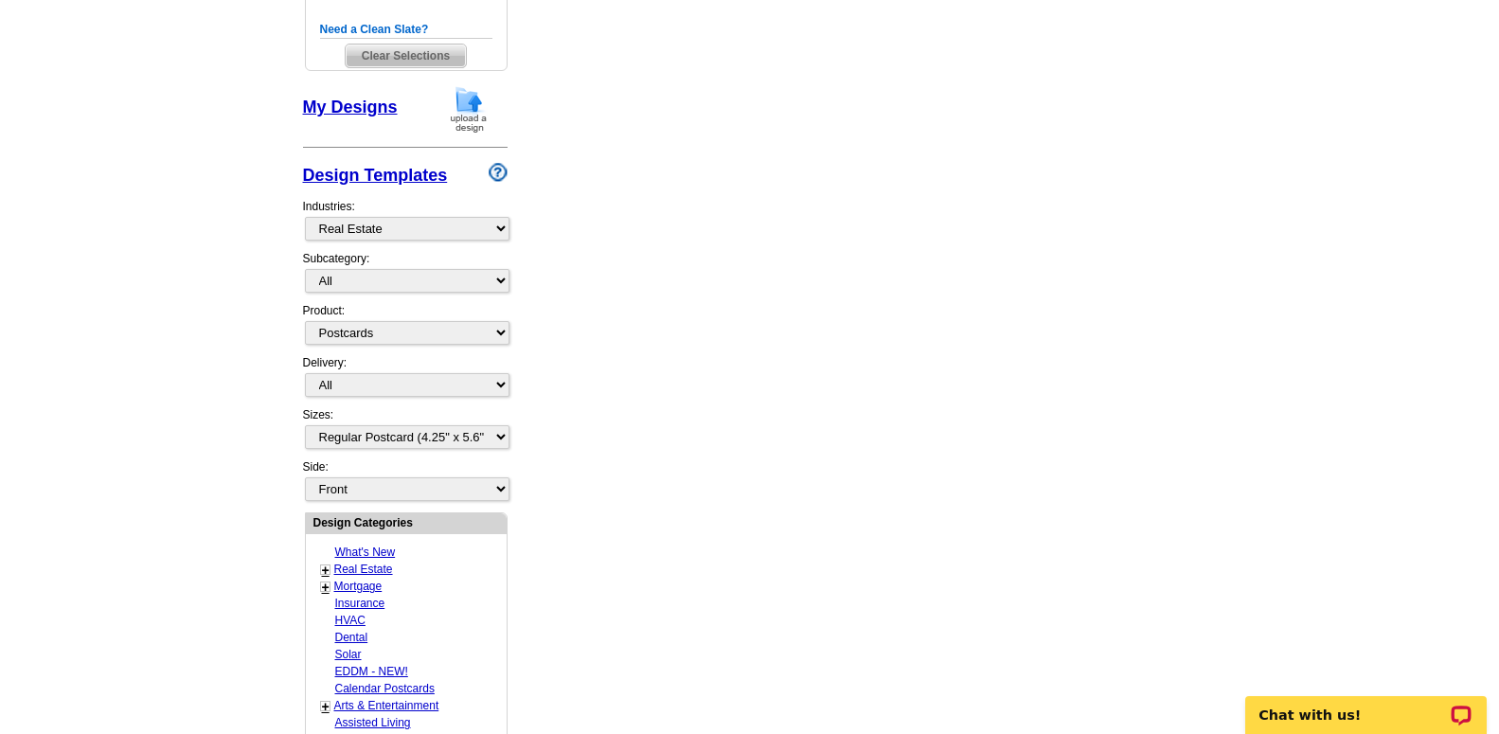
scroll to position [873, 0]
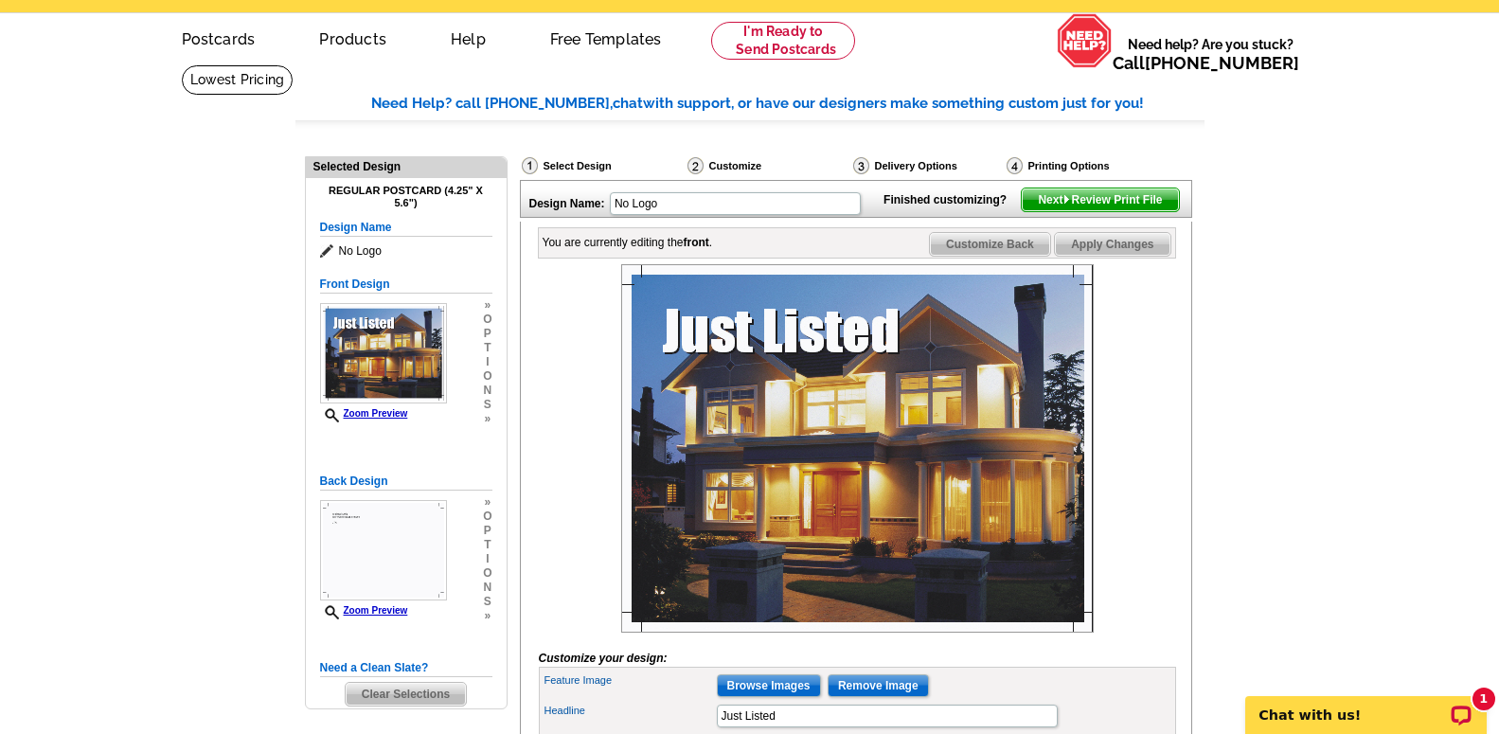
scroll to position [97, 0]
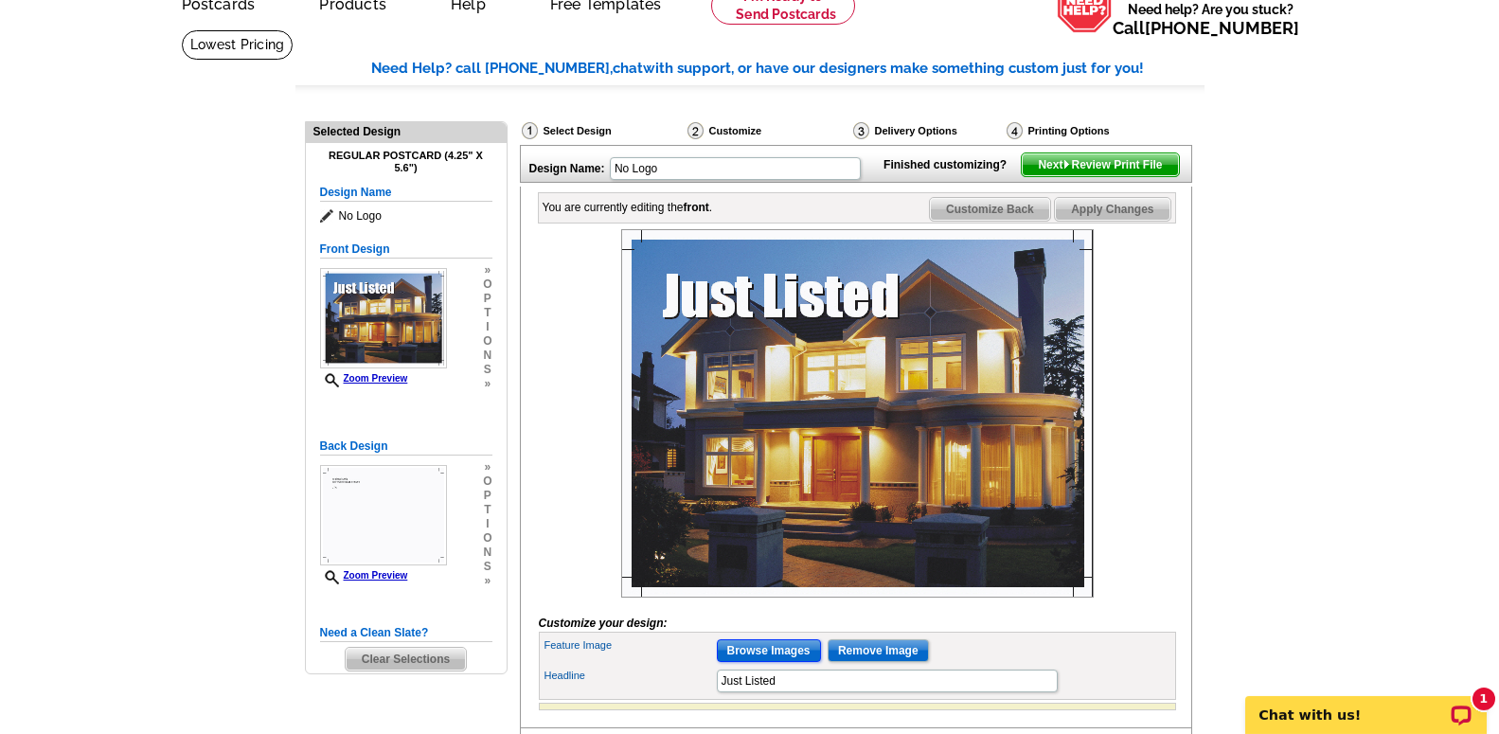
click at [780, 644] on input "Browse Images" at bounding box center [769, 650] width 104 height 23
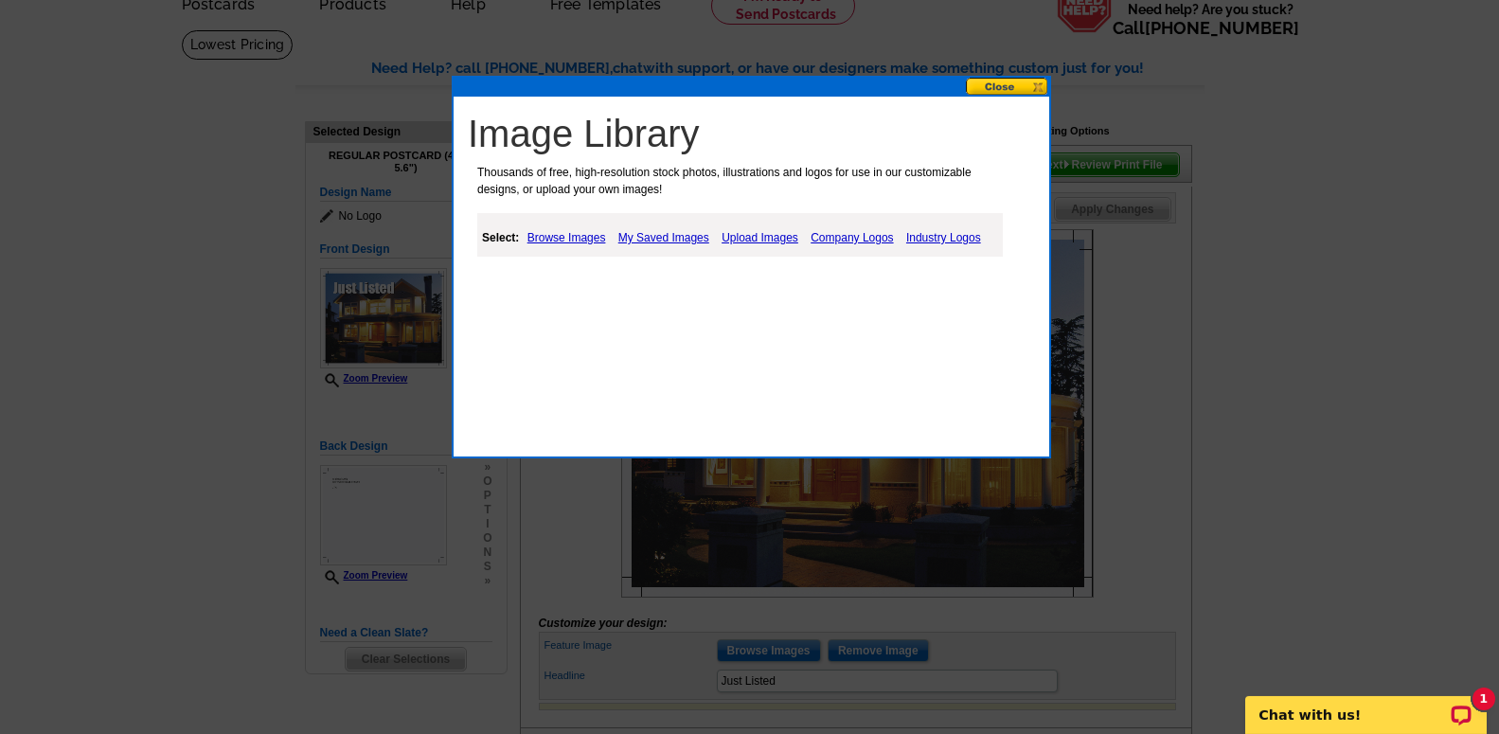
click at [688, 239] on link "My Saved Images" at bounding box center [664, 237] width 100 height 23
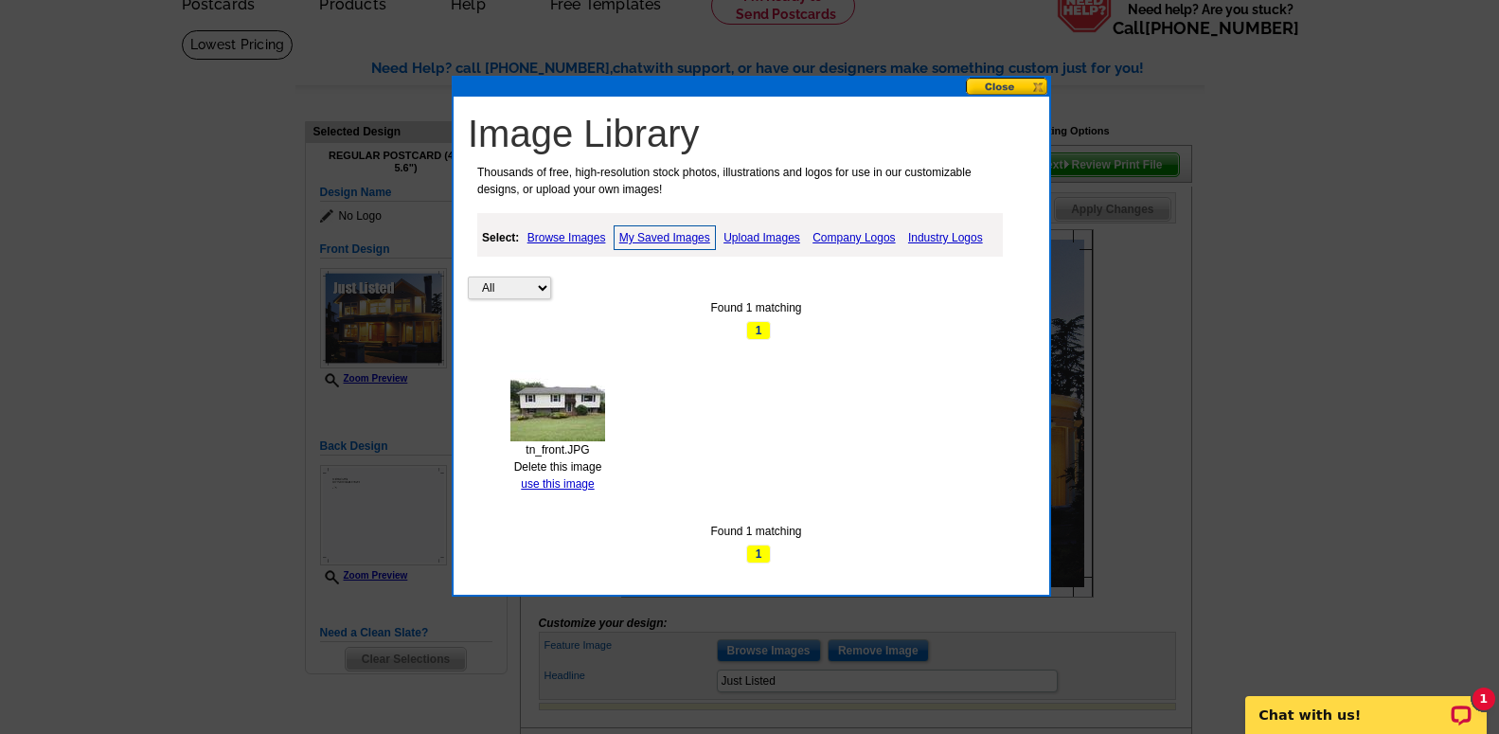
click at [582, 408] on img at bounding box center [557, 405] width 95 height 71
click at [584, 402] on img at bounding box center [557, 405] width 95 height 71
click at [583, 402] on img at bounding box center [557, 405] width 95 height 71
click at [468, 277] on select "All Property" at bounding box center [509, 288] width 83 height 23
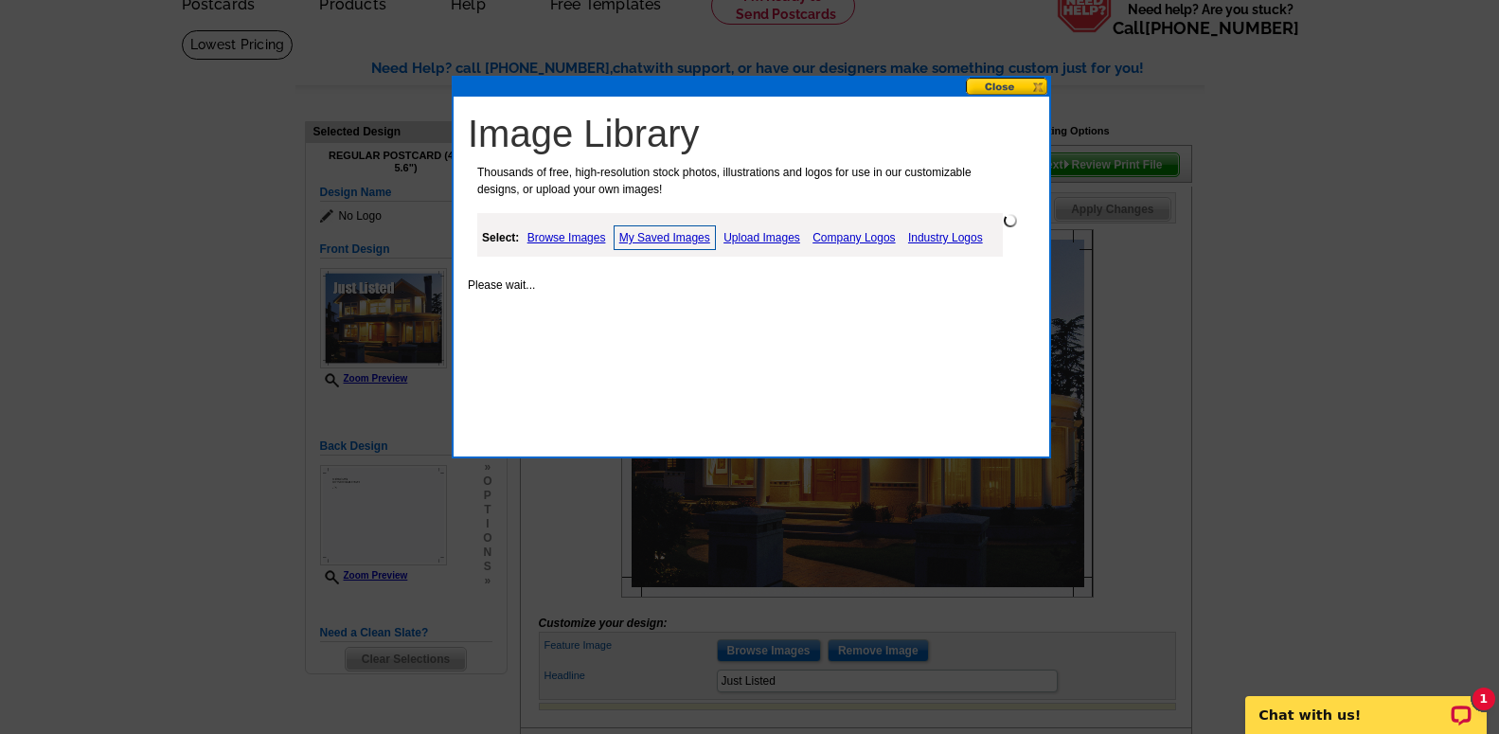
select select "property"
click at [468, 277] on select "All Property" at bounding box center [509, 288] width 83 height 23
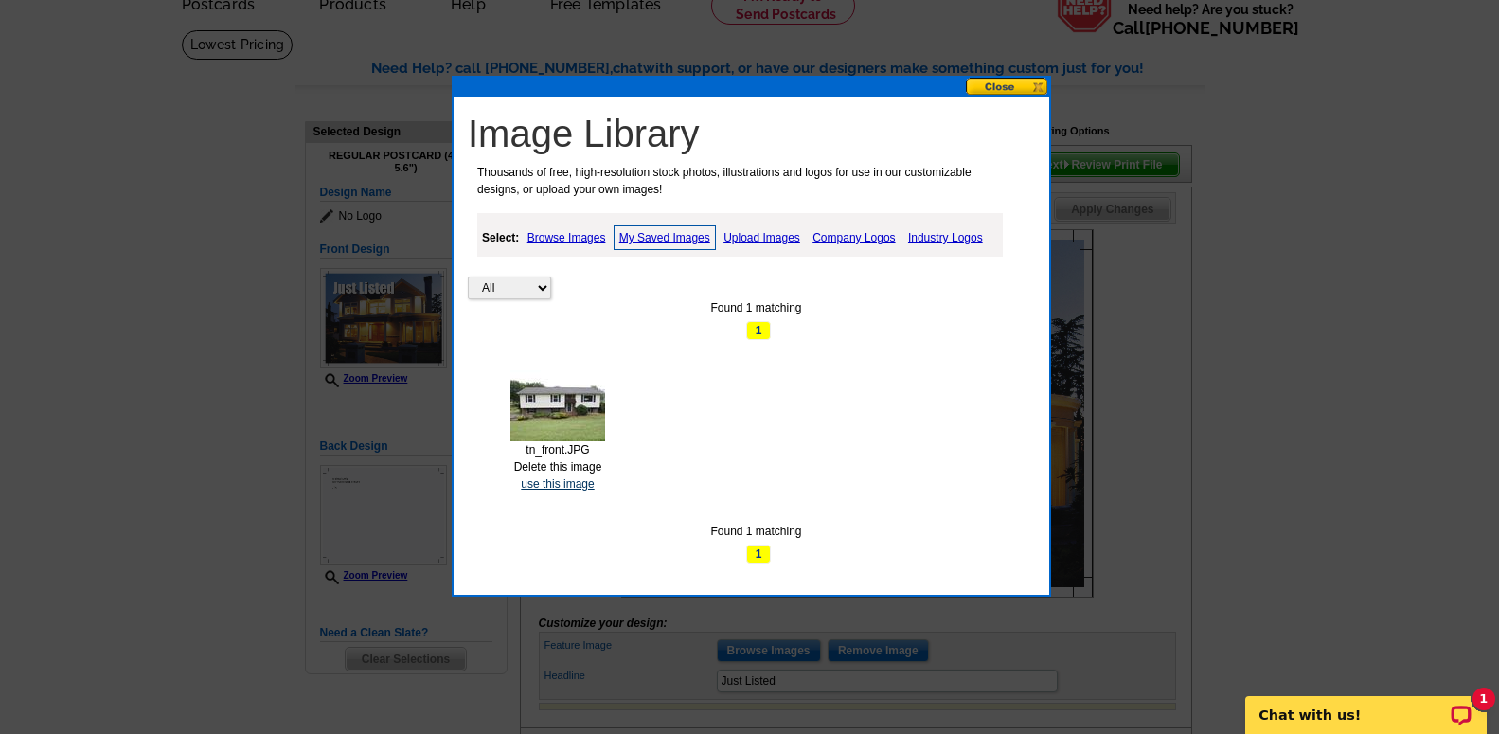
click at [555, 481] on link "use this image" at bounding box center [557, 483] width 73 height 13
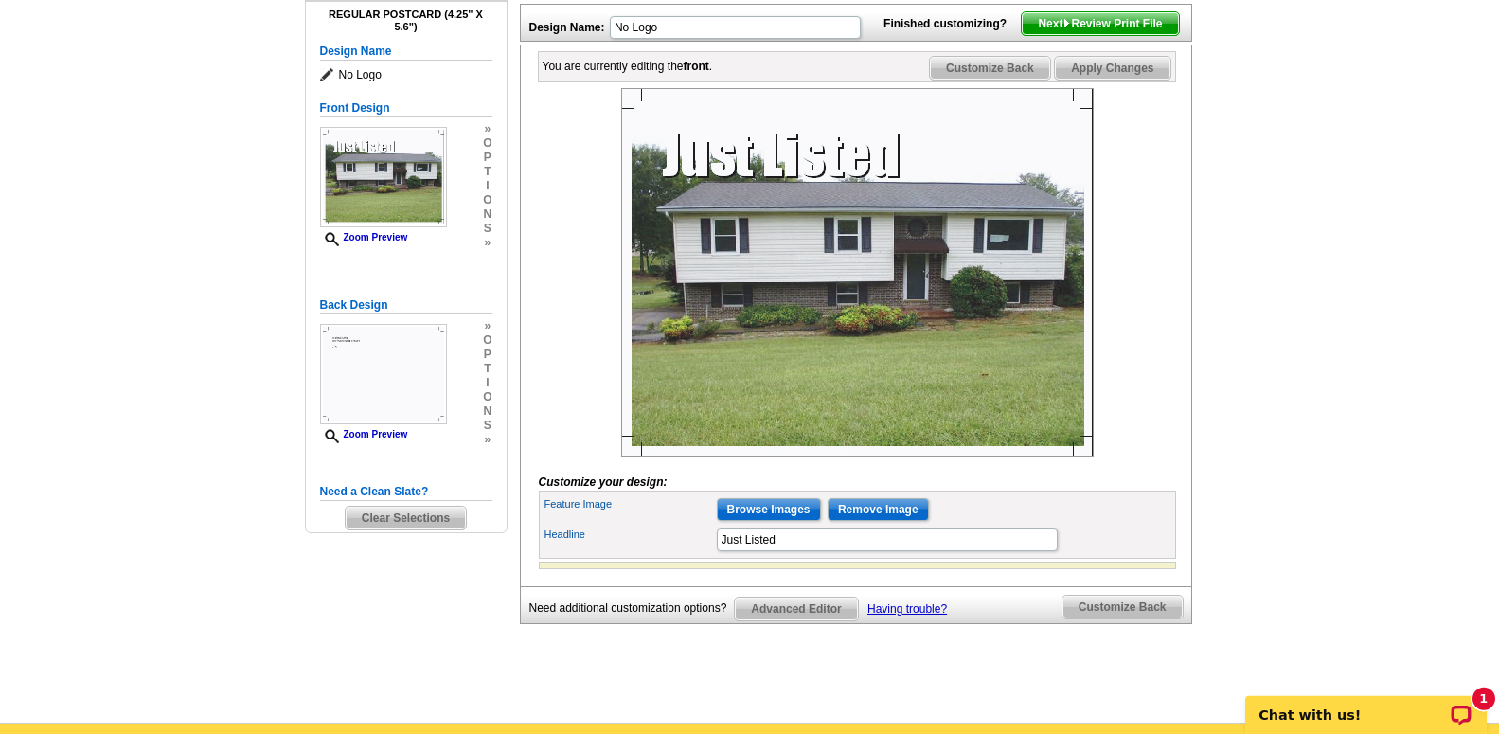
scroll to position [193, 0]
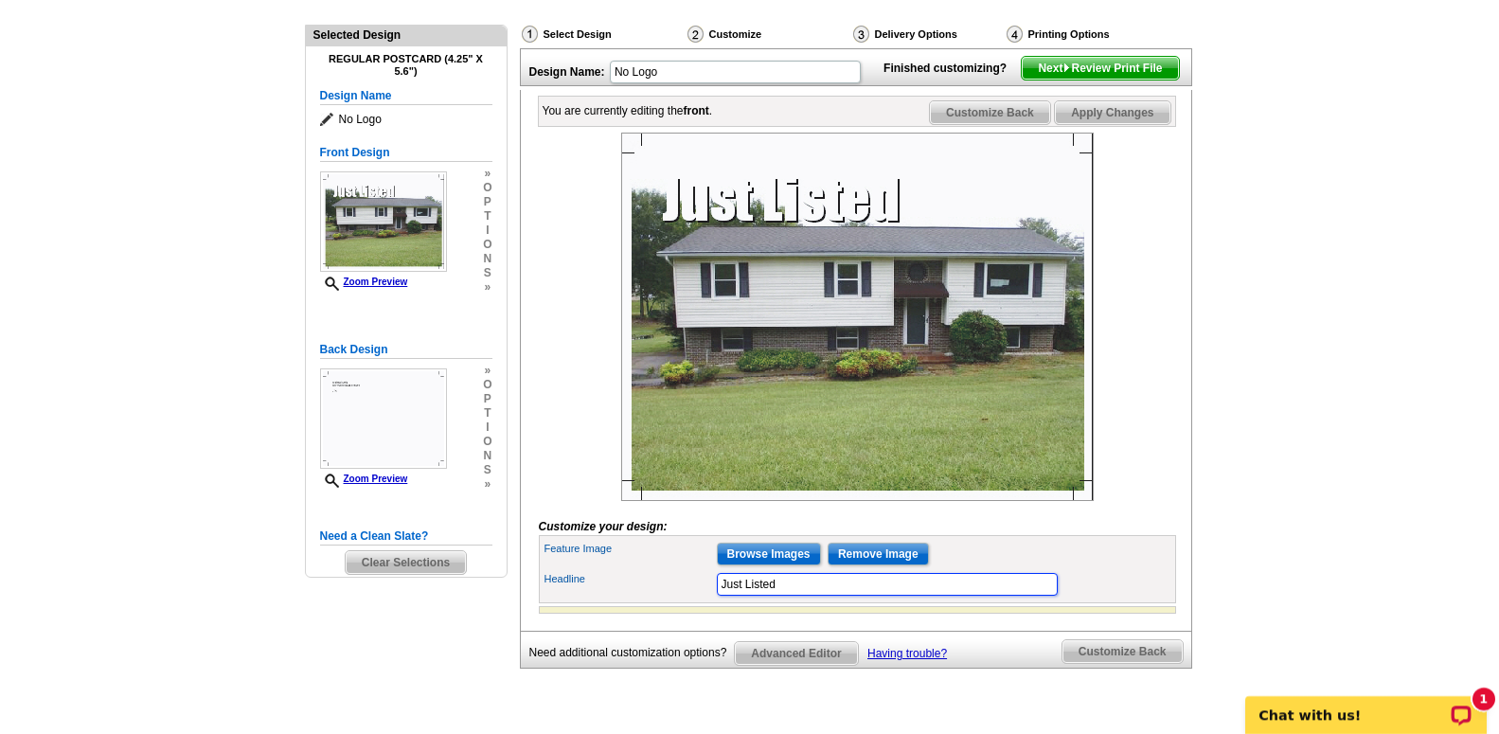
click at [779, 582] on input "Just Listed" at bounding box center [887, 584] width 341 height 23
type input "Just Listed 5075 Sparrows Point Dr. NE Cleveland, TN. 37312"
click at [1087, 656] on span "Customize Back" at bounding box center [1123, 651] width 120 height 23
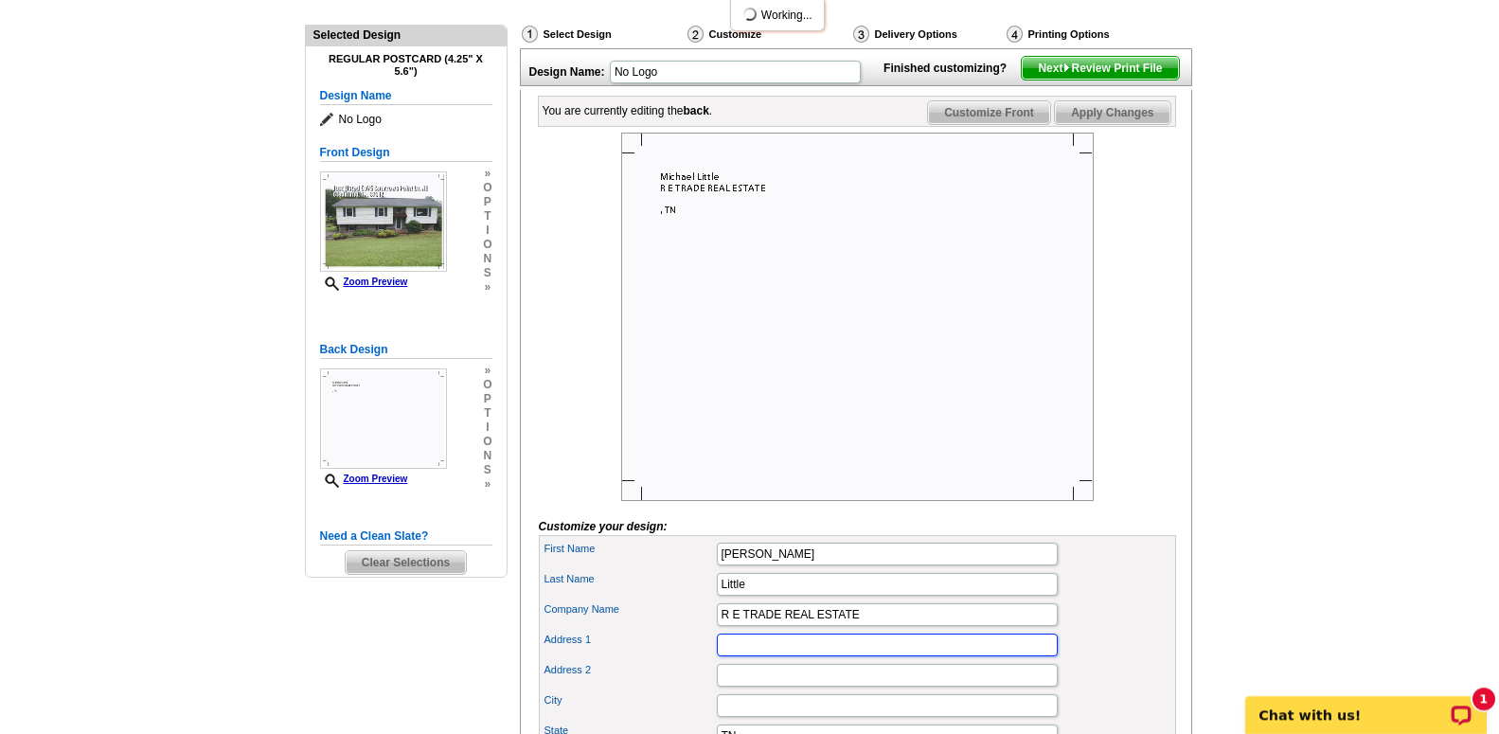
click at [740, 643] on input "Address 1" at bounding box center [887, 645] width 341 height 23
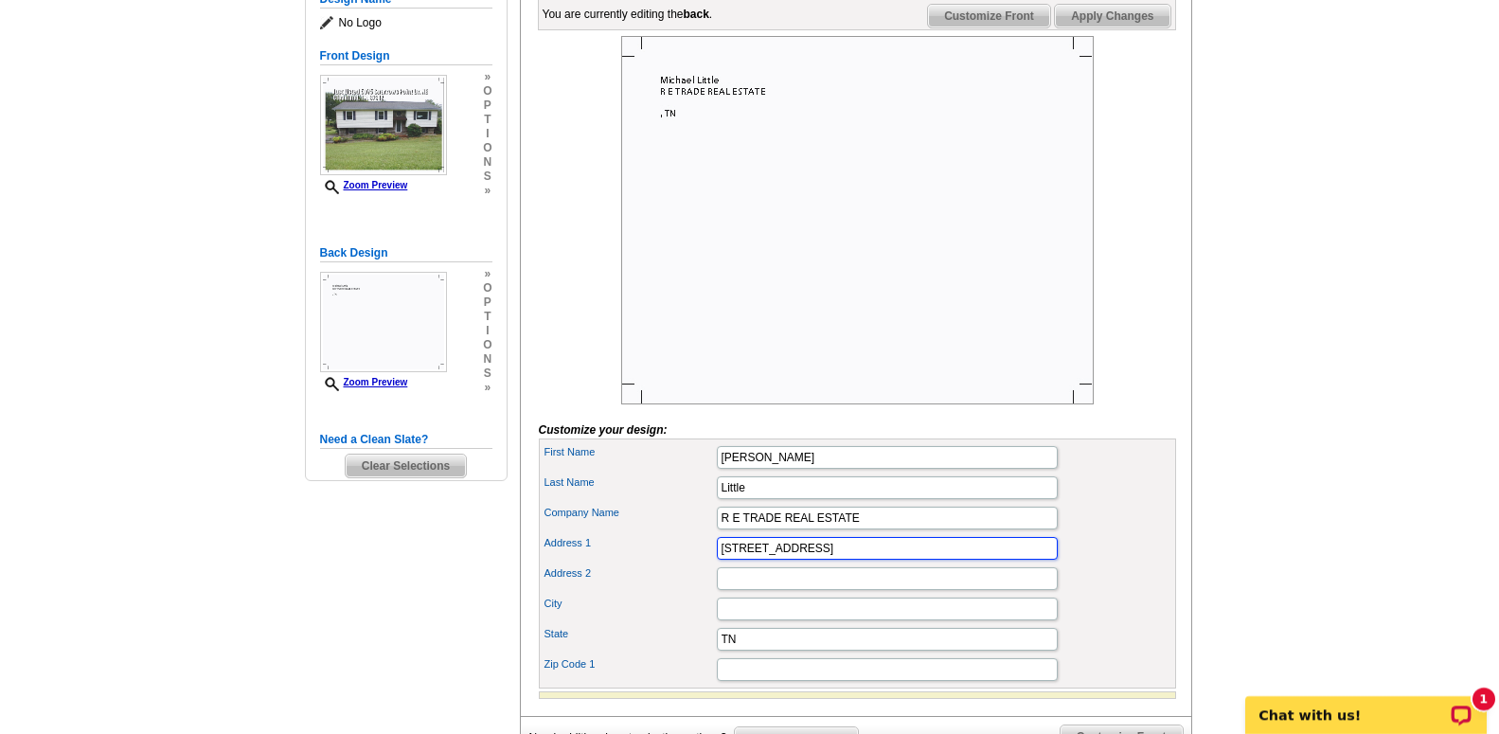
type input "2205 Ingleside Ave."
click at [741, 573] on input "Address 2" at bounding box center [887, 578] width 341 height 23
type input "A"
click at [730, 617] on input "City" at bounding box center [887, 609] width 341 height 23
type input "Athens"
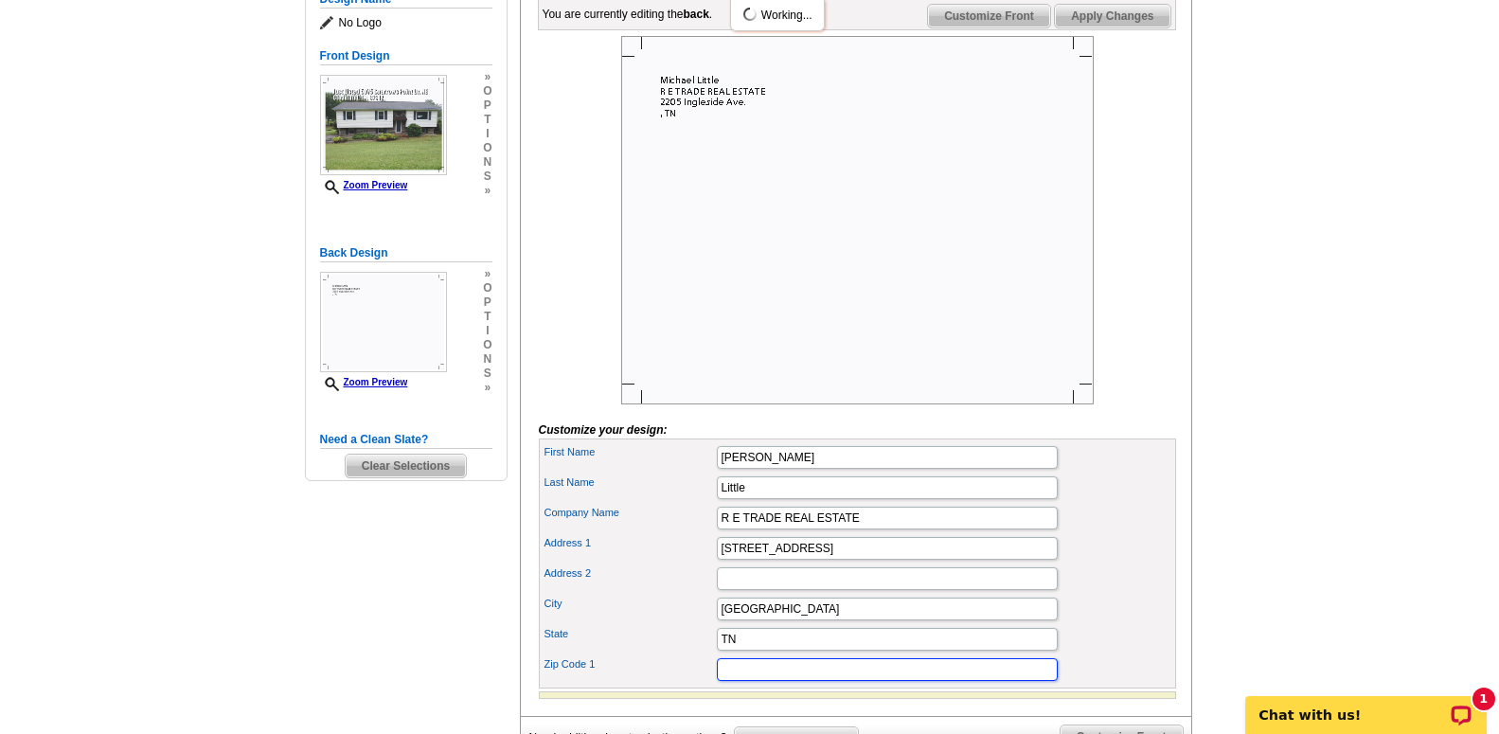
click at [731, 672] on input "Zip Code 1" at bounding box center [887, 669] width 341 height 23
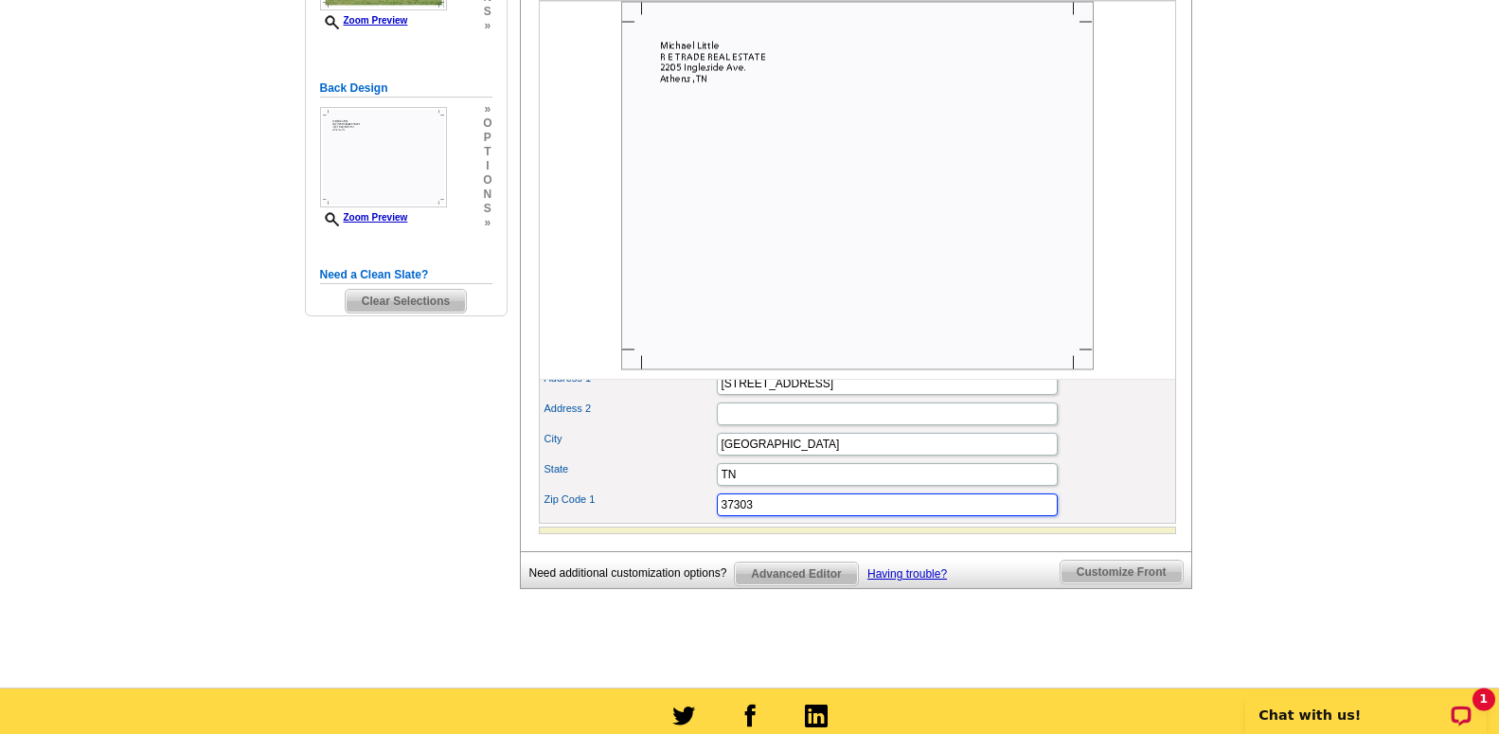
scroll to position [483, 0]
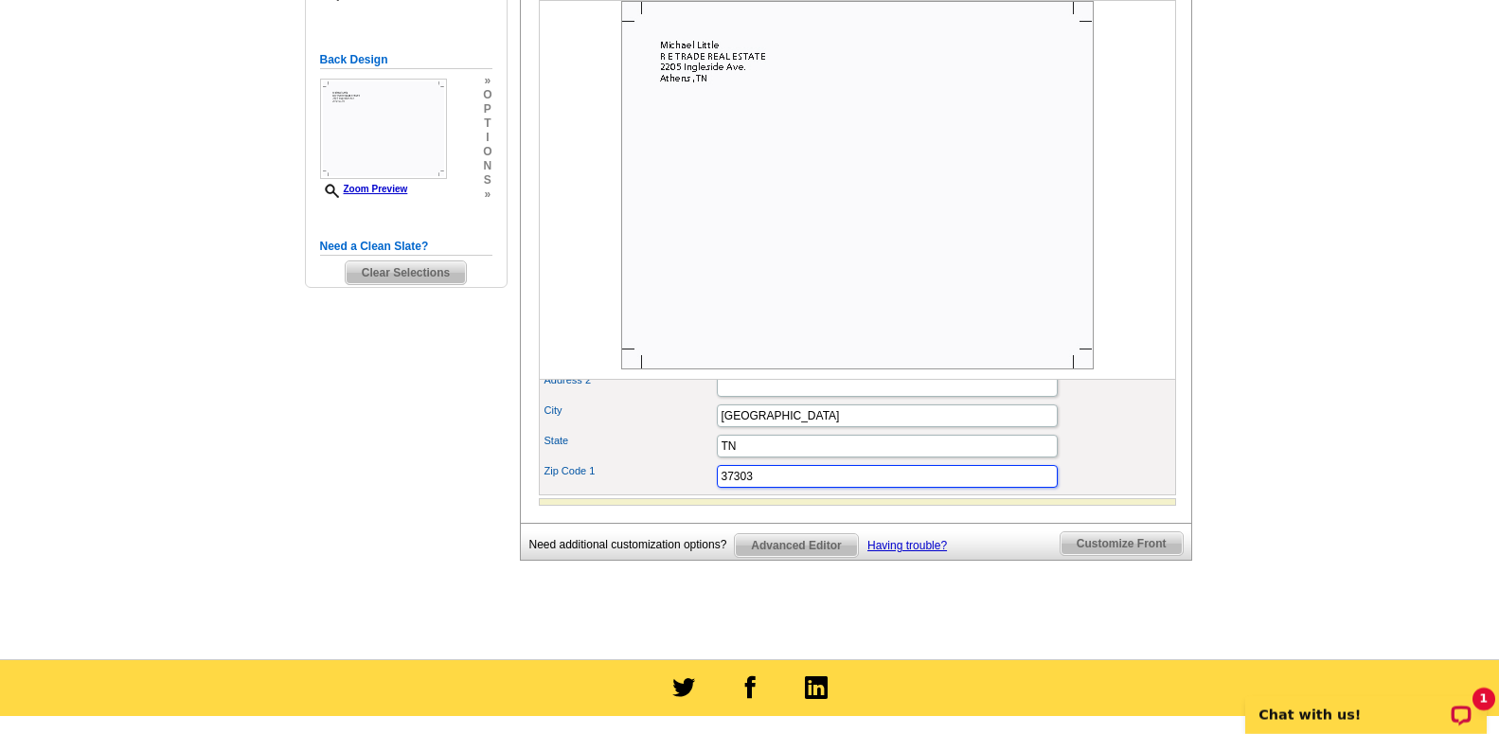
type input "37303"
click at [1136, 418] on div "City Athens" at bounding box center [858, 416] width 630 height 30
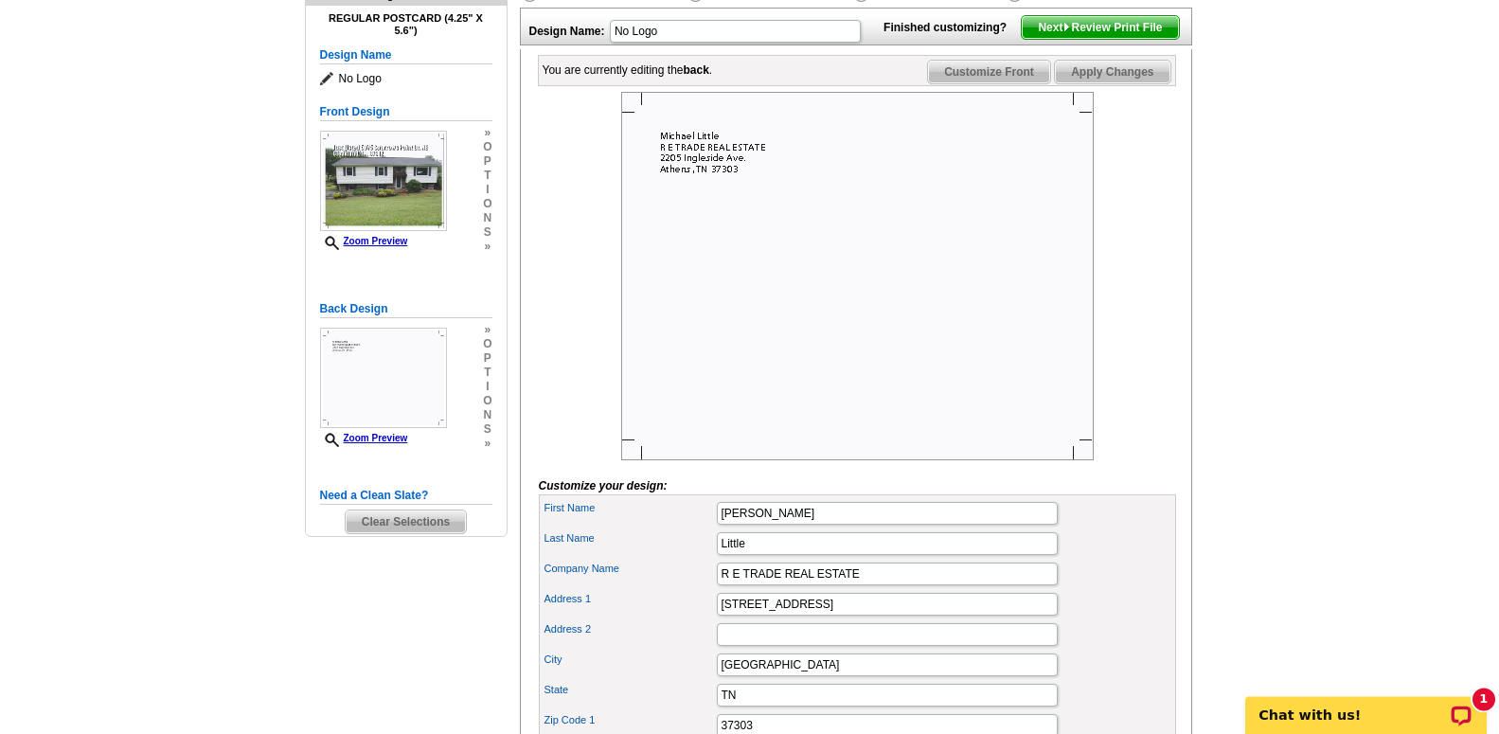
scroll to position [193, 0]
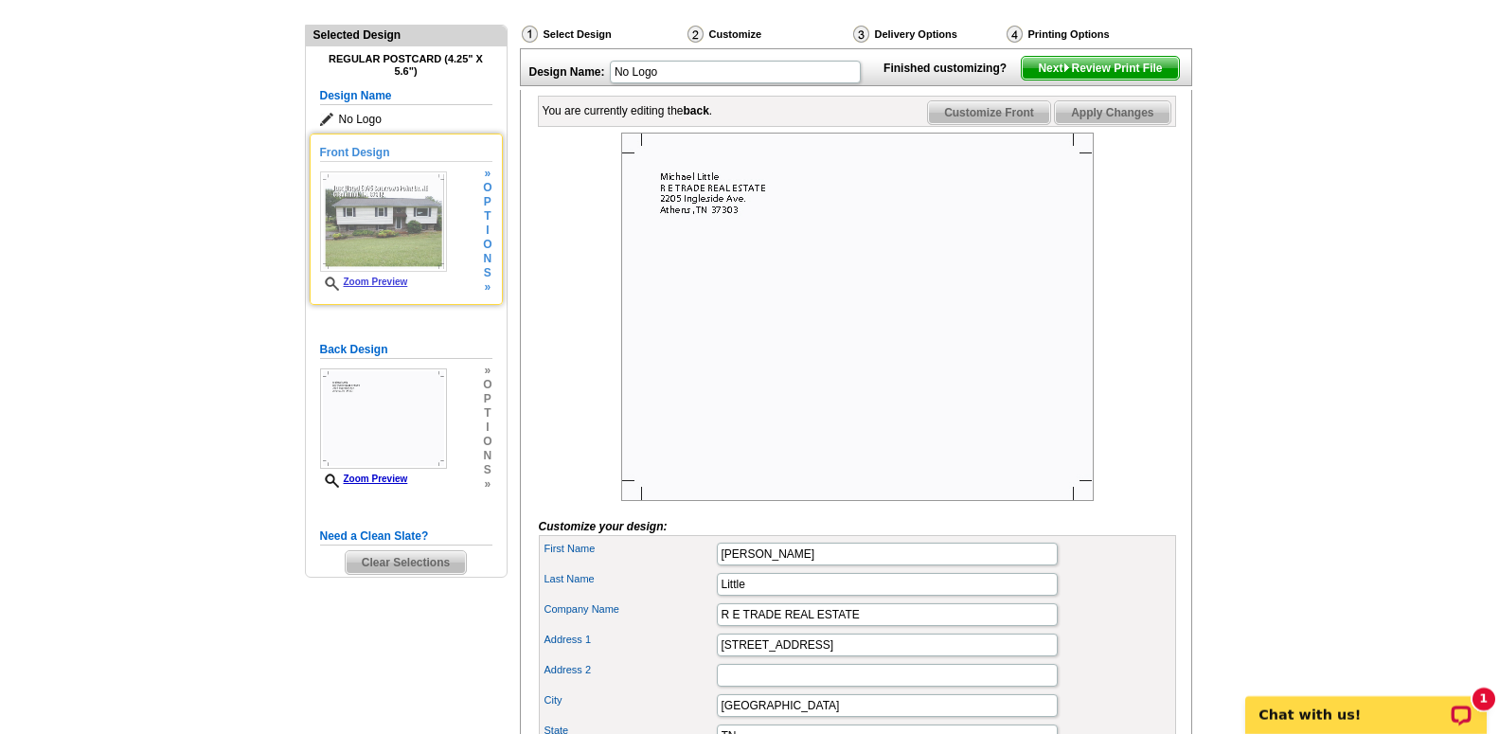
click at [420, 244] on img at bounding box center [383, 221] width 127 height 100
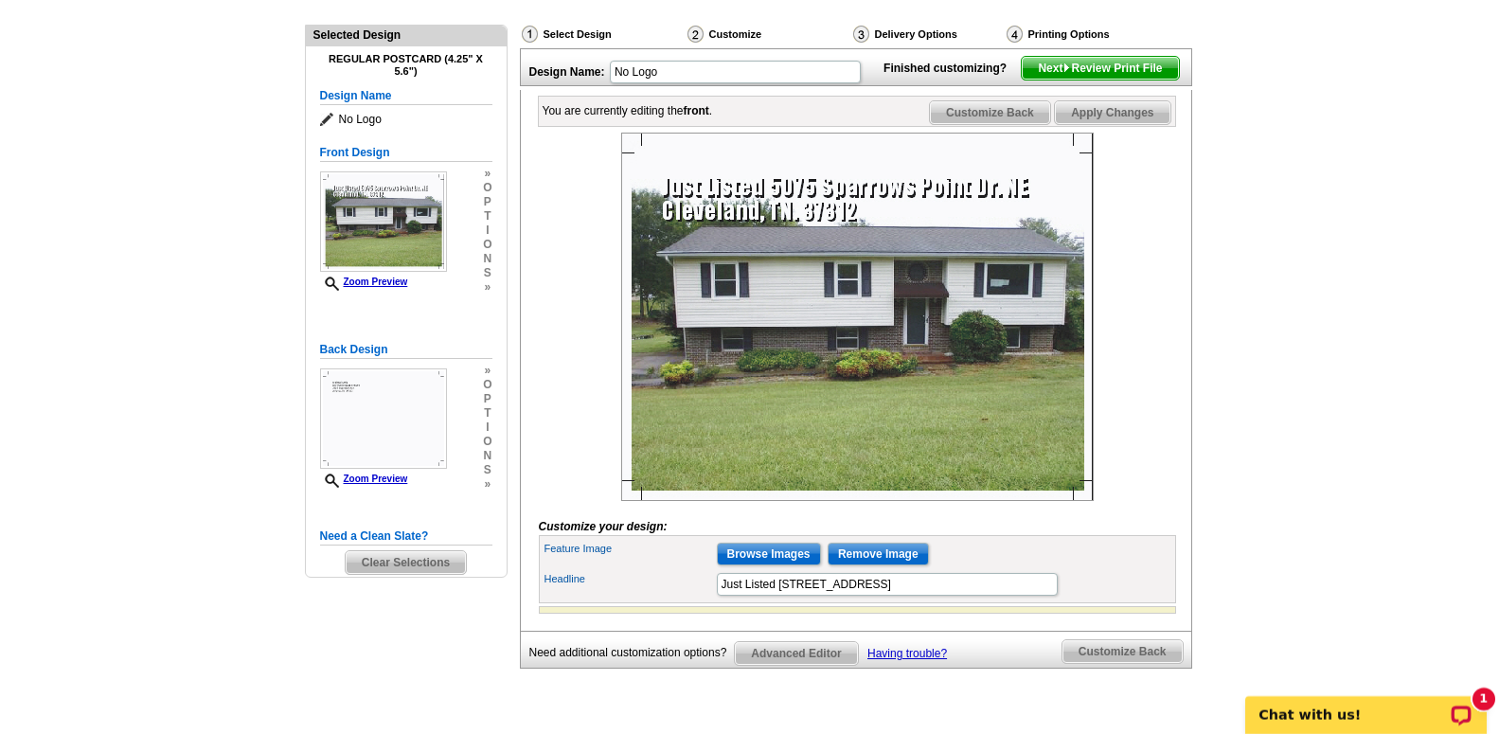
click at [1152, 77] on span "Next Review Print File" at bounding box center [1100, 68] width 156 height 23
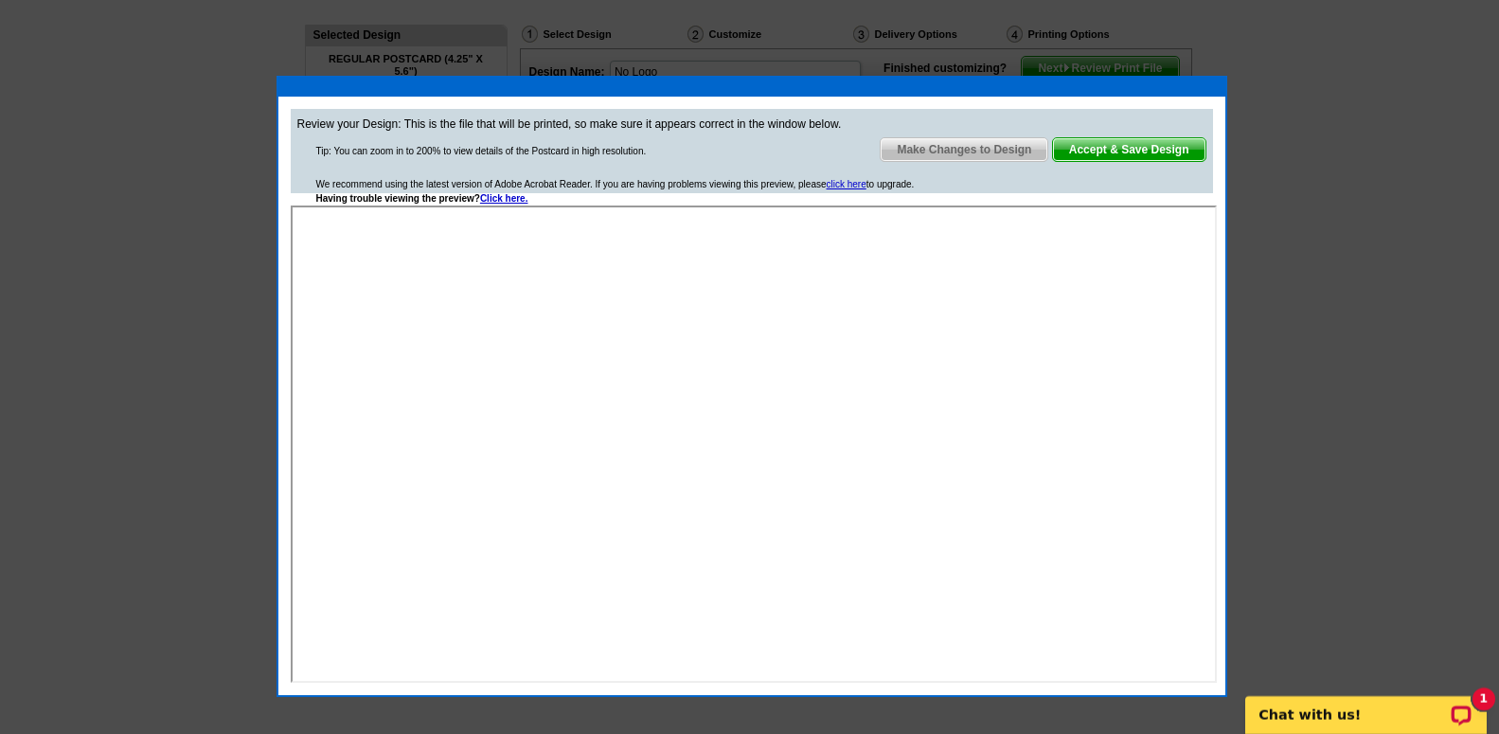
click at [1136, 155] on span "Accept & Save Design" at bounding box center [1129, 149] width 152 height 23
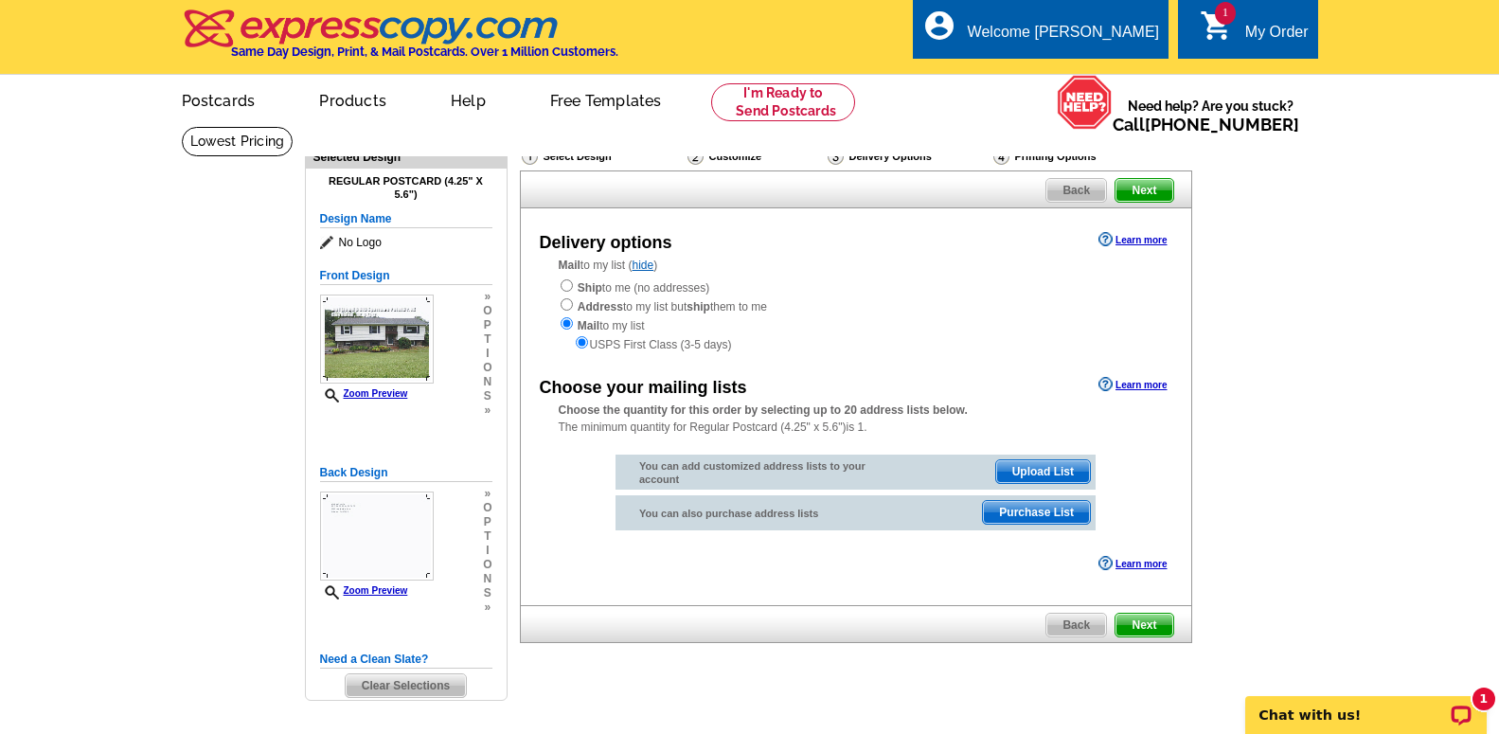
click at [1023, 510] on span "Purchase List" at bounding box center [1036, 512] width 107 height 23
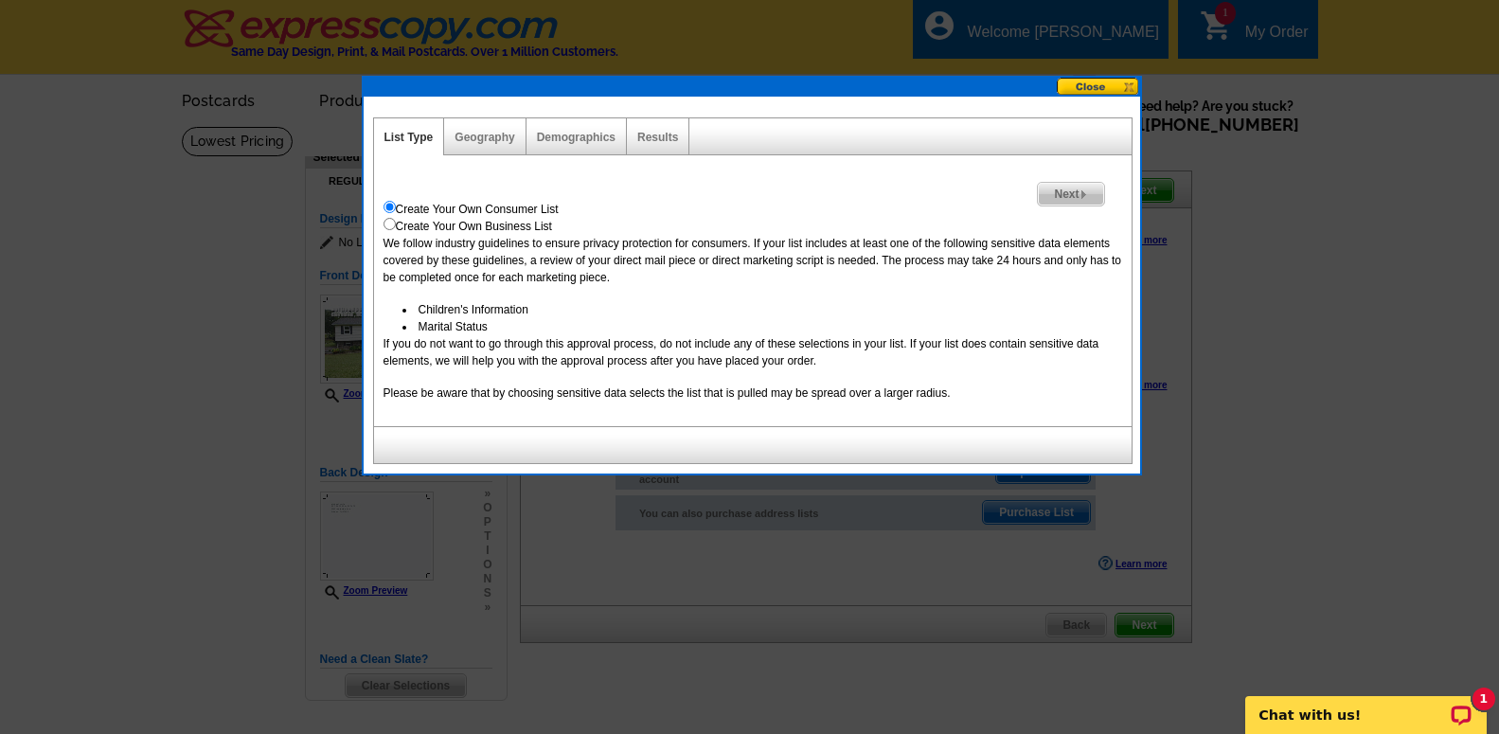
click at [499, 126] on div "Geography" at bounding box center [484, 136] width 81 height 37
click at [494, 130] on div "Geography" at bounding box center [484, 136] width 81 height 37
click at [490, 134] on link "Geography" at bounding box center [485, 137] width 60 height 13
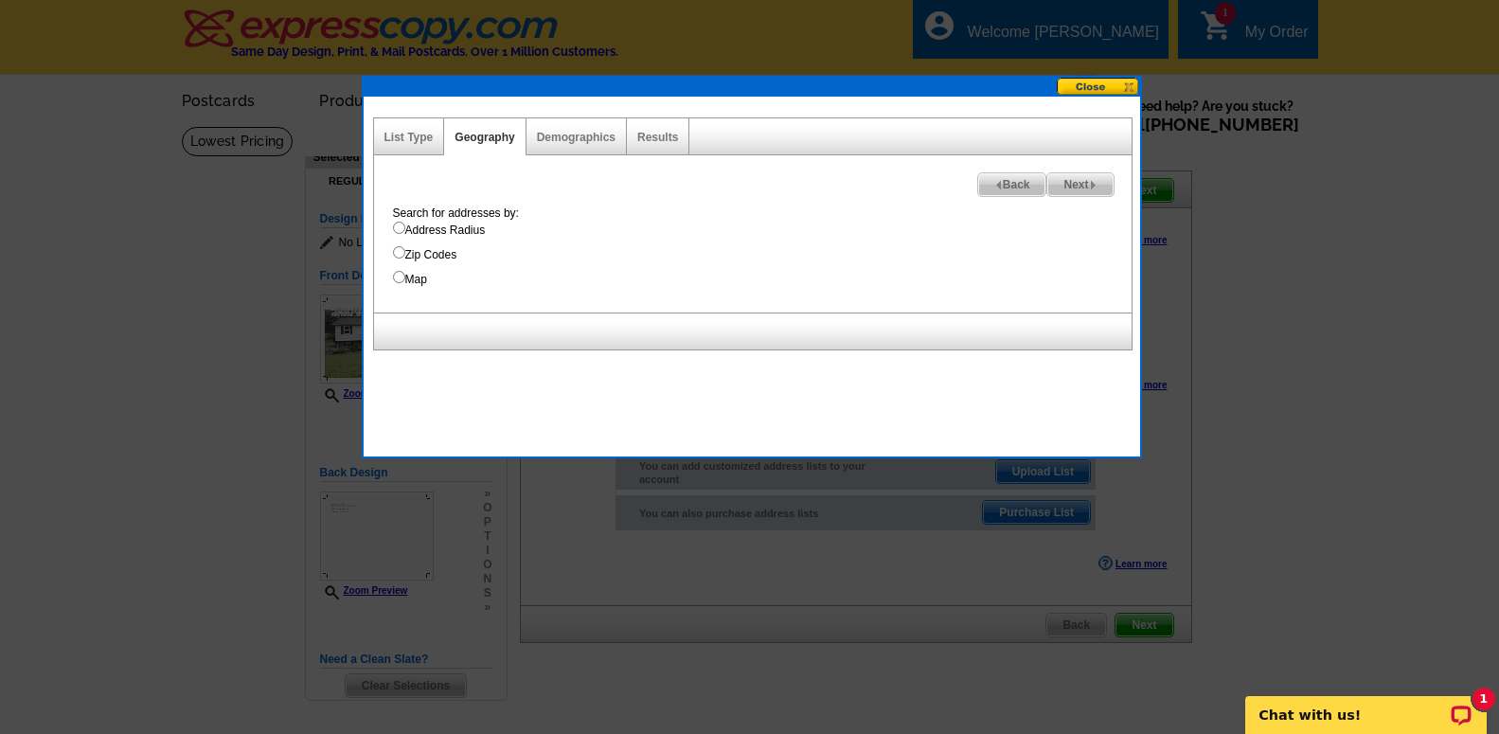
click at [401, 227] on input "Address Radius" at bounding box center [399, 228] width 12 height 12
radio input "true"
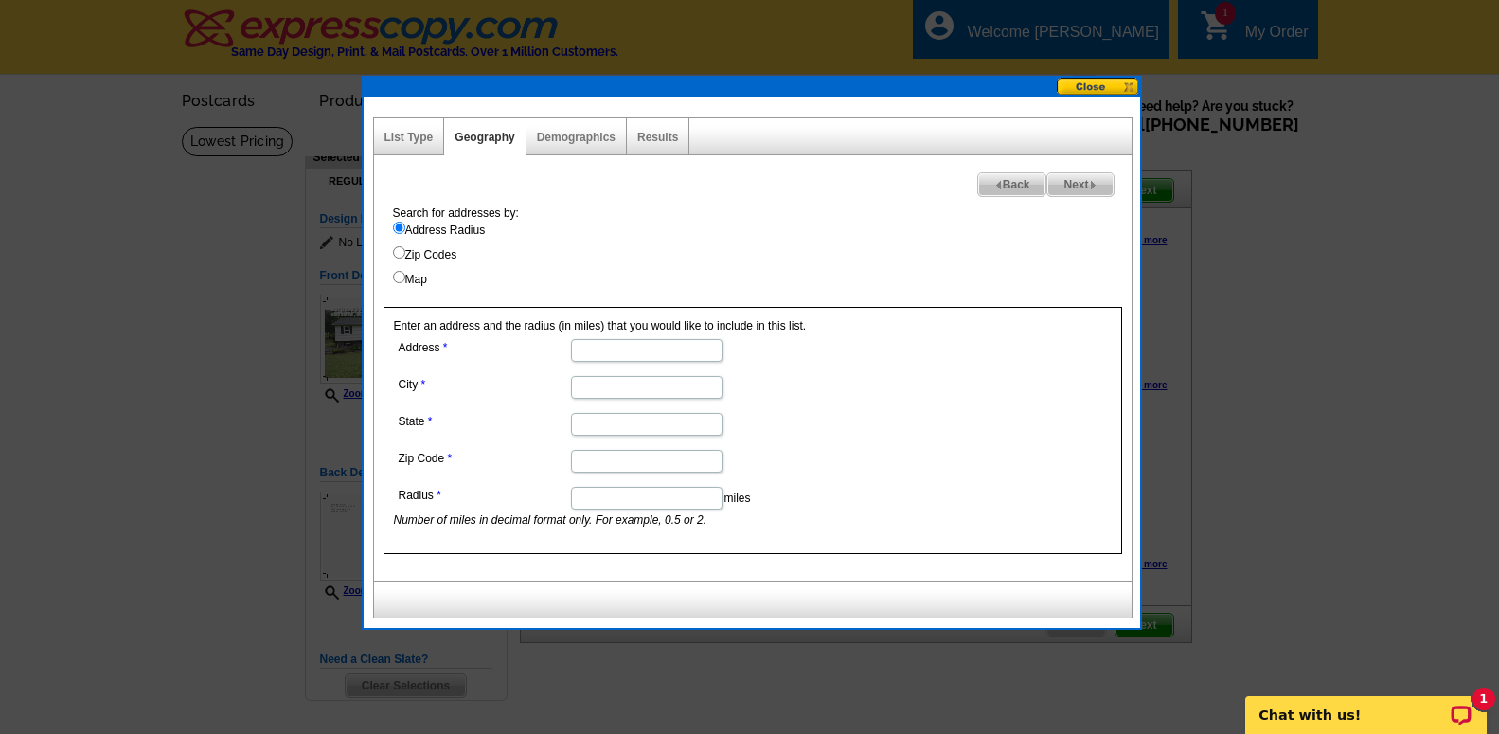
click at [587, 349] on input "Address" at bounding box center [647, 350] width 152 height 23
type input "[STREET_ADDRESS]"
type input "[GEOGRAPHIC_DATA]"
type input "[US_STATE]"
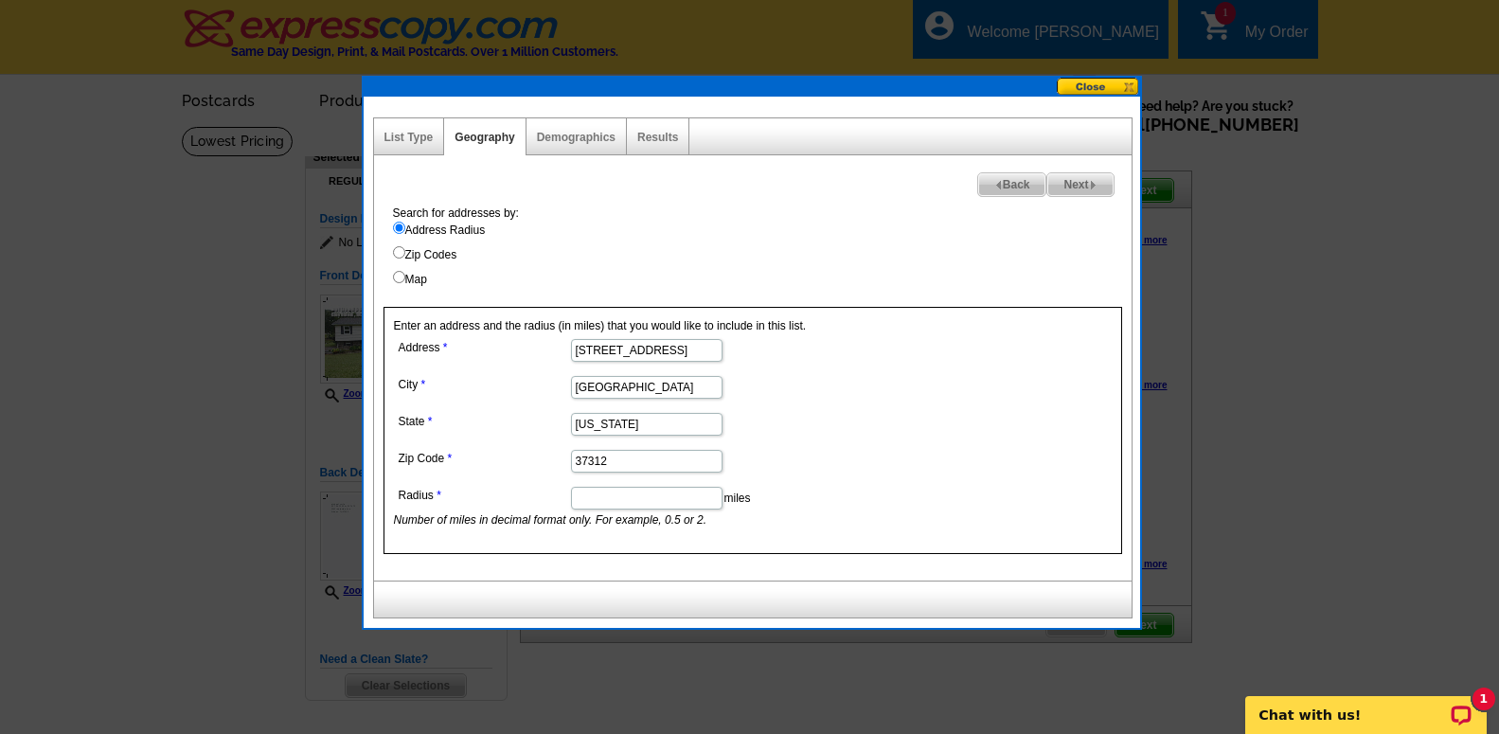
type input "37312"
click at [704, 496] on input "Radius" at bounding box center [647, 498] width 152 height 23
type input ".5"
click at [1072, 184] on span "Next" at bounding box center [1080, 184] width 65 height 23
select select
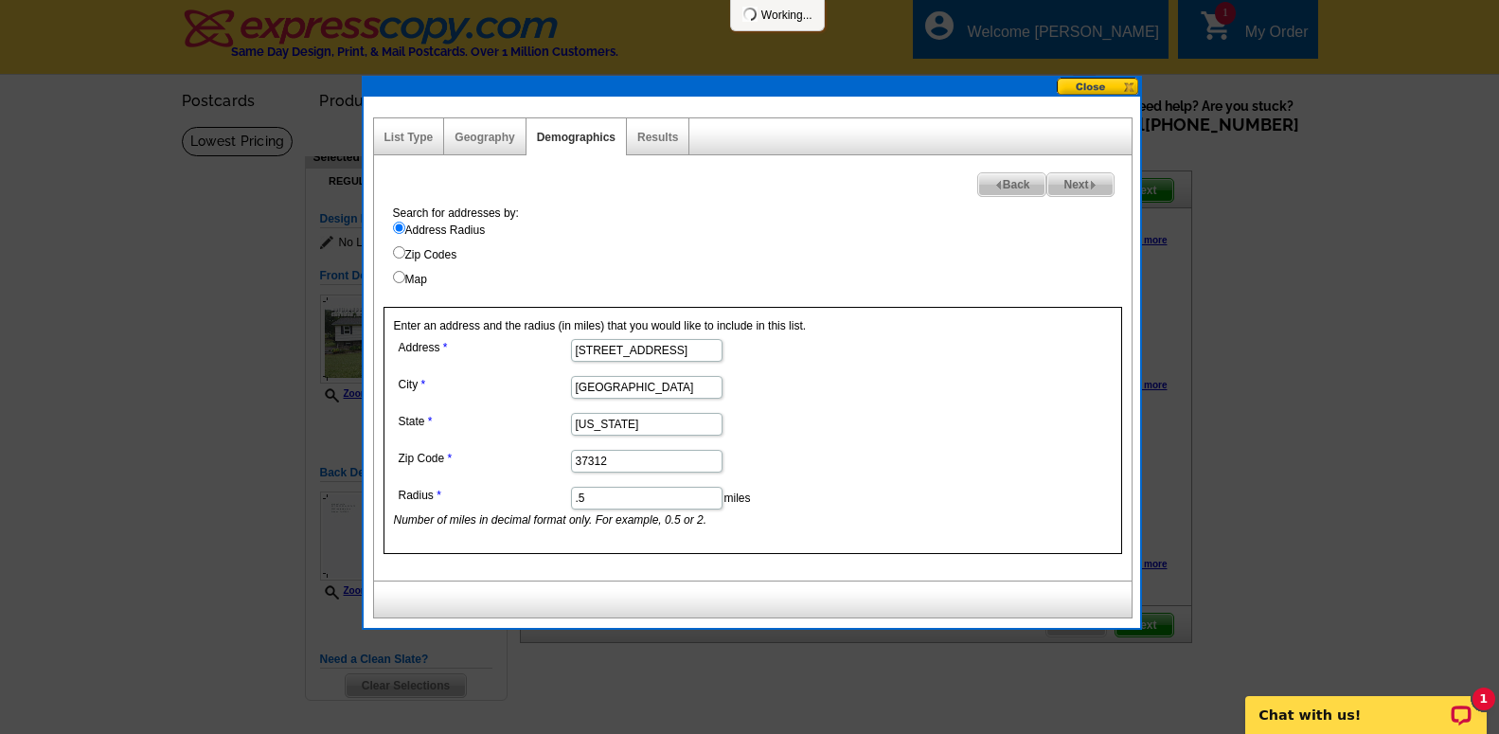
select select
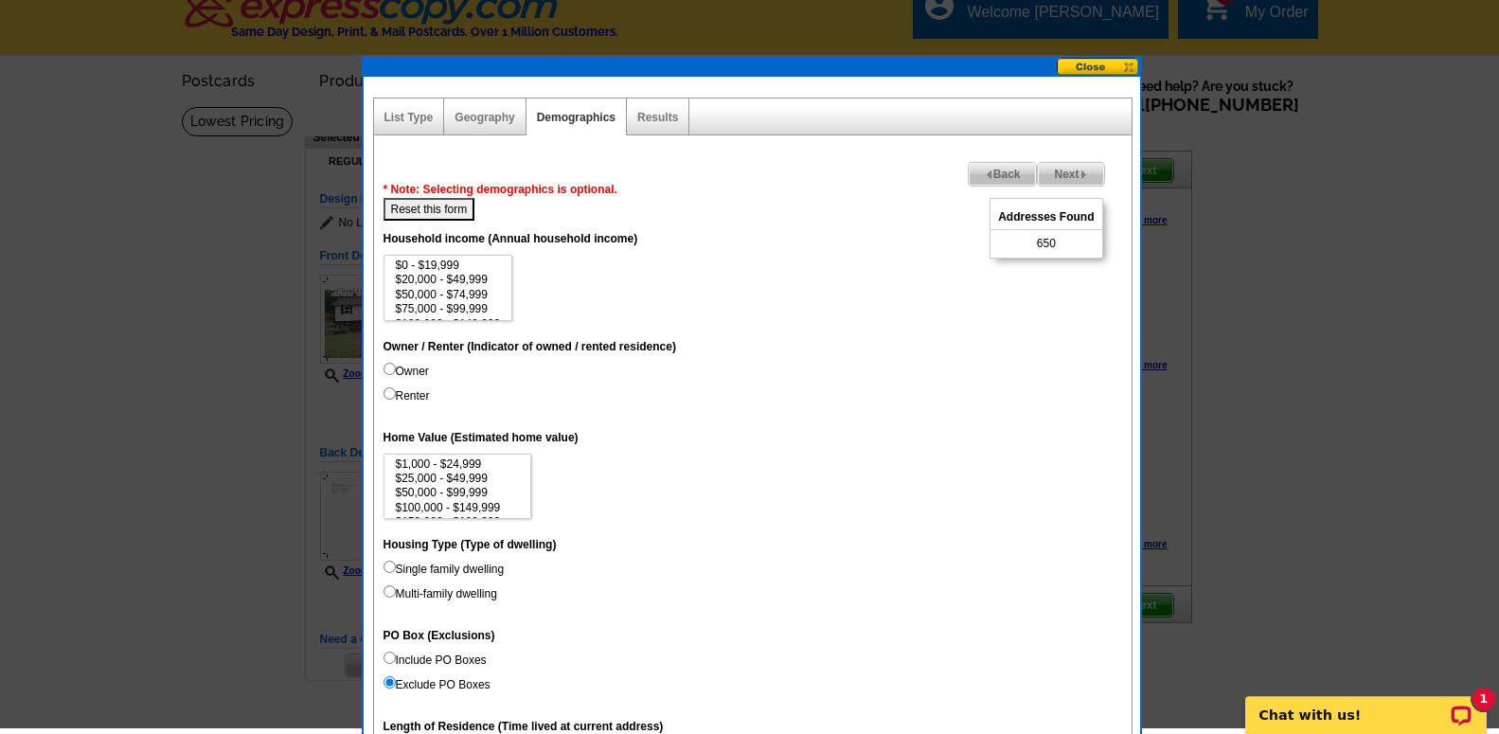
scroll to position [0, 0]
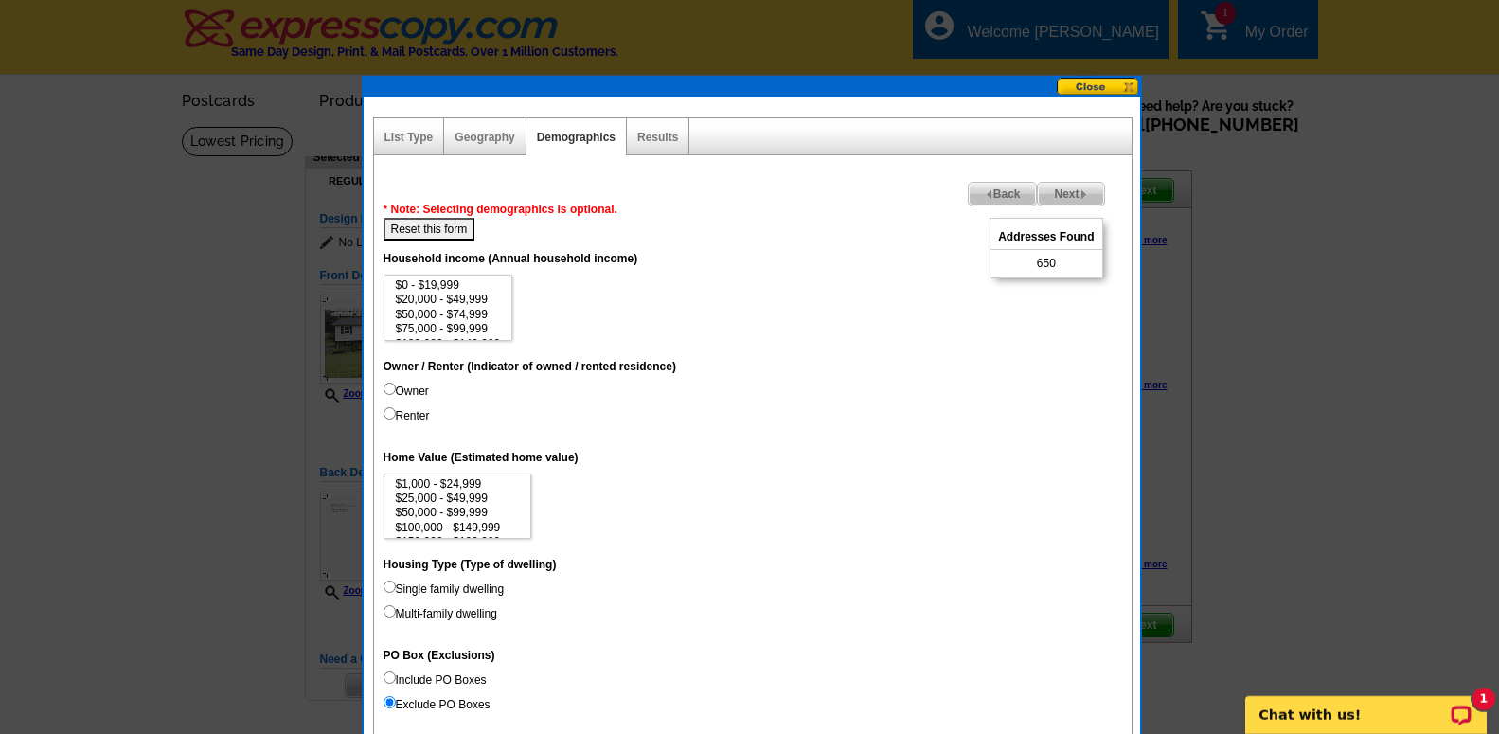
click at [1012, 191] on span "Back" at bounding box center [1003, 194] width 68 height 23
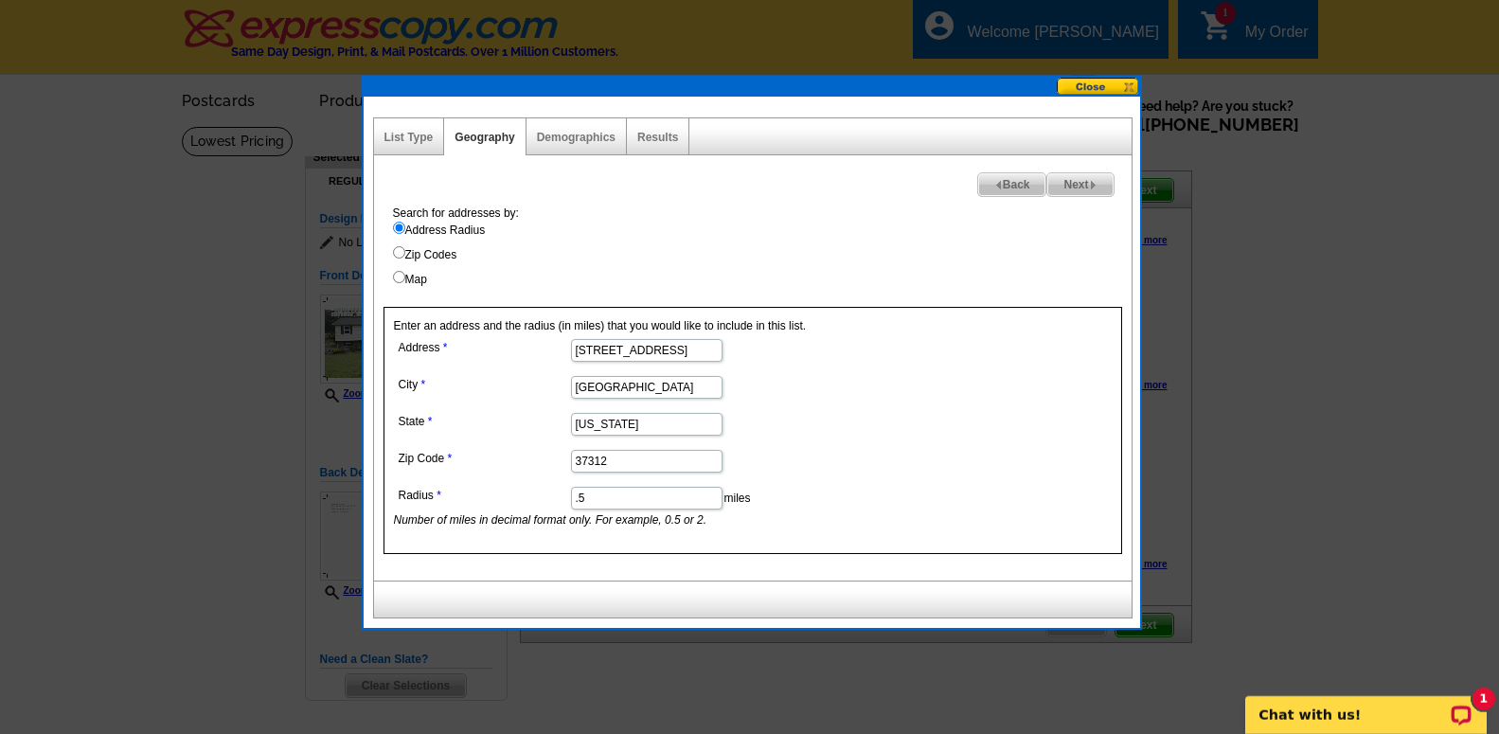
drag, startPoint x: 615, startPoint y: 494, endPoint x: 570, endPoint y: 491, distance: 44.7
click at [571, 492] on input ".5" at bounding box center [647, 498] width 152 height 23
type input "0.15"
click at [1066, 189] on span "Next" at bounding box center [1080, 184] width 65 height 23
select select
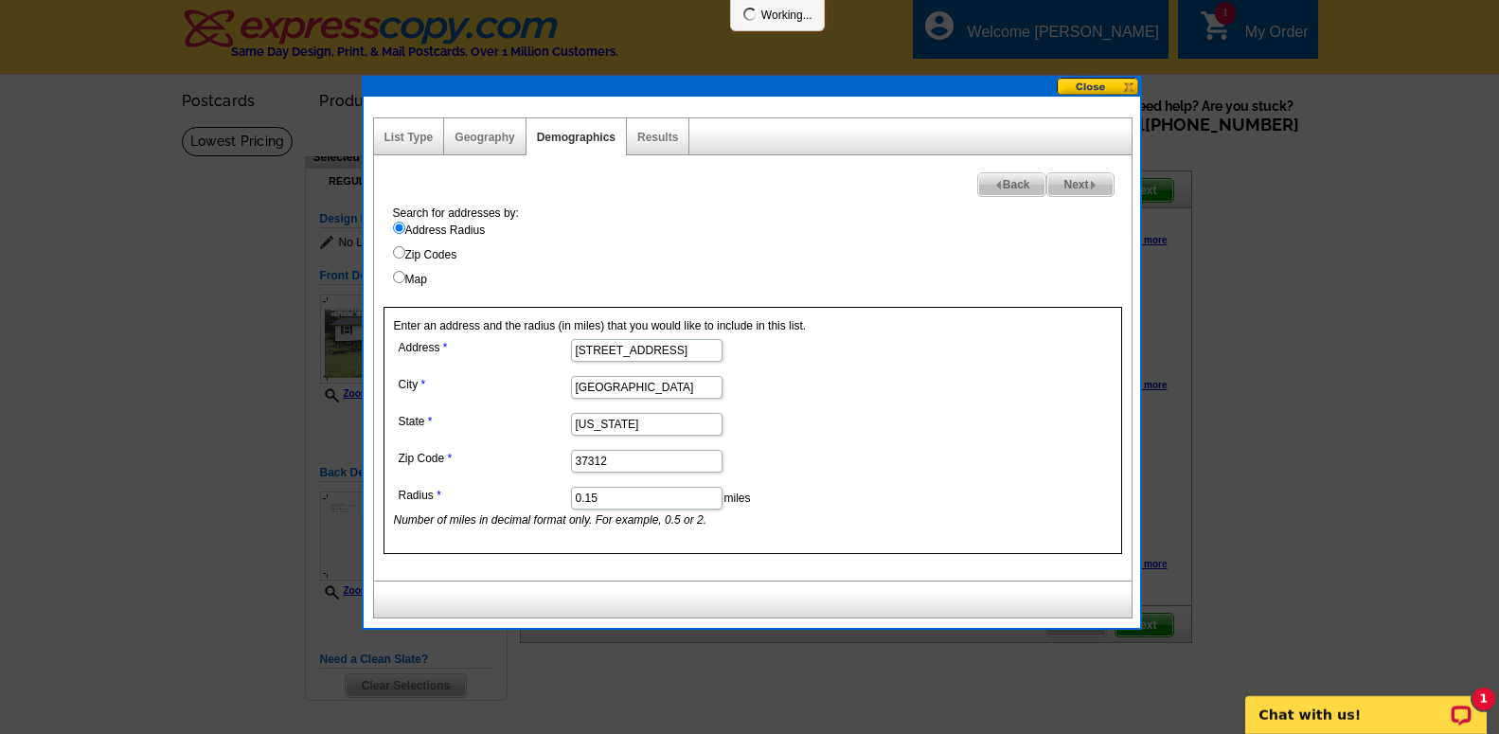
select select
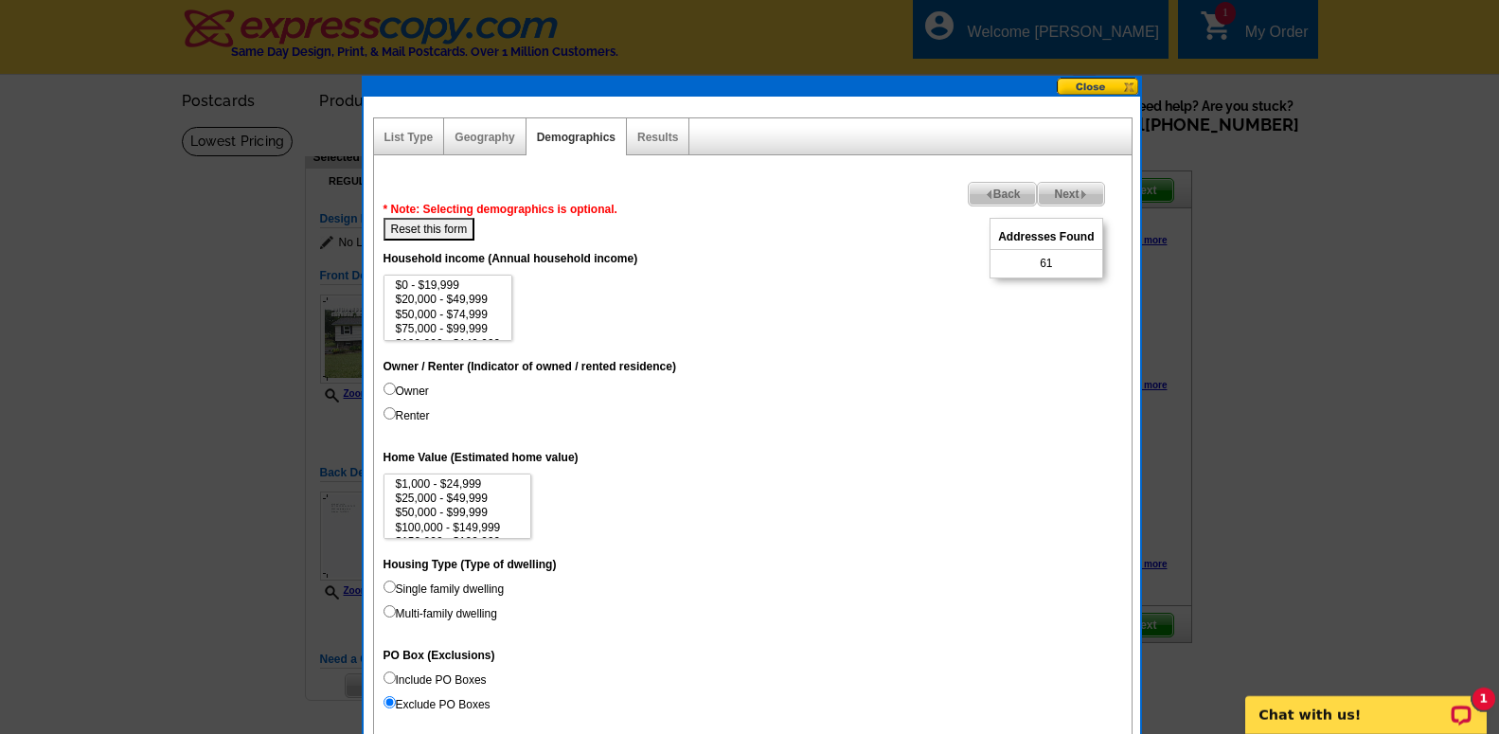
click at [1012, 193] on span "Back" at bounding box center [1003, 194] width 68 height 23
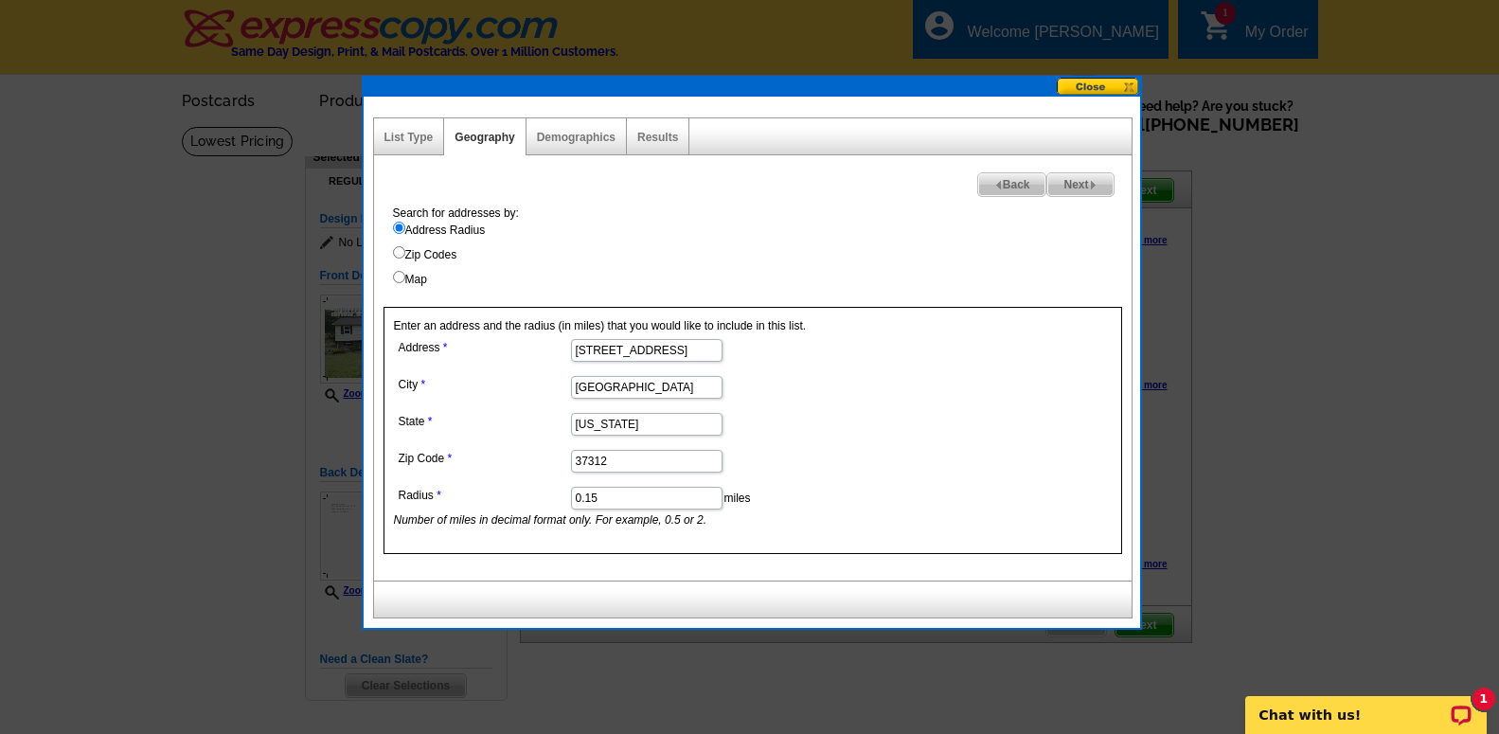
drag, startPoint x: 625, startPoint y: 493, endPoint x: 587, endPoint y: 499, distance: 38.5
click at [587, 499] on input "0.15" at bounding box center [647, 498] width 152 height 23
type input "0.20"
click at [1076, 189] on span "Next" at bounding box center [1080, 184] width 65 height 23
select select
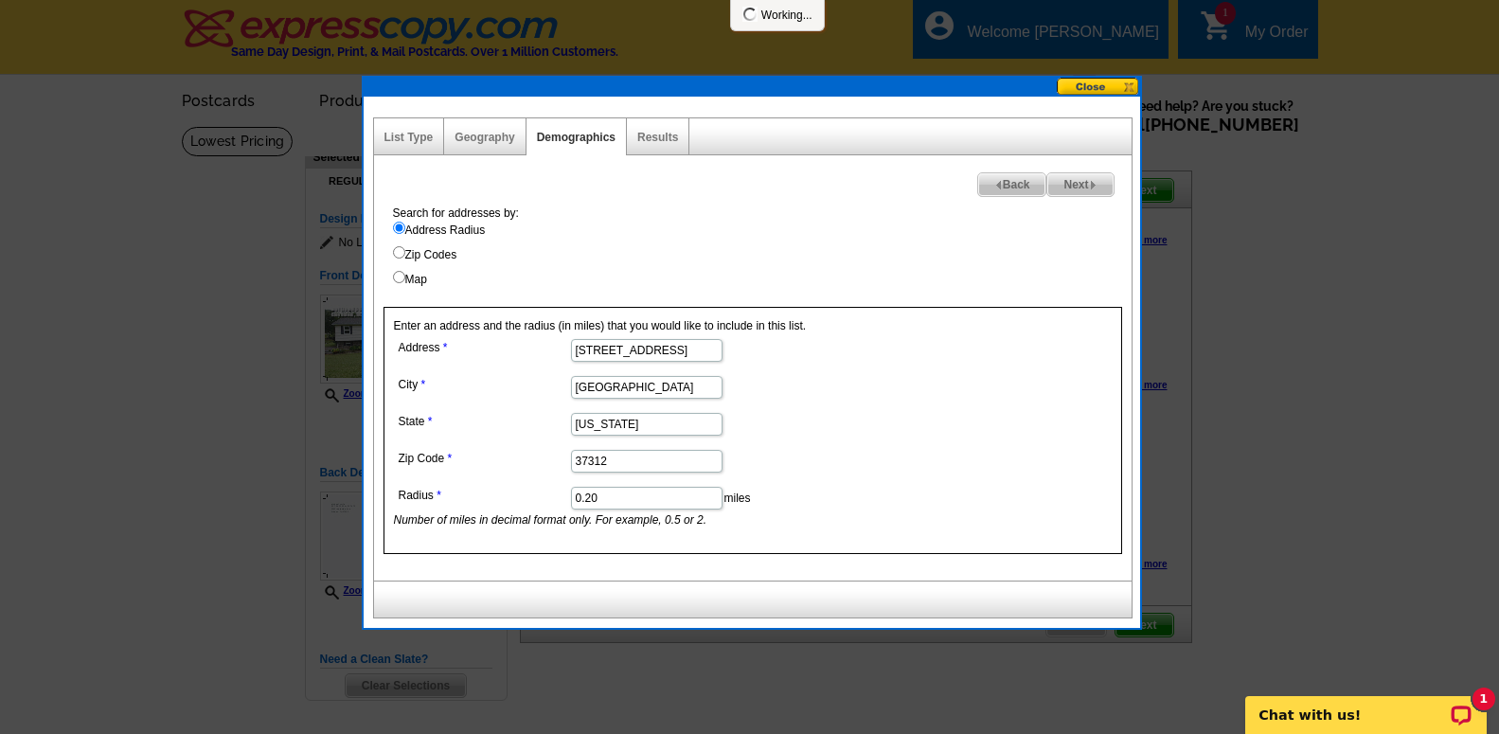
select select
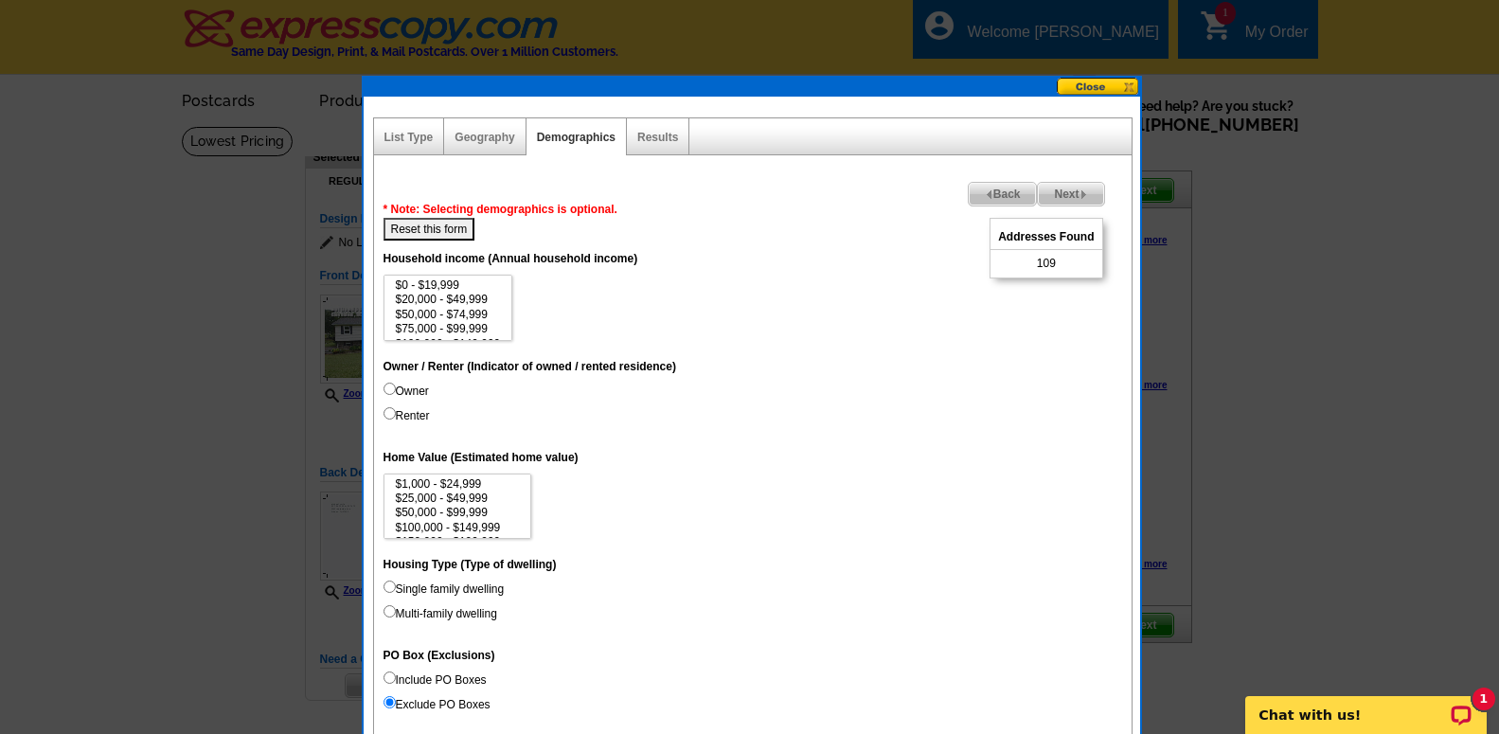
click at [1022, 194] on span "Back" at bounding box center [1003, 194] width 68 height 23
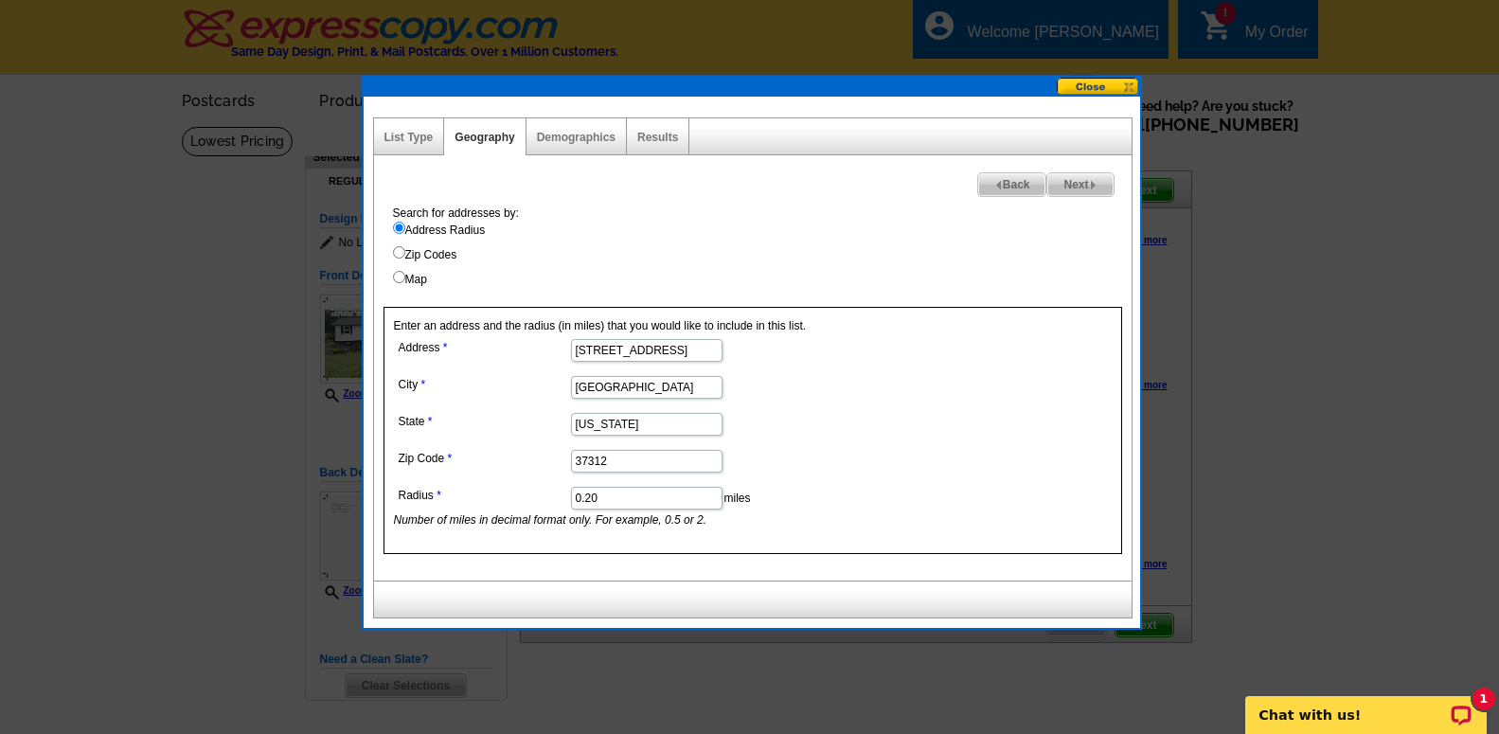
drag, startPoint x: 604, startPoint y: 495, endPoint x: 584, endPoint y: 495, distance: 19.9
click at [584, 495] on input "0.20" at bounding box center [647, 498] width 152 height 23
type input "0.19"
click at [1066, 189] on span "Next" at bounding box center [1080, 184] width 65 height 23
select select
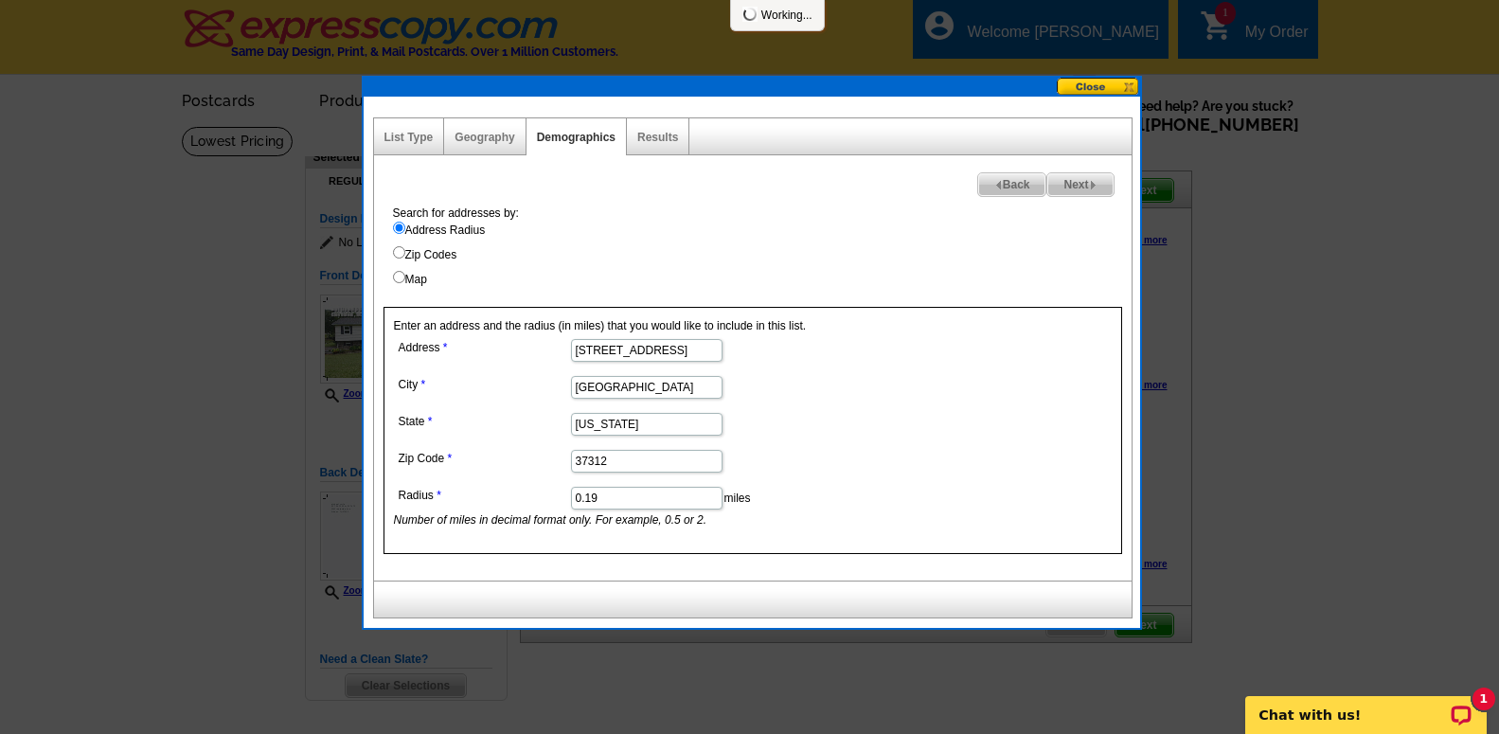
select select
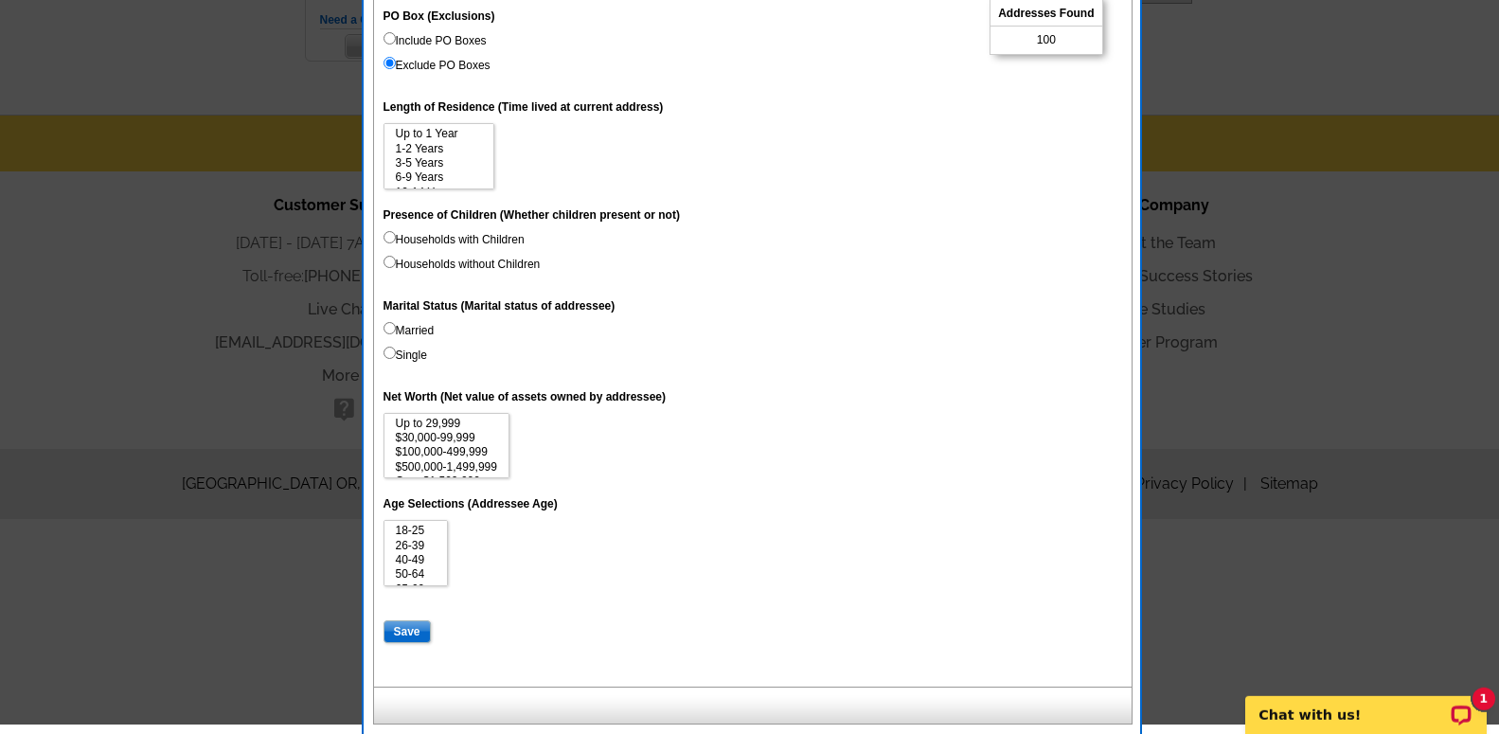
scroll to position [719, 0]
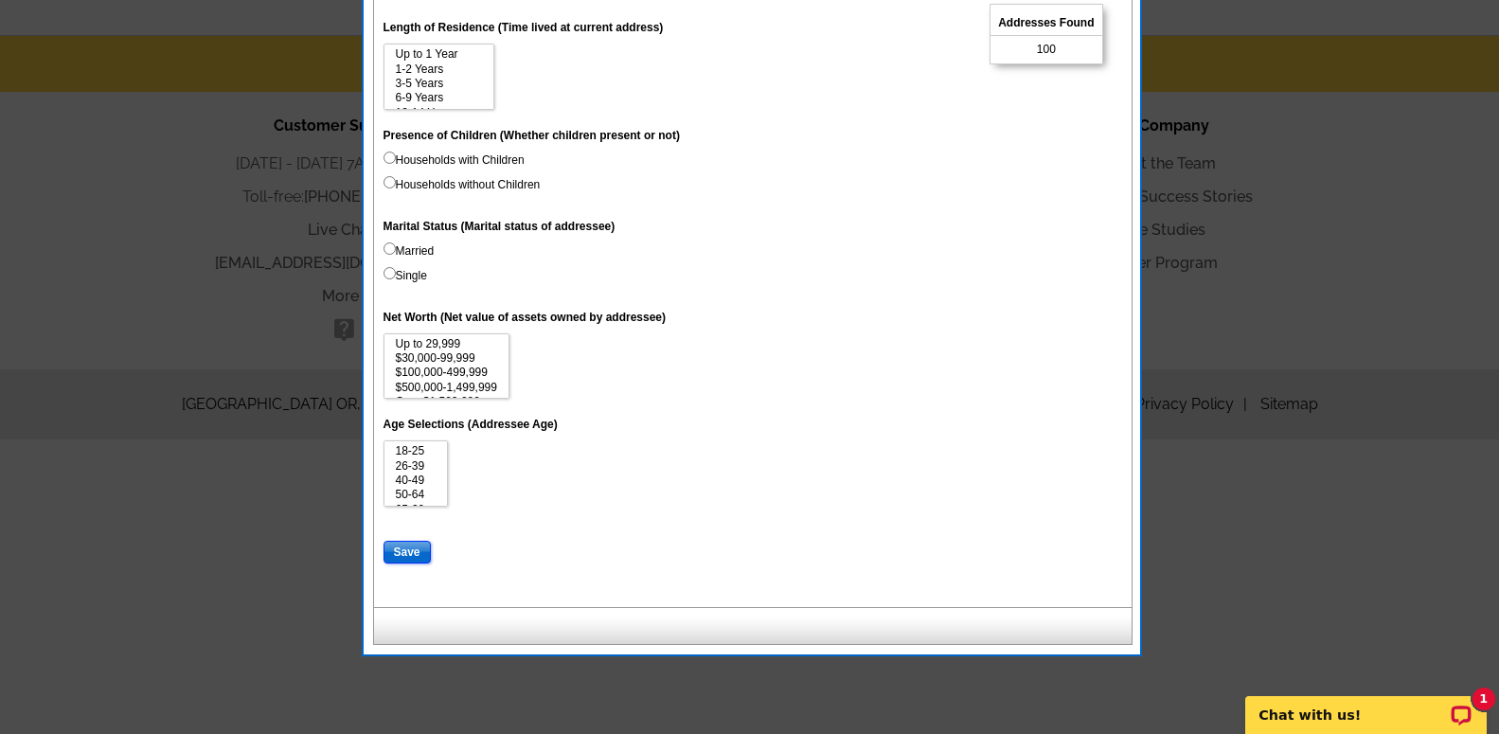
click at [404, 564] on input "Save" at bounding box center [407, 552] width 47 height 23
select select
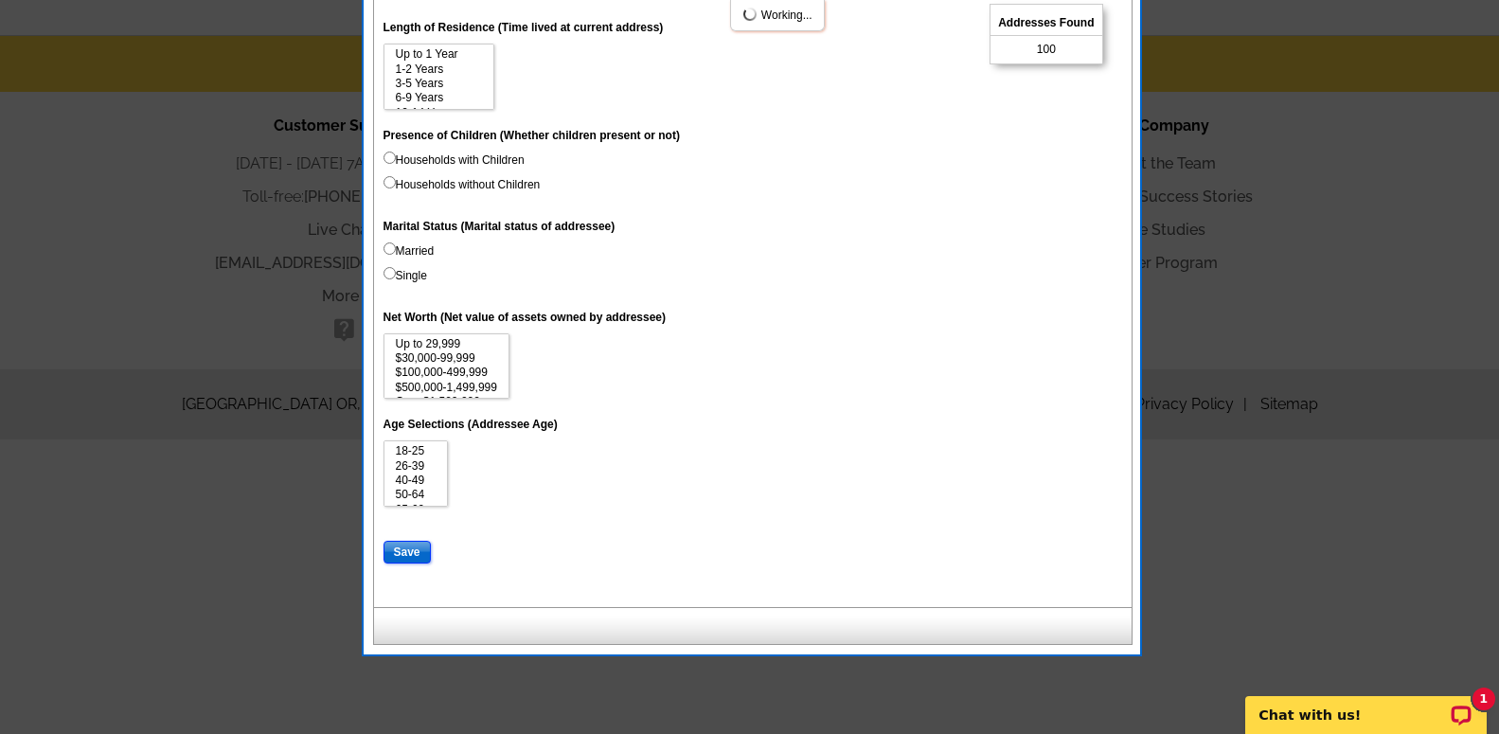
select select
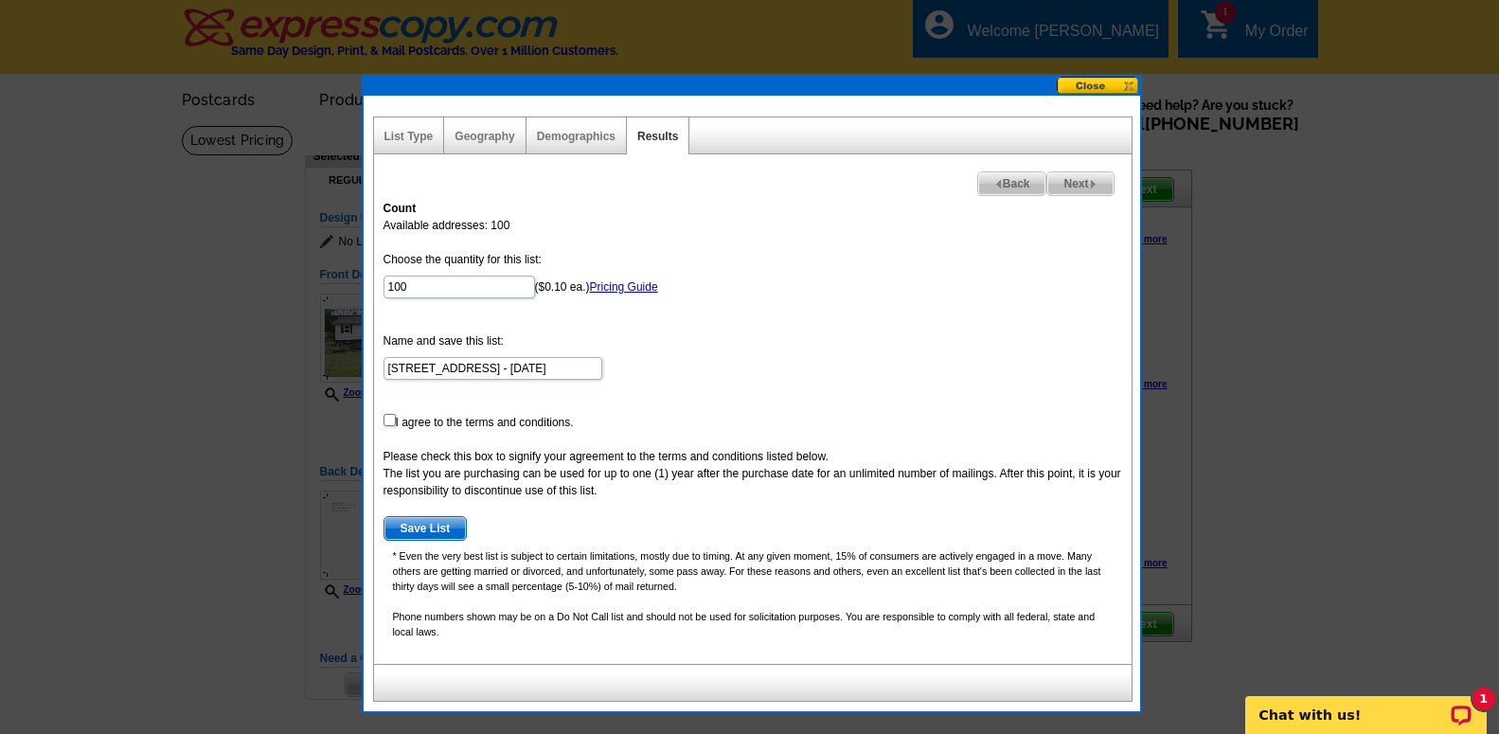
scroll to position [0, 0]
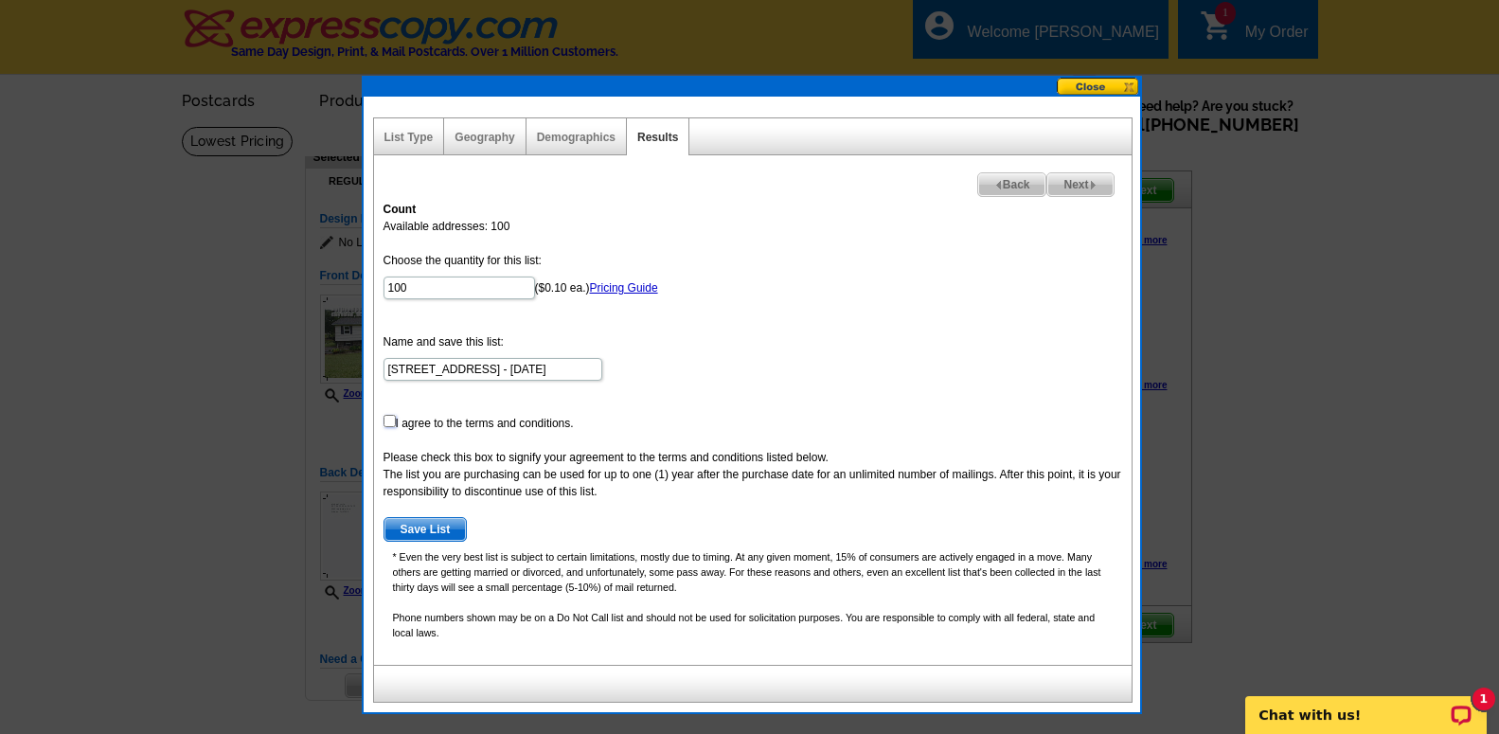
click at [394, 417] on input "checkbox" at bounding box center [390, 421] width 12 height 12
checkbox input "true"
click at [1071, 190] on span "Next" at bounding box center [1080, 184] width 65 height 23
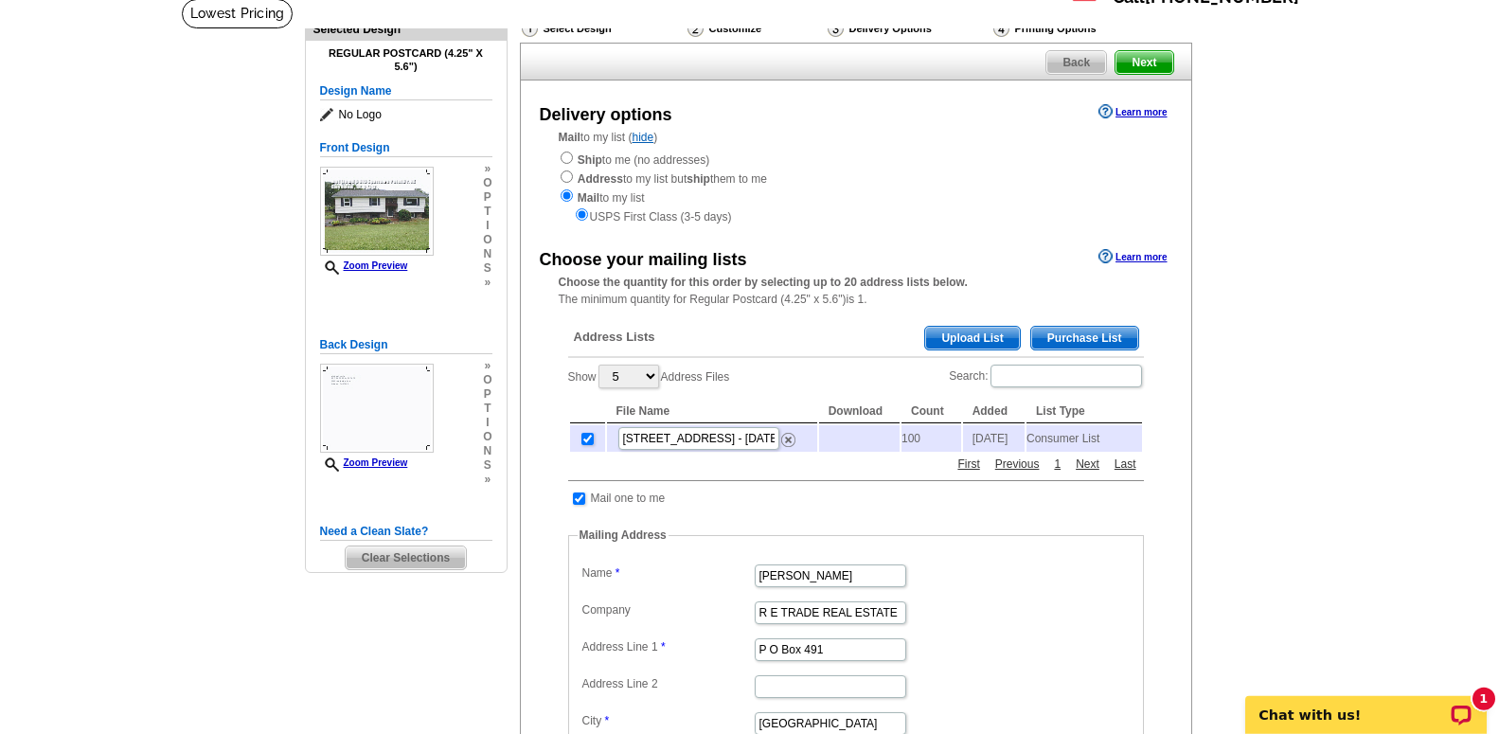
scroll to position [97, 0]
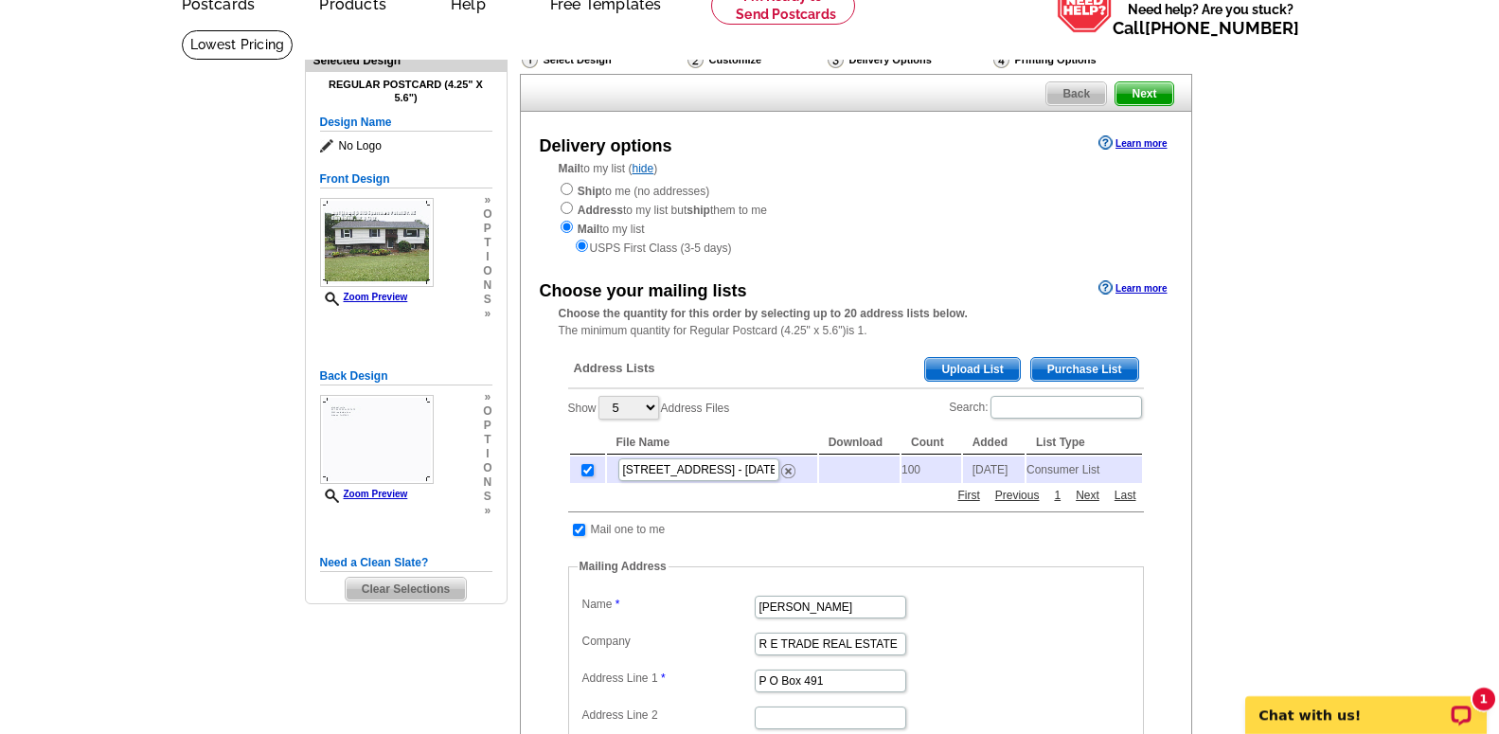
click at [1145, 105] on span "Next" at bounding box center [1144, 93] width 57 height 23
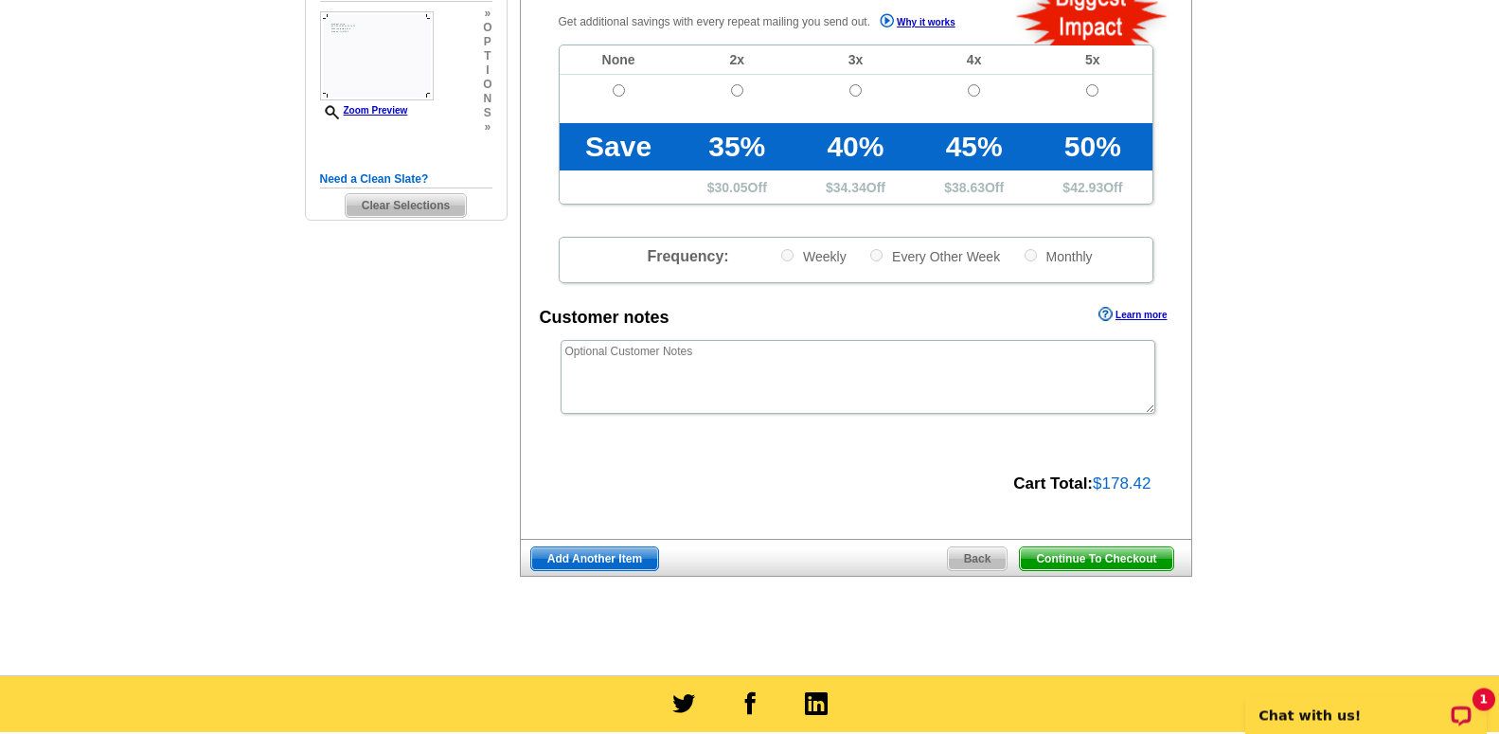
scroll to position [483, 0]
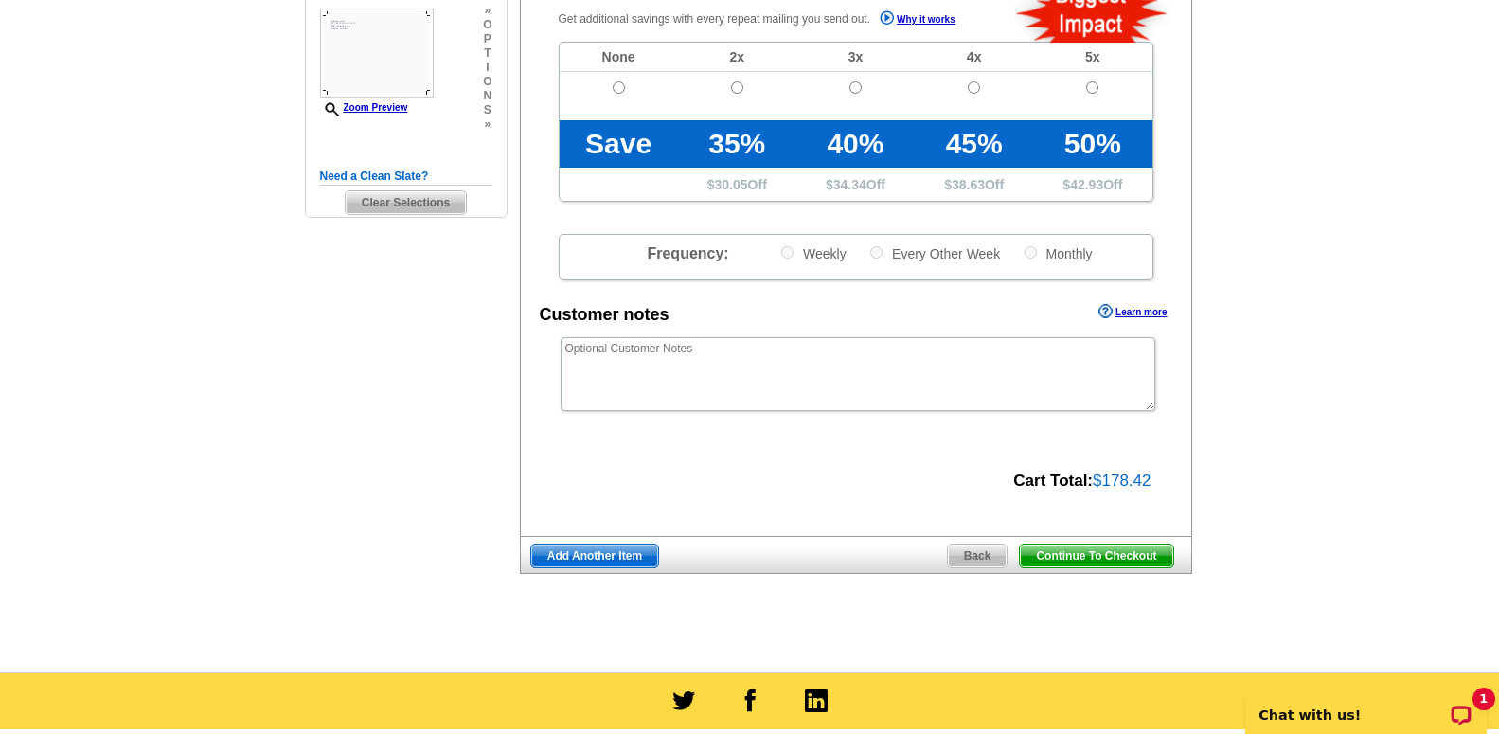
click at [1138, 566] on span "Continue To Checkout" at bounding box center [1096, 556] width 152 height 23
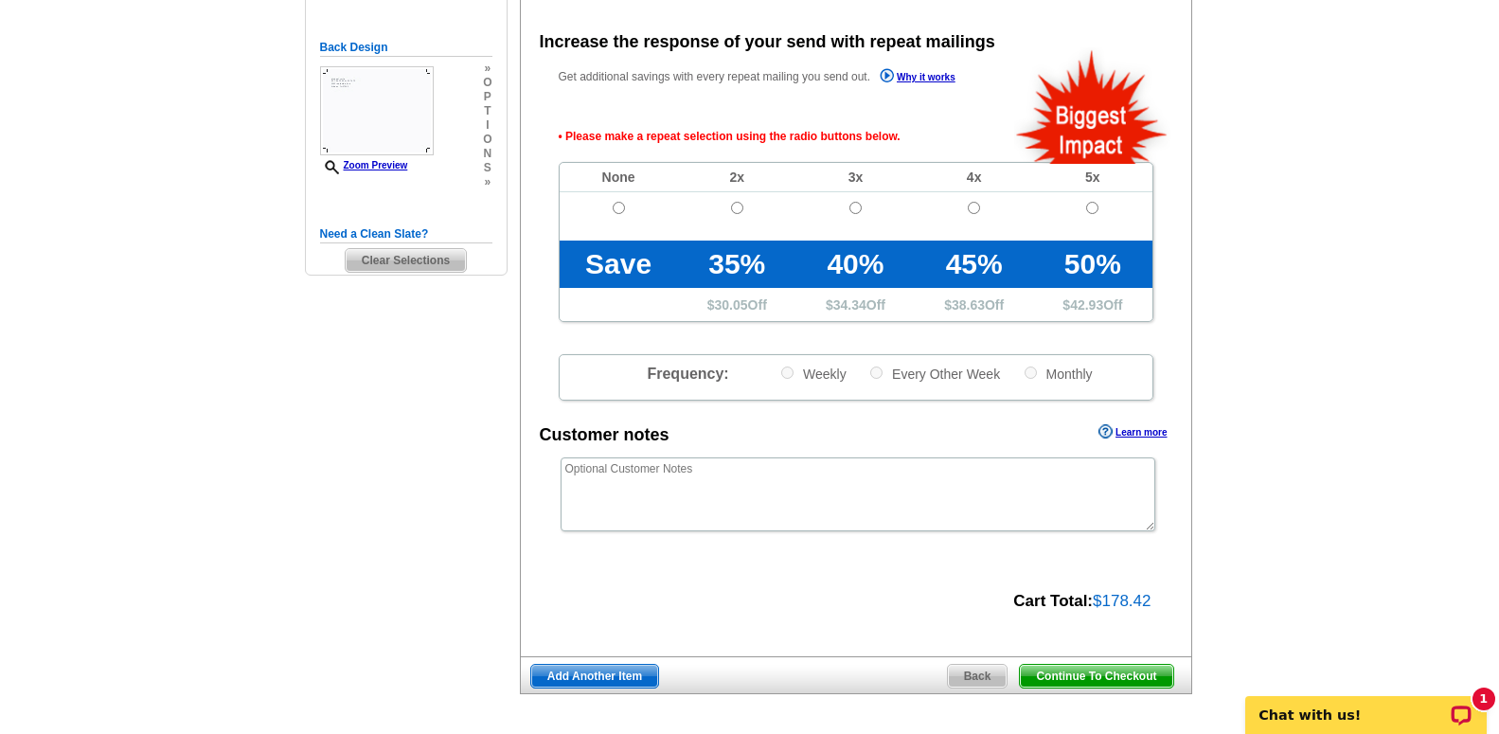
scroll to position [423, 0]
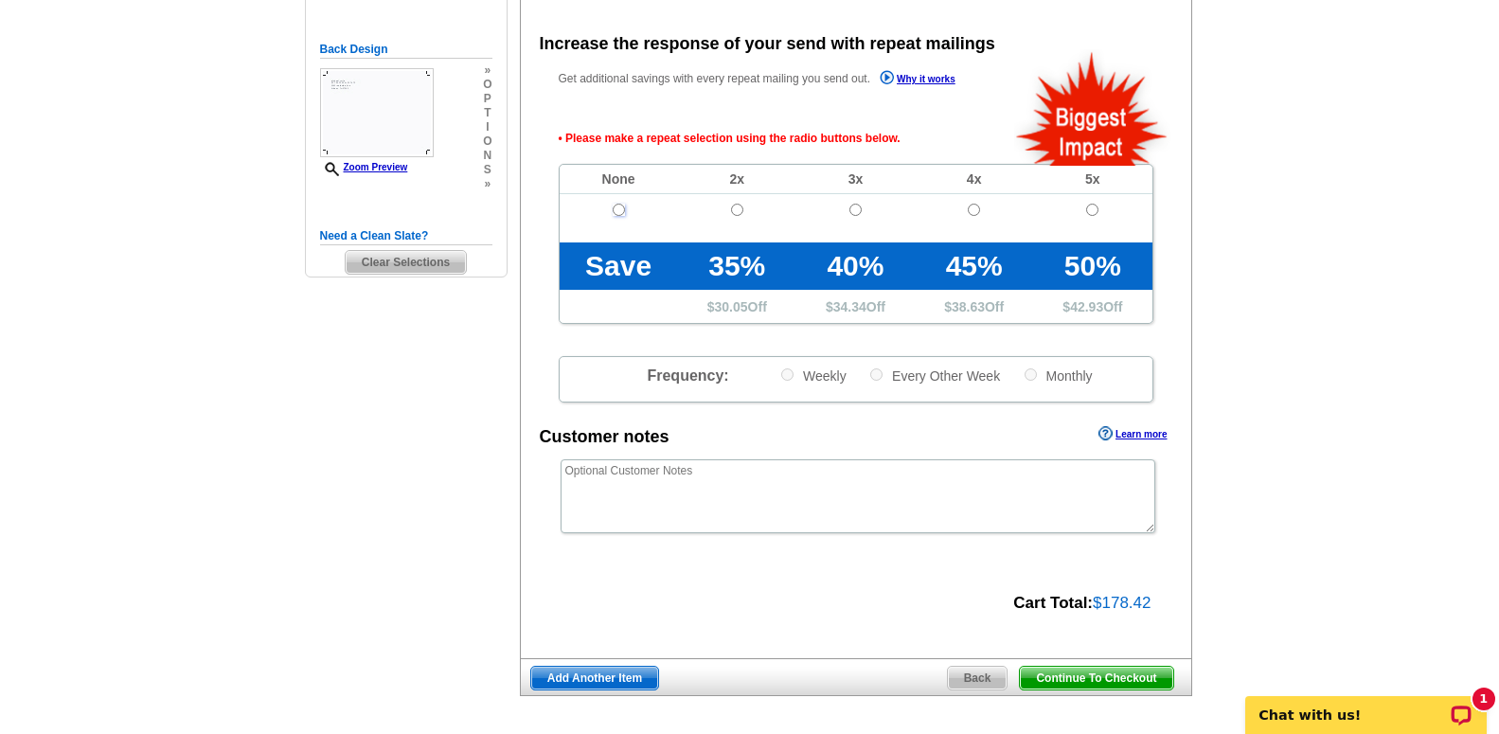
click at [619, 213] on input "radio" at bounding box center [619, 210] width 12 height 12
radio input "true"
click at [1098, 690] on span "Continue To Checkout" at bounding box center [1096, 678] width 152 height 23
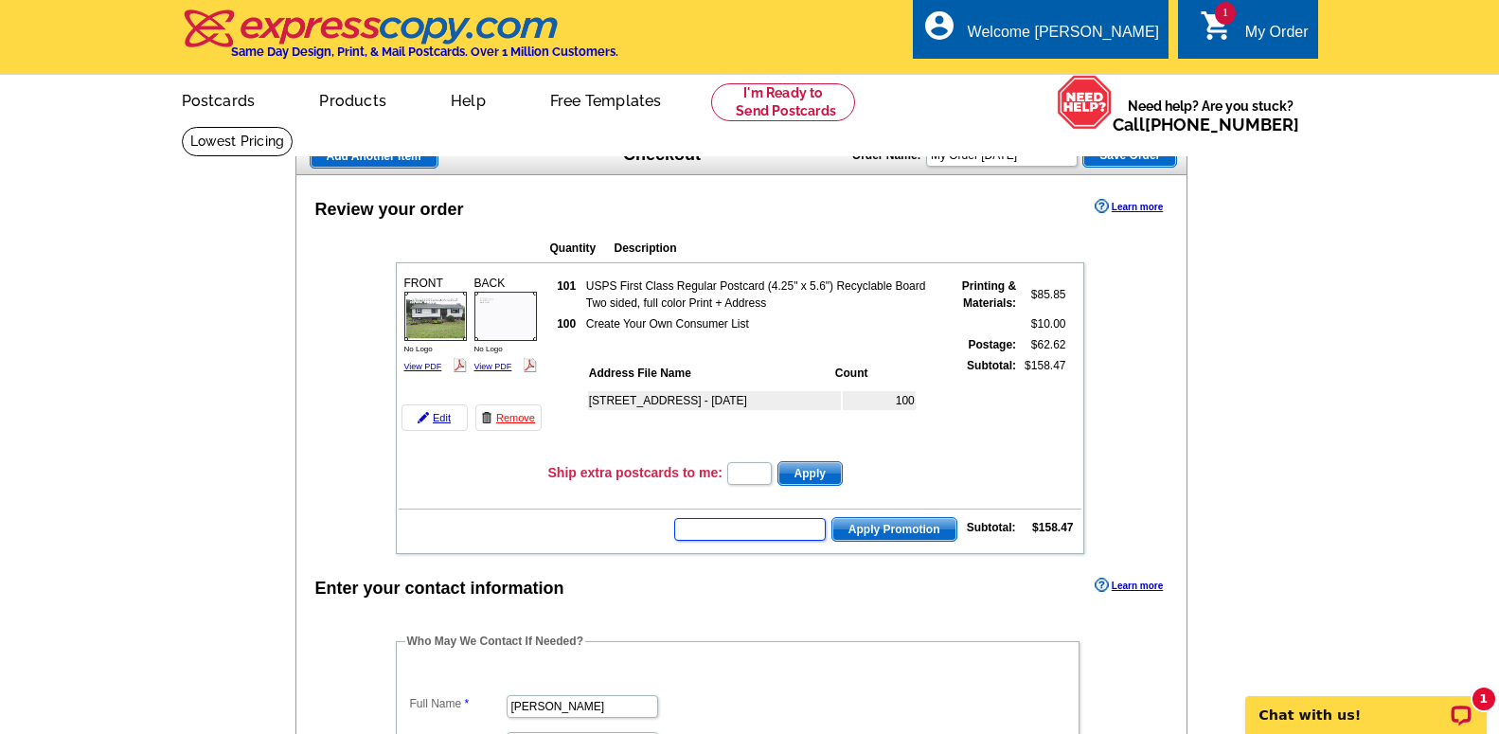
click at [725, 523] on input "text" at bounding box center [750, 529] width 152 height 23
type input "GROW0925"
click at [905, 535] on span "Apply Promotion" at bounding box center [895, 529] width 124 height 23
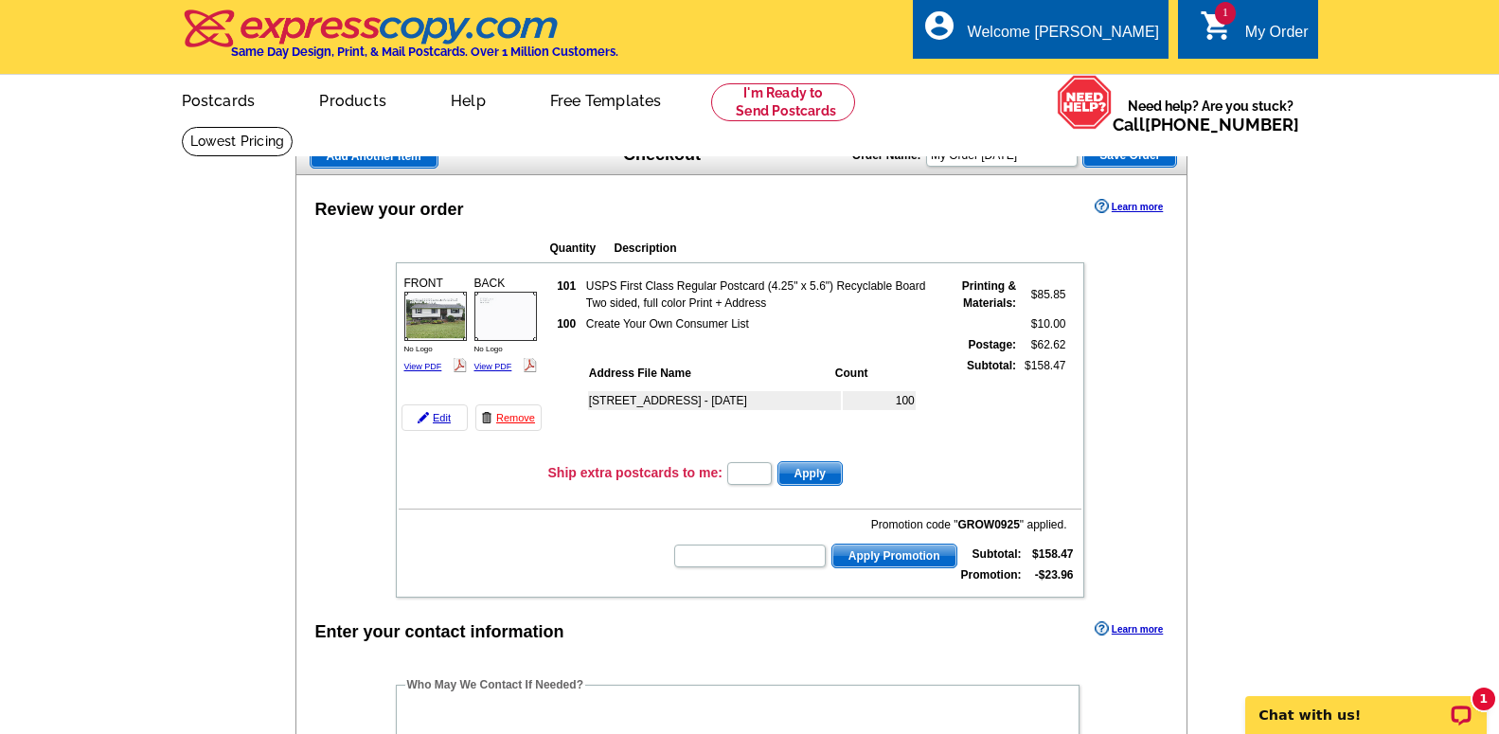
click at [913, 561] on span "Apply Promotion" at bounding box center [895, 556] width 124 height 23
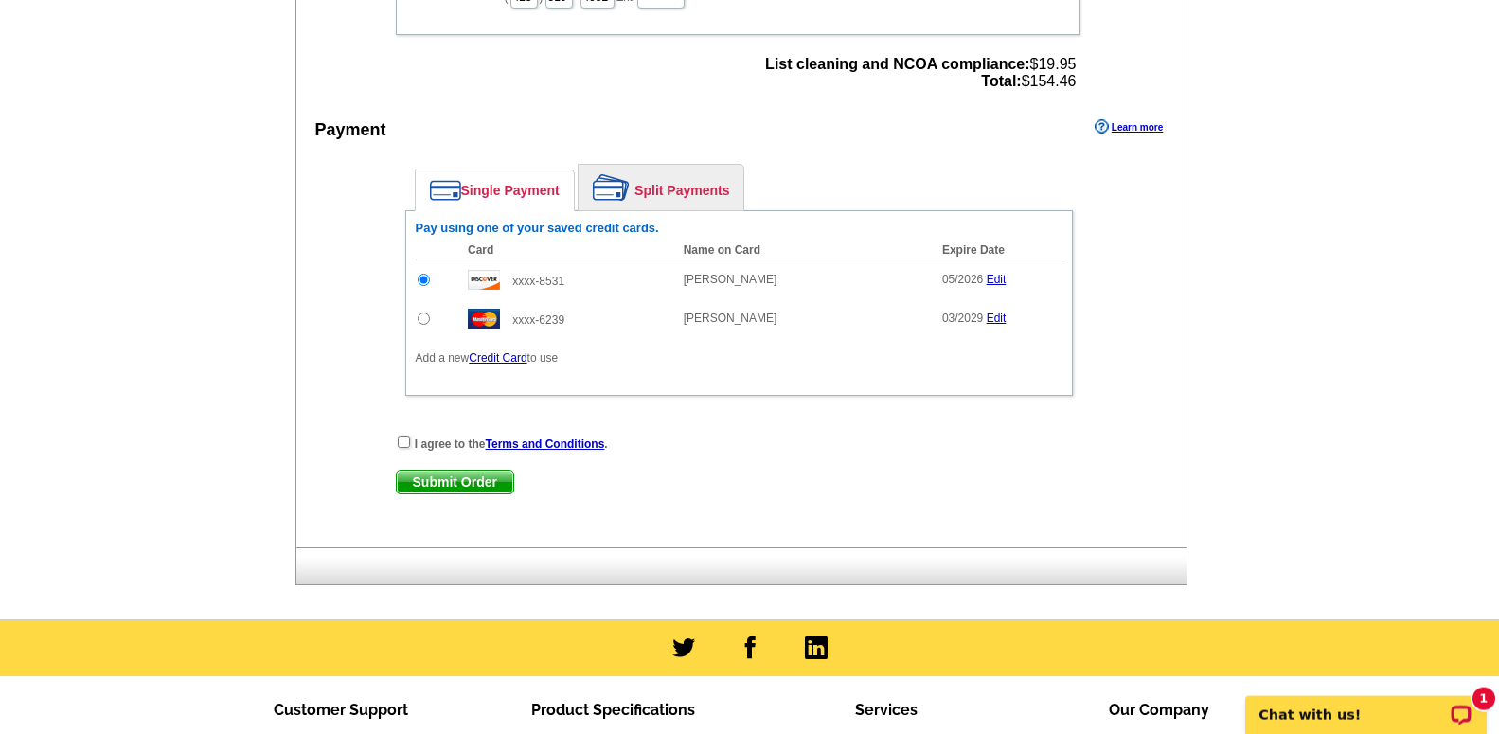
scroll to position [869, 0]
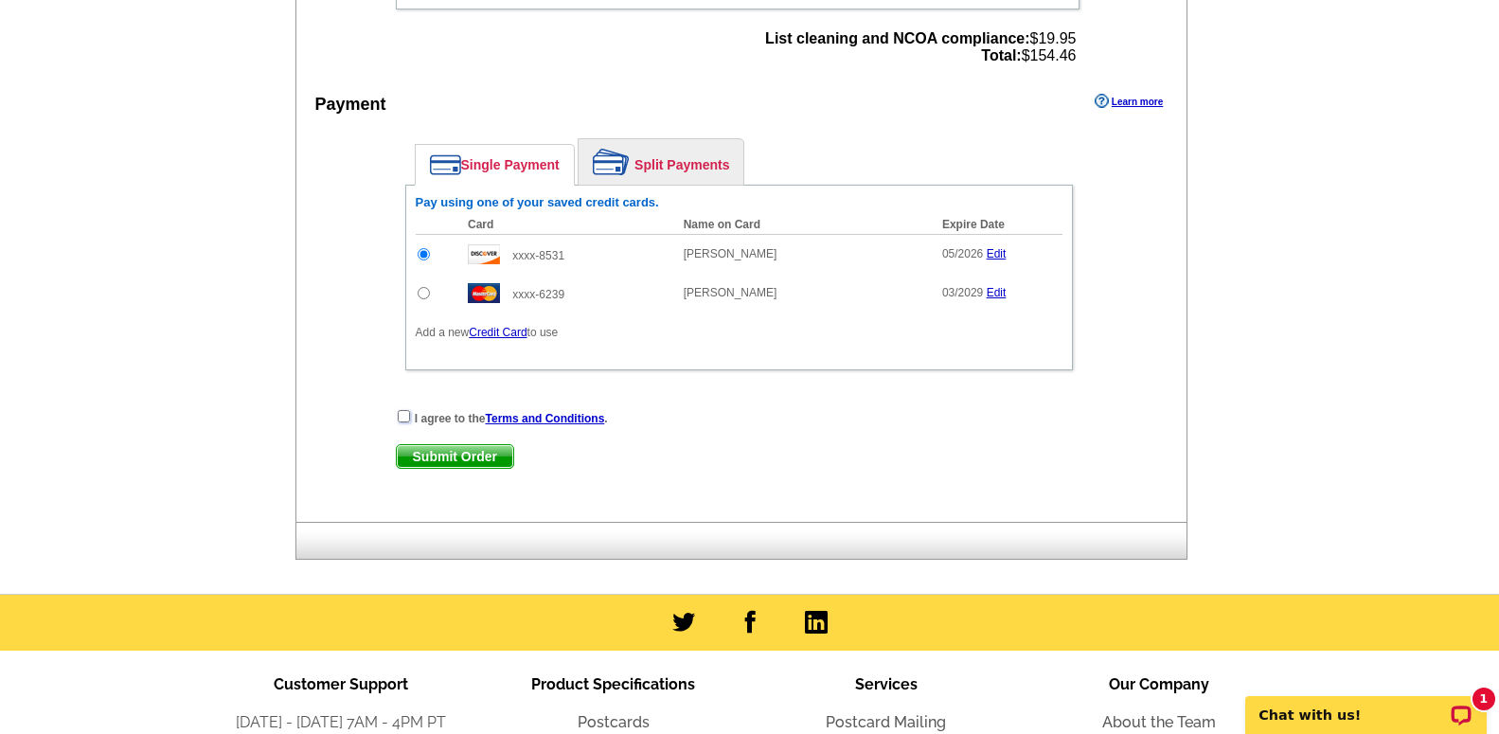
click at [400, 422] on input "checkbox" at bounding box center [404, 416] width 12 height 12
checkbox input "true"
drag, startPoint x: 416, startPoint y: 468, endPoint x: 332, endPoint y: 449, distance: 85.5
click at [332, 452] on div "Enter your contact information Learn more Who May We Contact If Needed? Full Na…" at bounding box center [741, 143] width 891 height 758
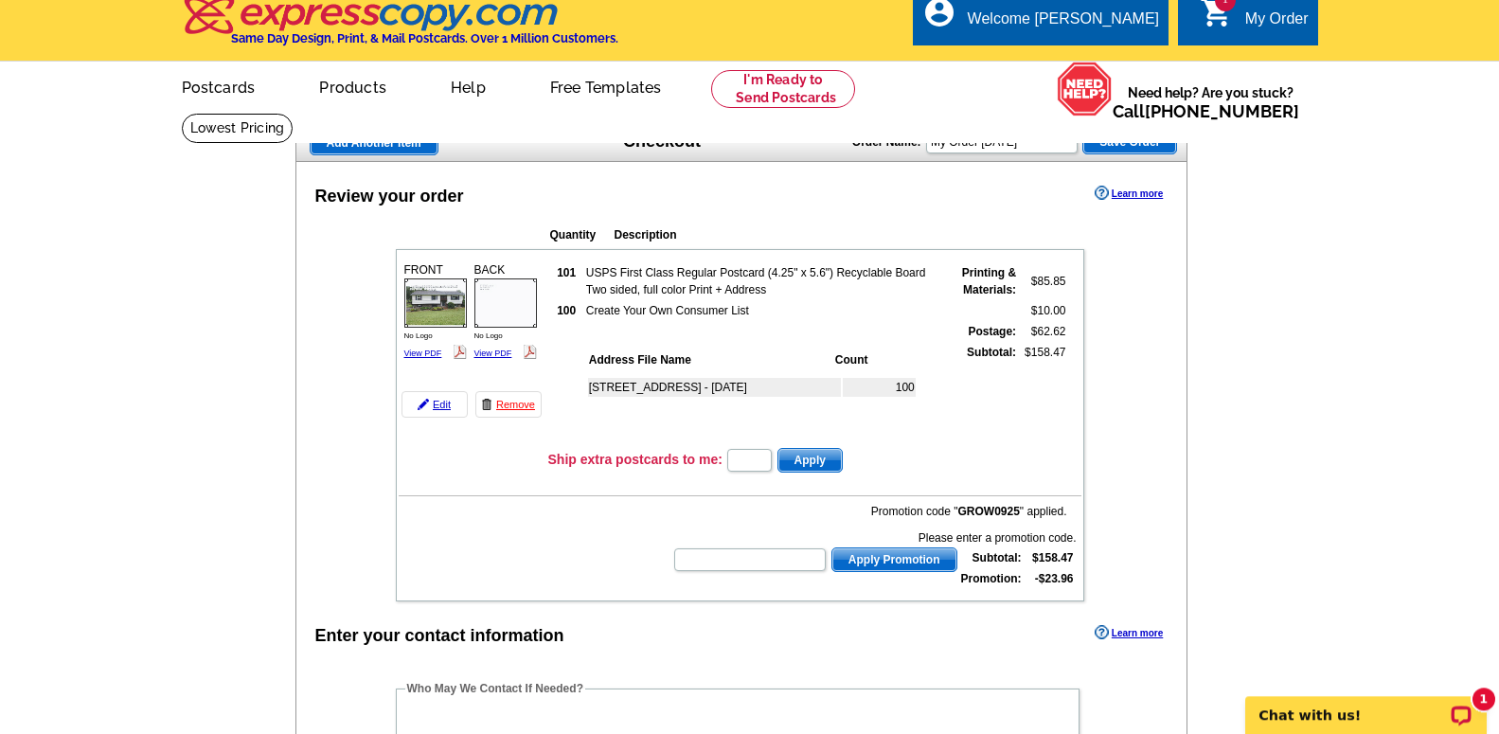
scroll to position [0, 0]
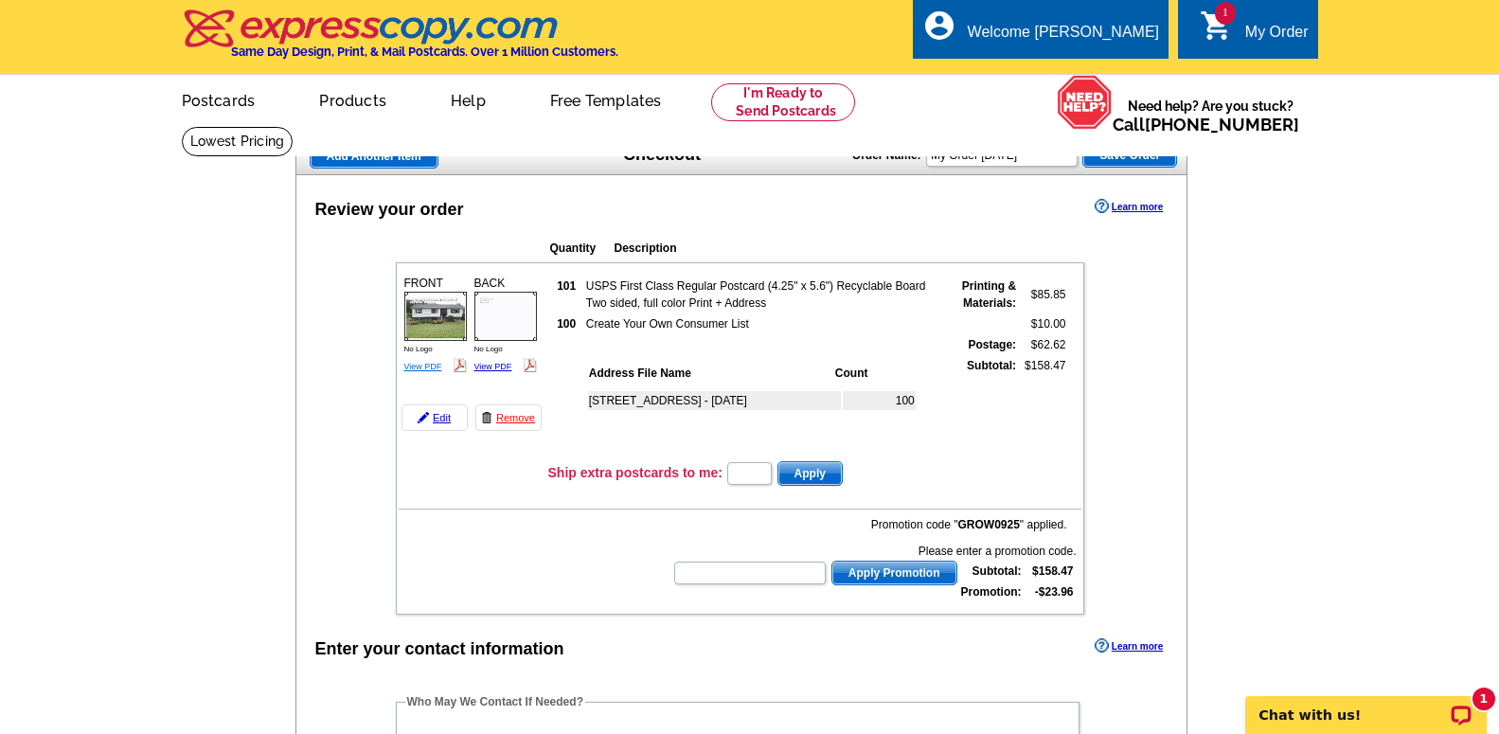
click at [425, 371] on link "View PDF" at bounding box center [423, 366] width 38 height 9
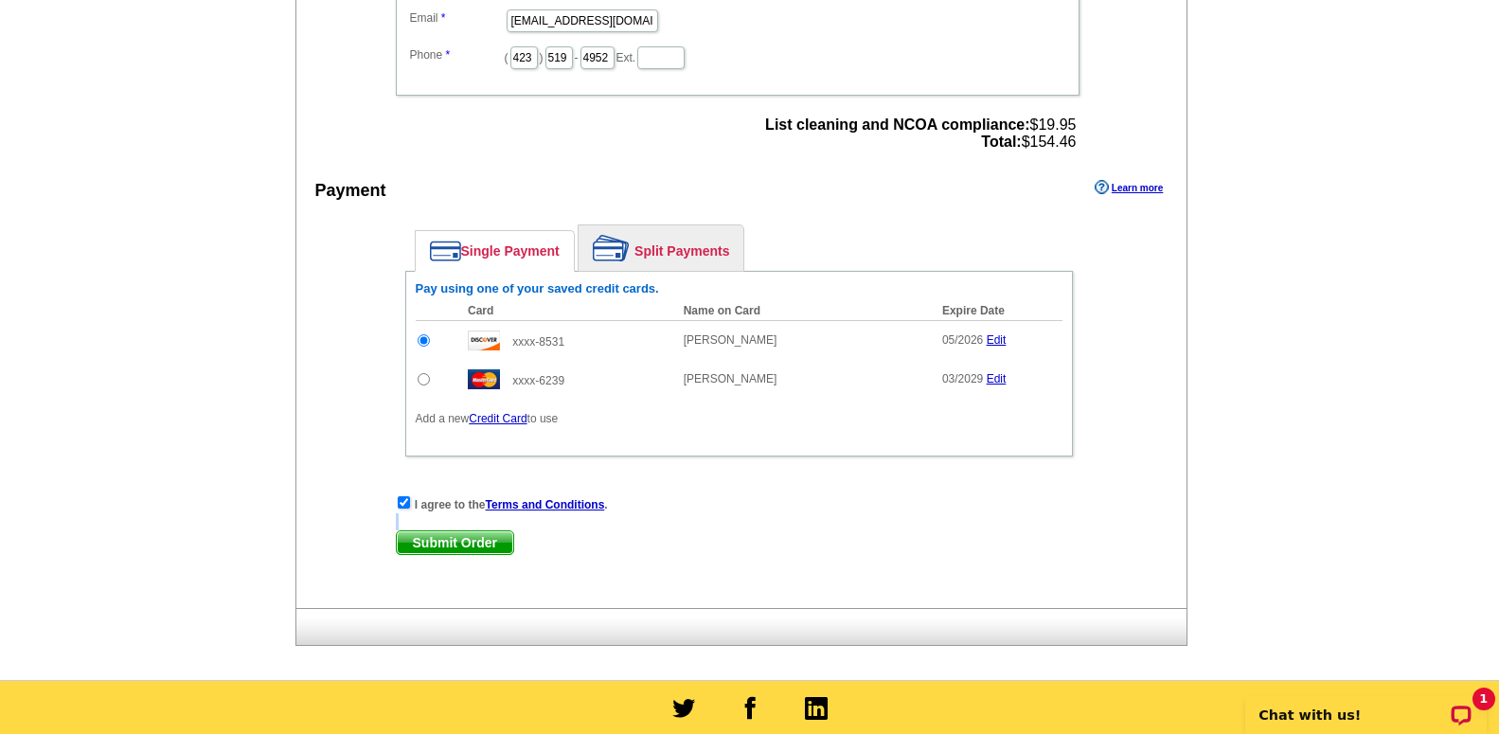
scroll to position [869, 0]
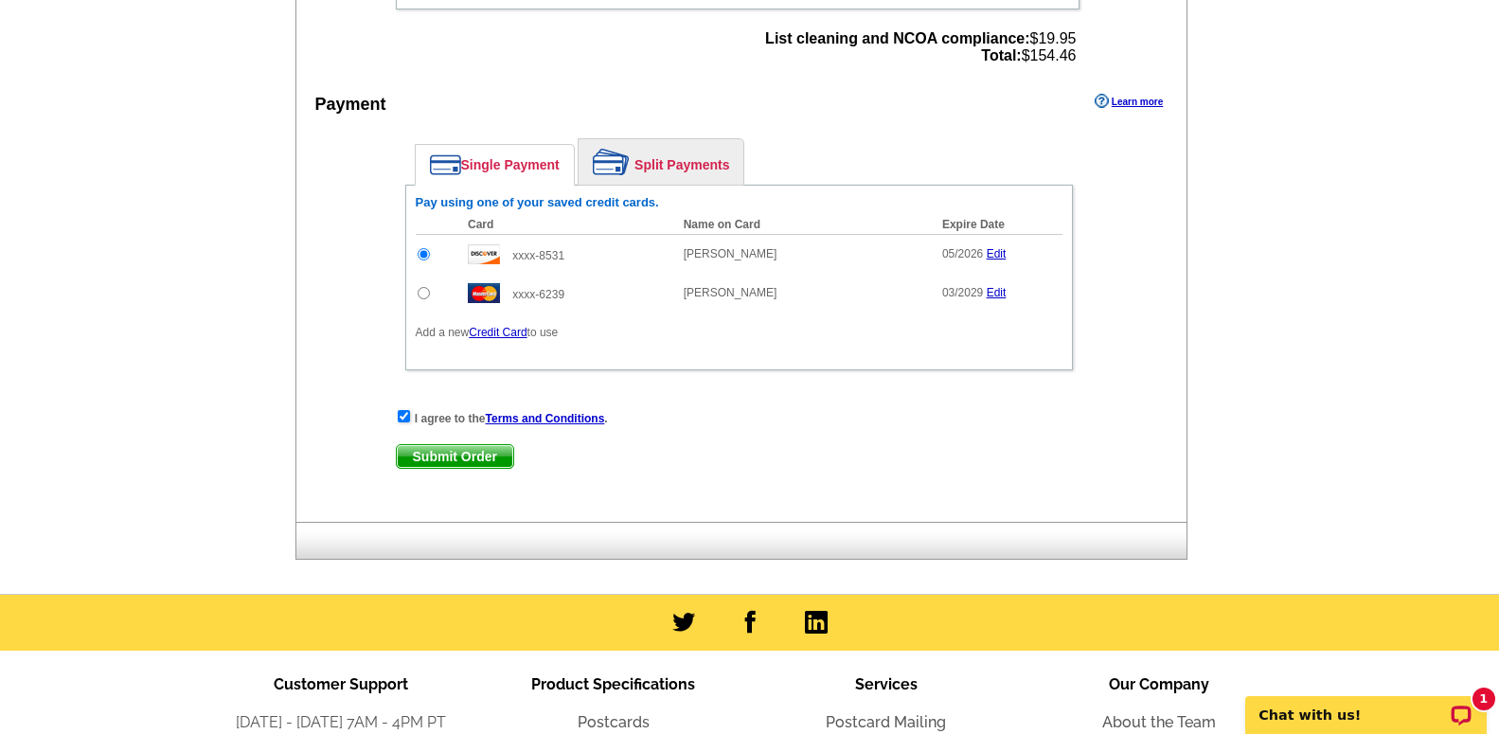
click at [490, 457] on span "Submit Order" at bounding box center [455, 456] width 116 height 23
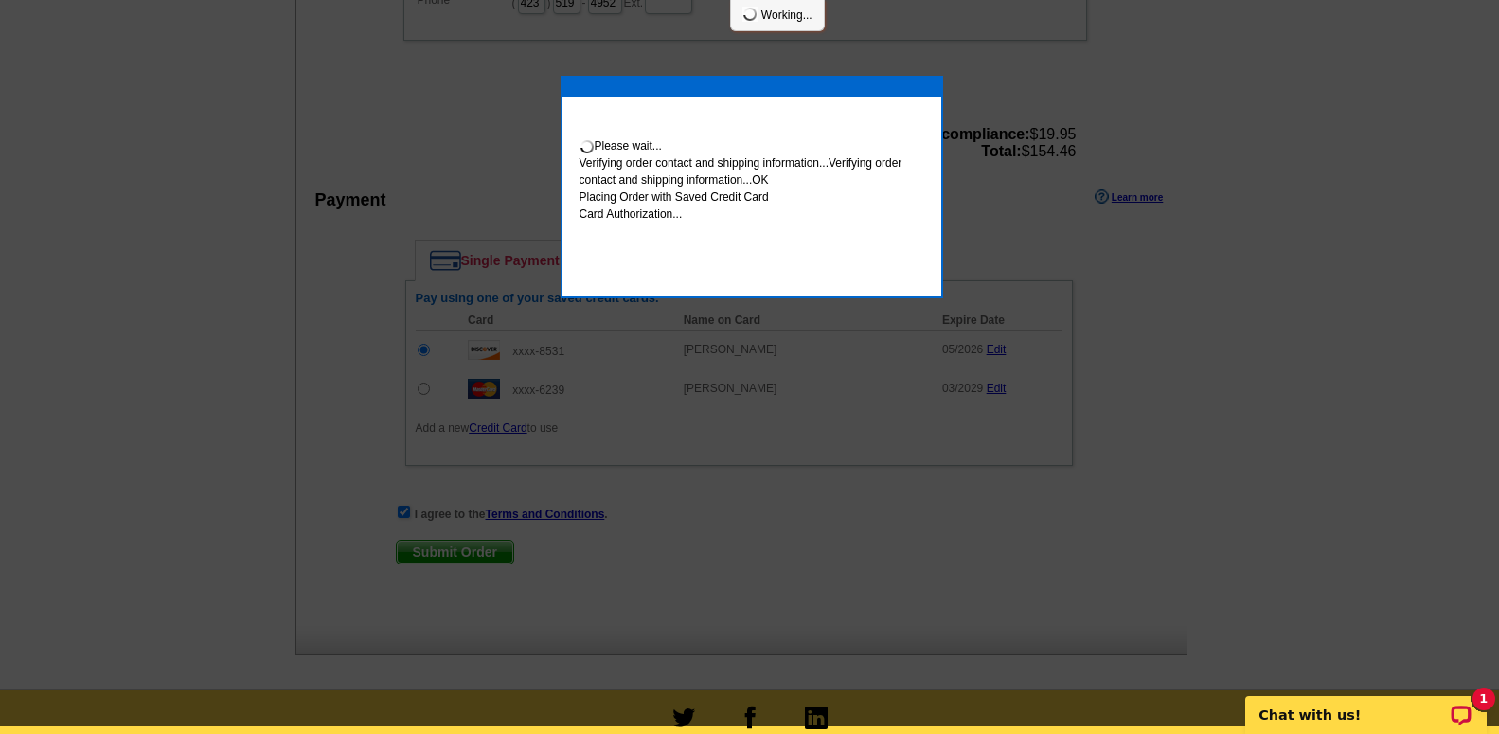
scroll to position [862, 0]
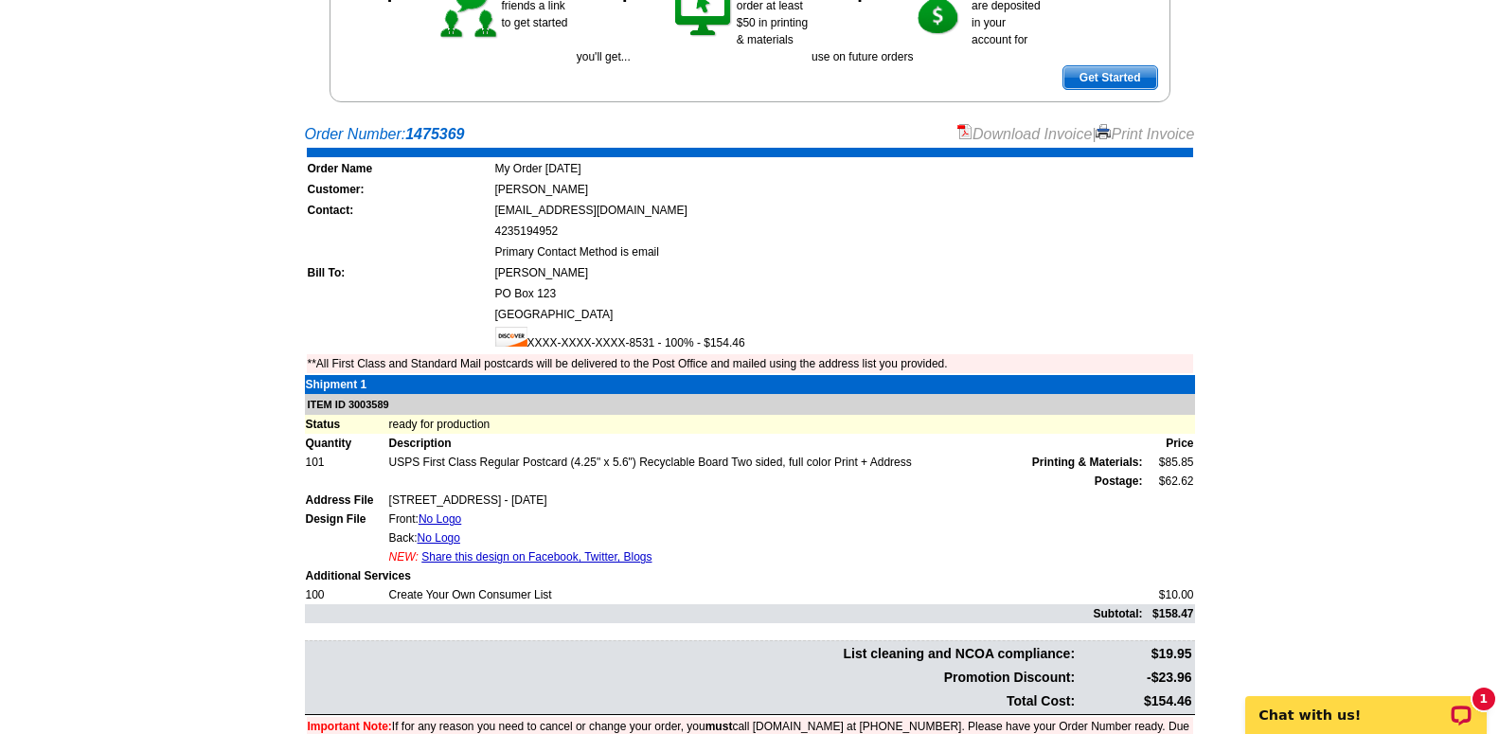
scroll to position [193, 0]
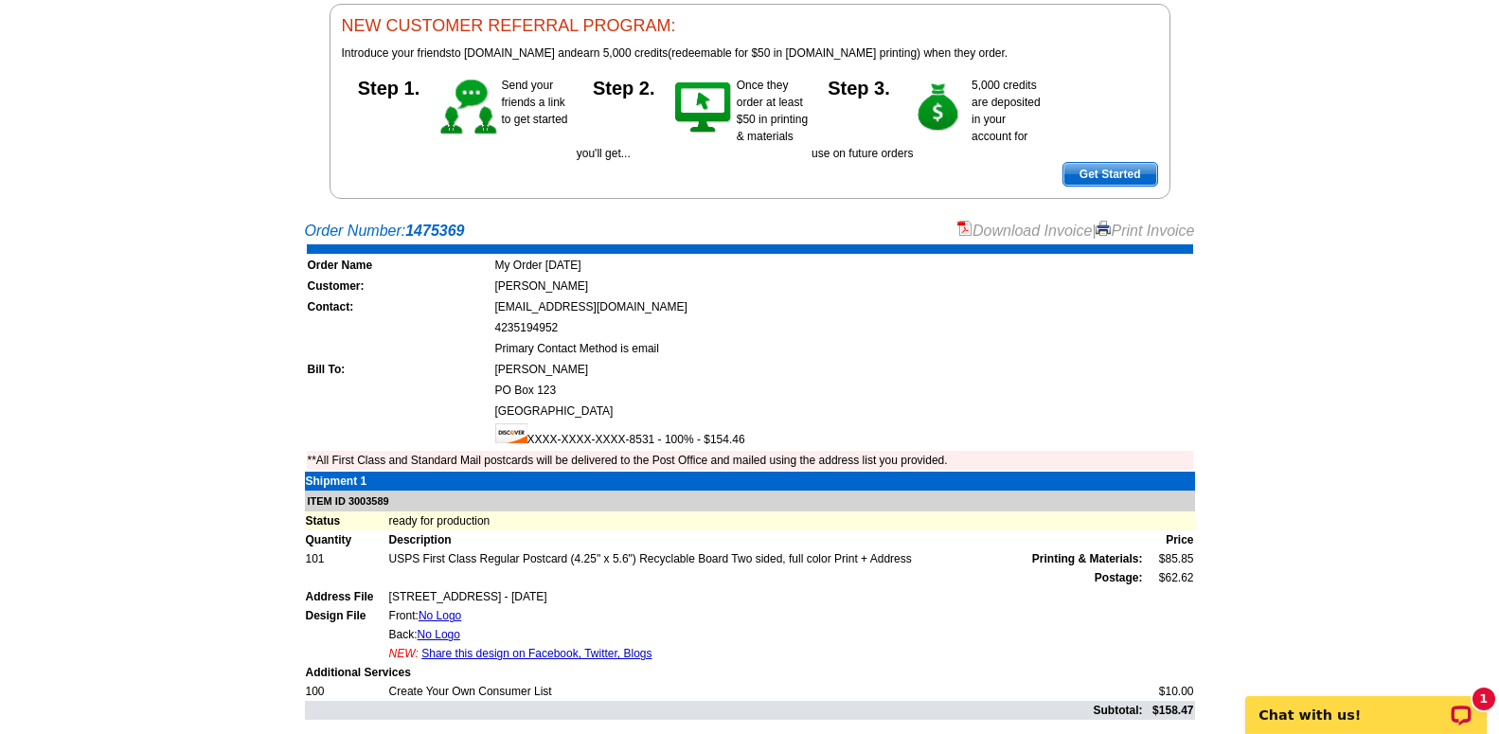
click at [1114, 239] on link "Print Invoice" at bounding box center [1145, 231] width 99 height 16
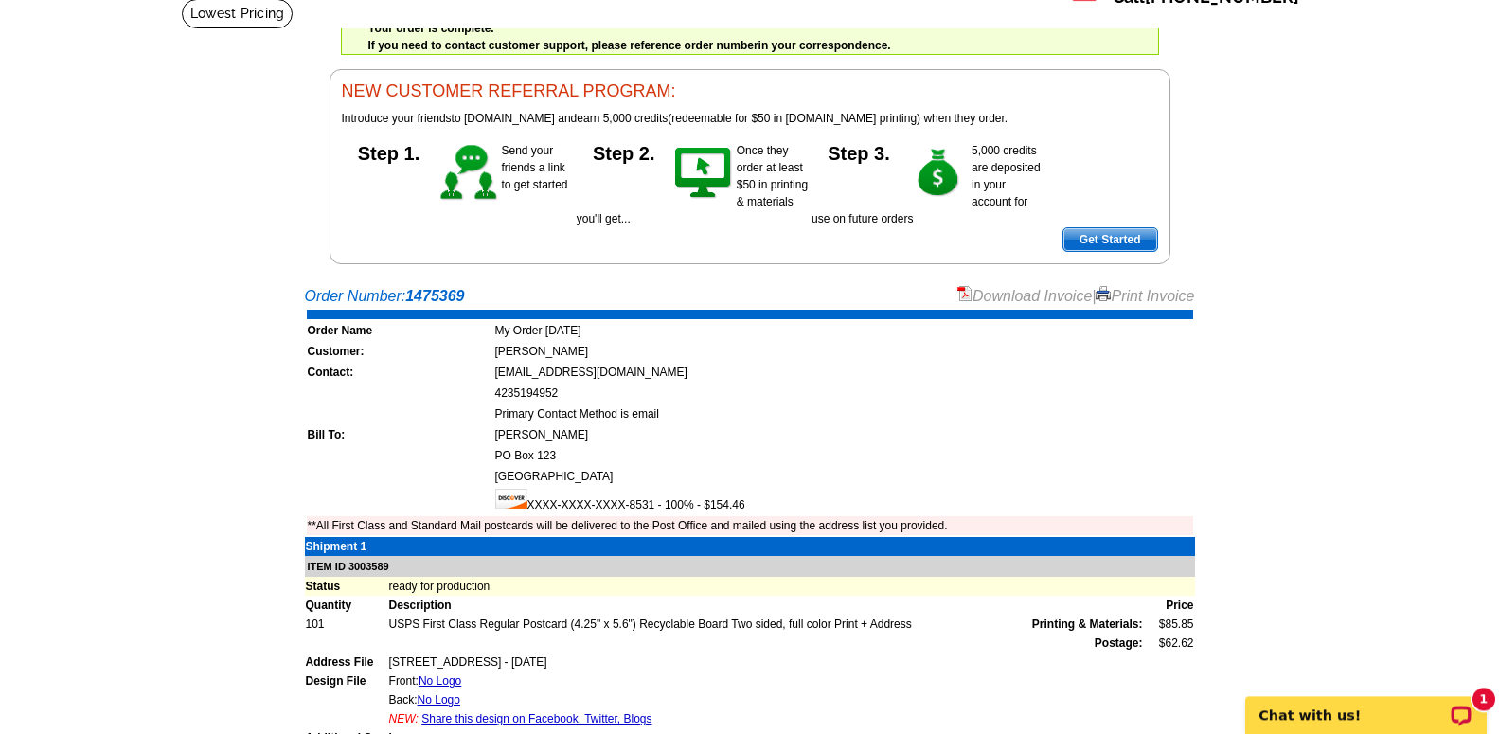
scroll to position [84, 0]
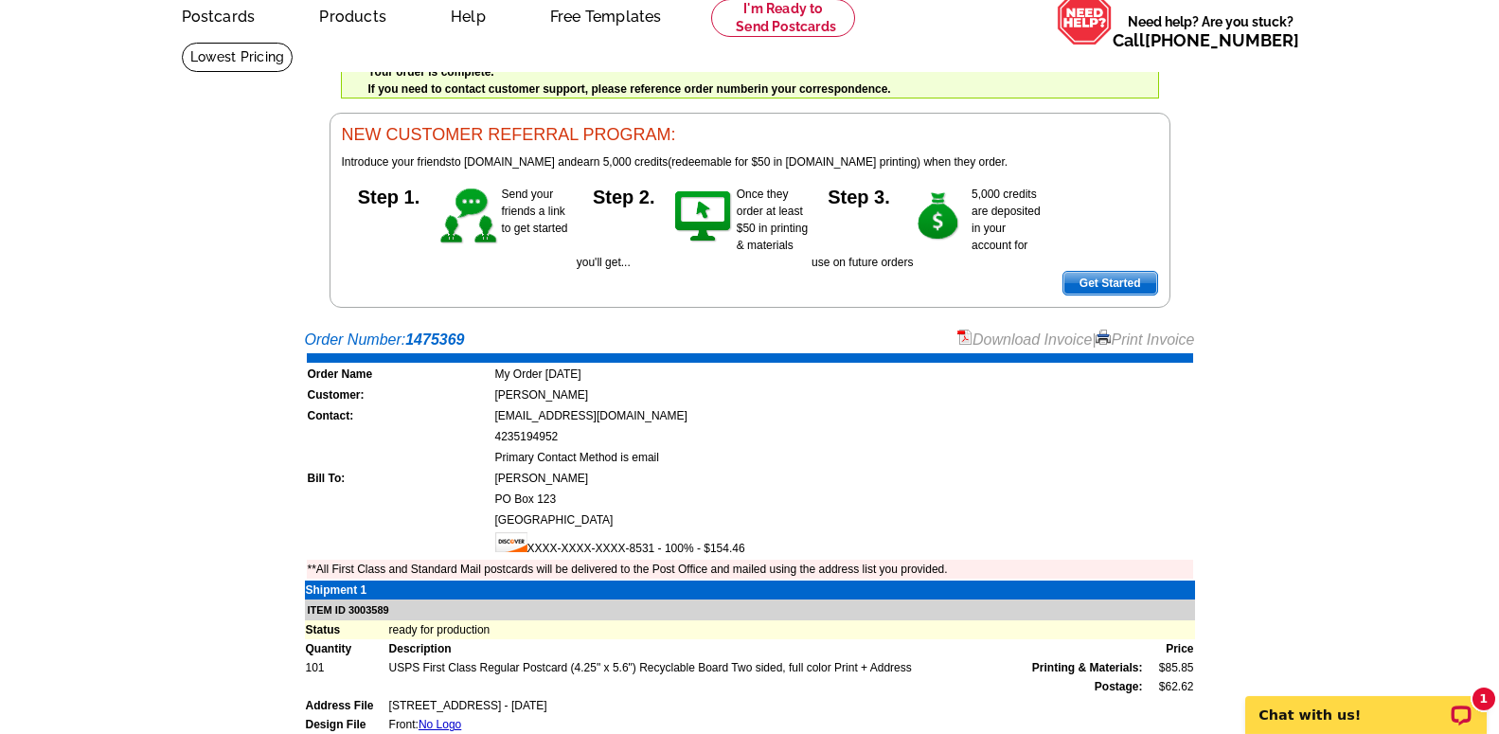
click at [1013, 341] on link "Download Invoice" at bounding box center [1025, 339] width 134 height 16
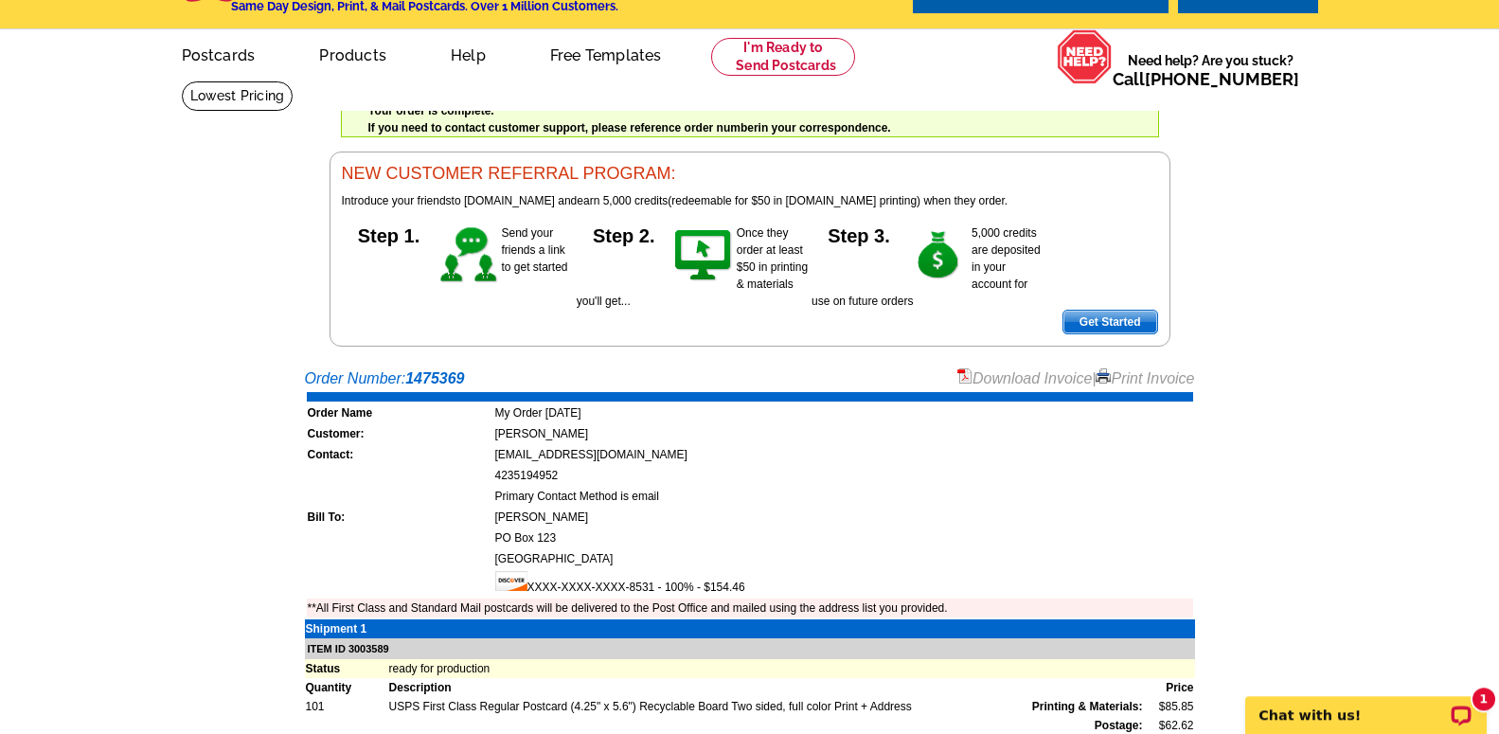
scroll to position [0, 0]
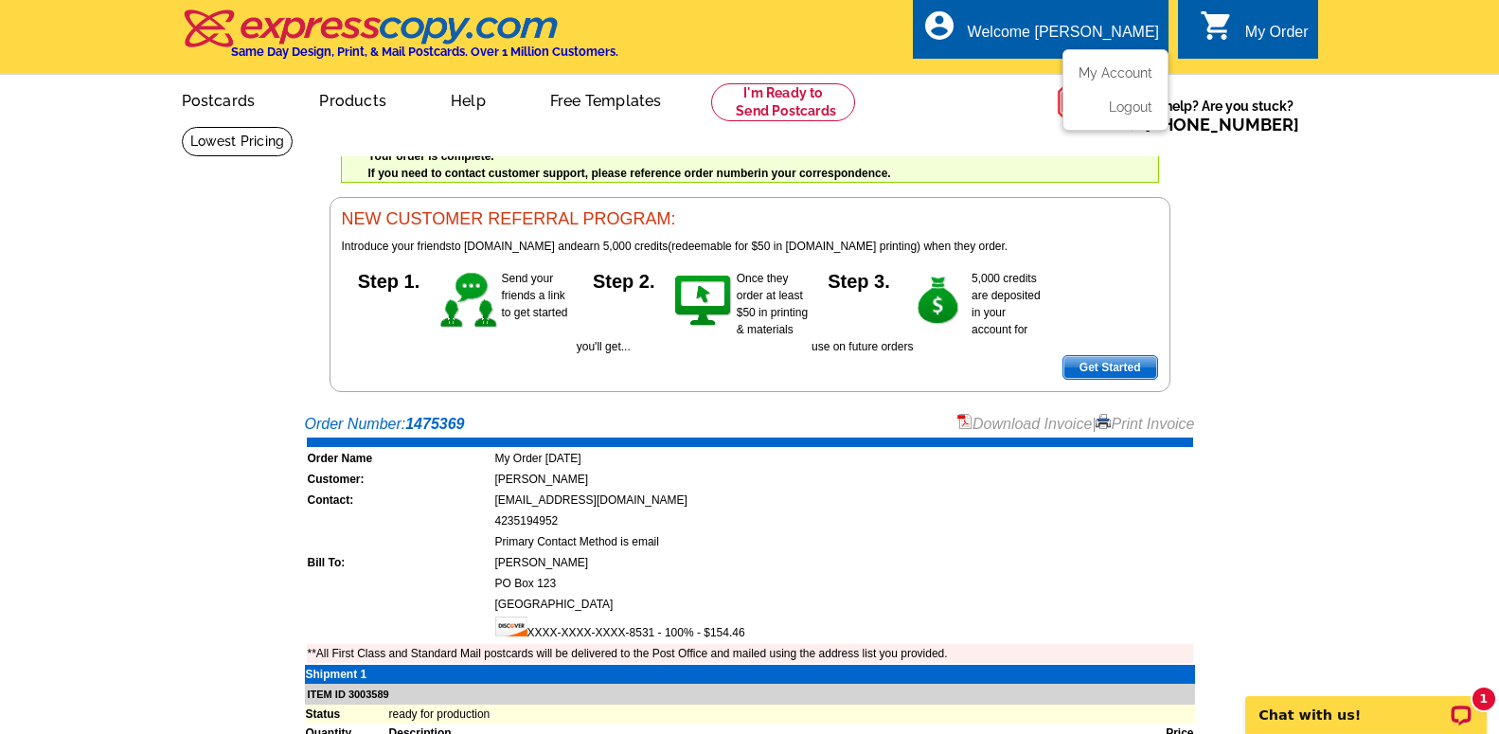
click at [1135, 101] on li "Logout" at bounding box center [1116, 102] width 102 height 25
click at [1126, 106] on link "Logout" at bounding box center [1128, 107] width 48 height 17
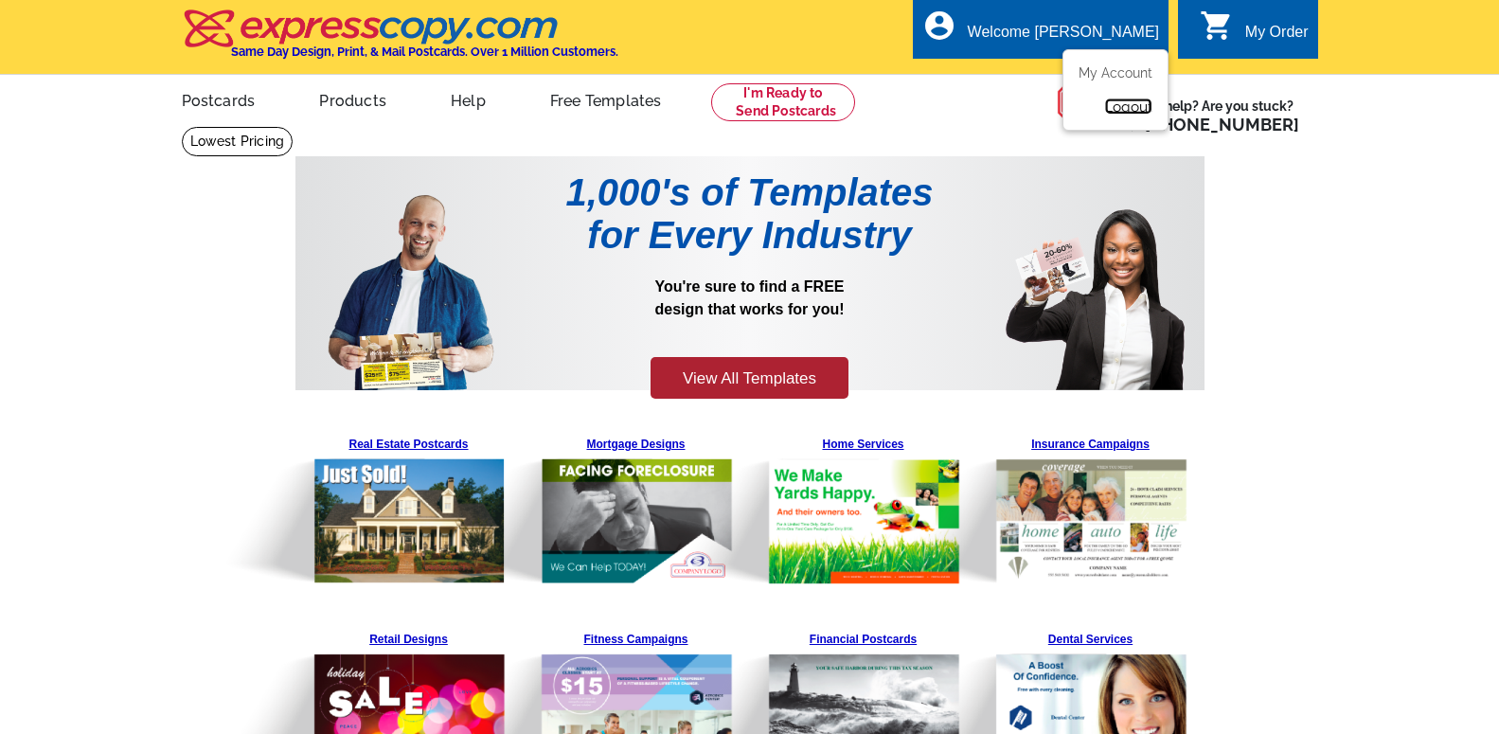
click at [1137, 106] on link "Logout" at bounding box center [1128, 107] width 48 height 17
